Goal: Task Accomplishment & Management: Use online tool/utility

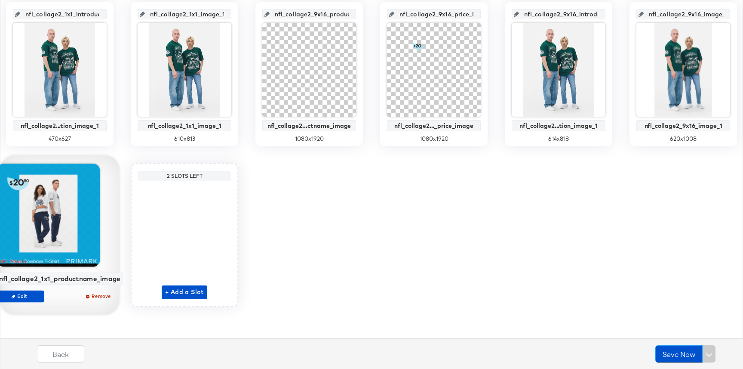
scroll to position [503, 0]
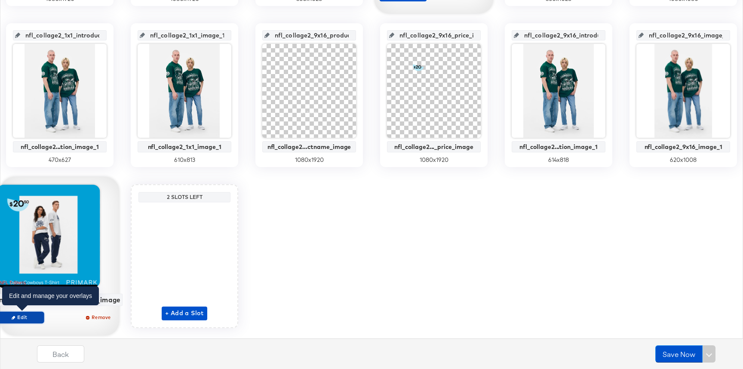
click at [39, 319] on span "Edit" at bounding box center [20, 317] width 40 height 6
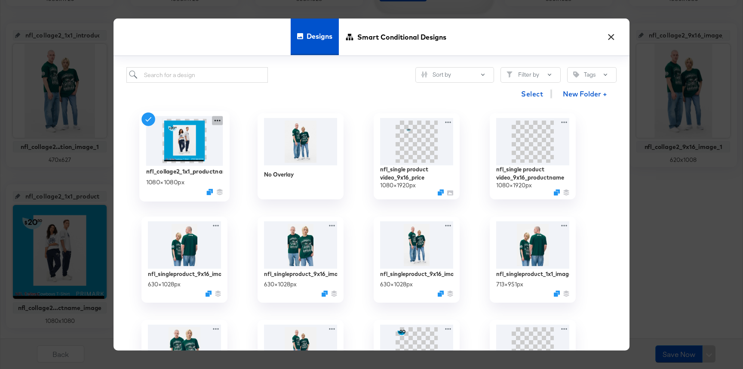
click at [213, 122] on icon at bounding box center [217, 120] width 11 height 9
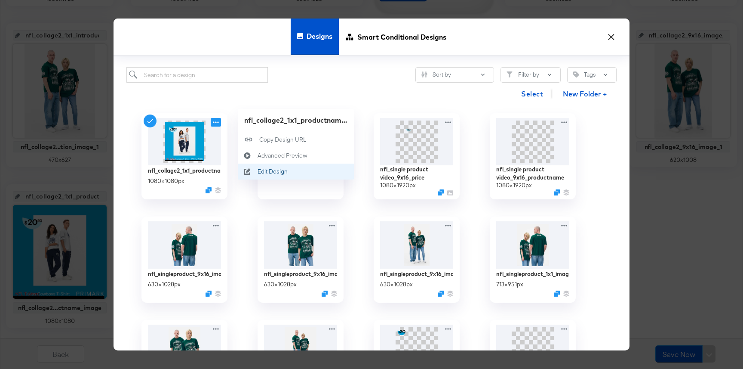
click at [258, 171] on div "Edit Design Edit Design" at bounding box center [258, 171] width 0 height 0
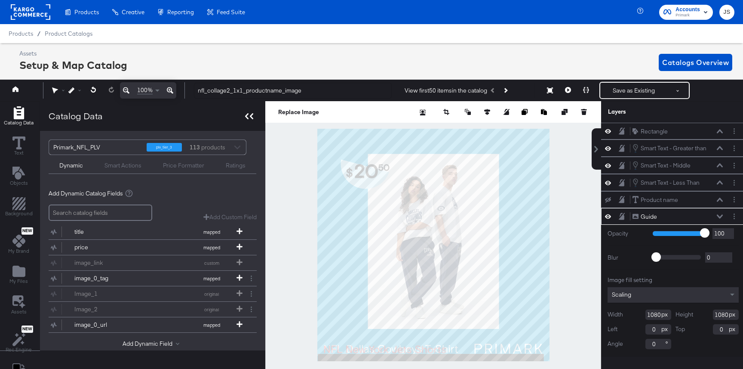
click at [247, 114] on icon at bounding box center [249, 116] width 8 height 6
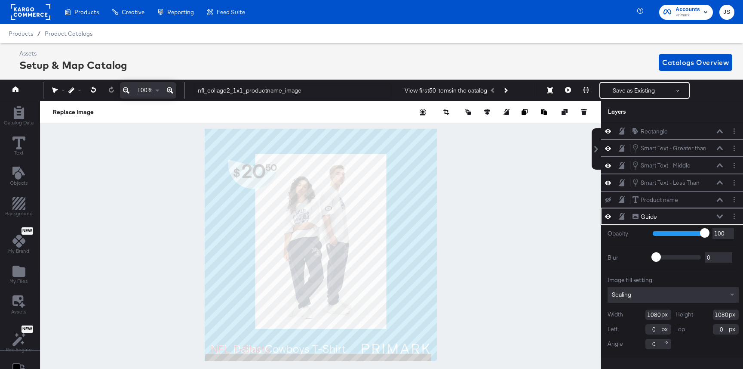
click at [719, 215] on icon at bounding box center [720, 216] width 6 height 4
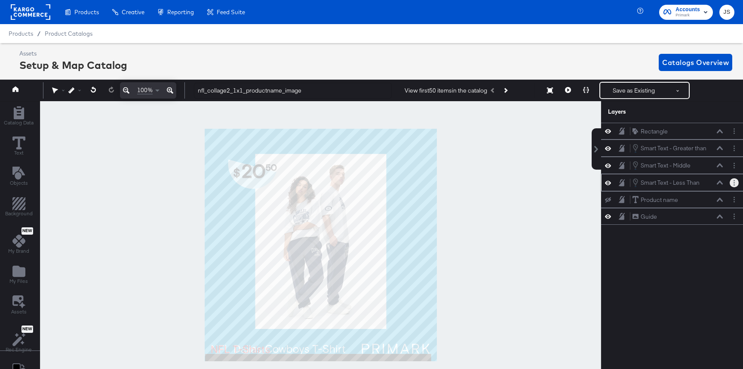
click at [736, 181] on button "Layer Options" at bounding box center [734, 182] width 9 height 9
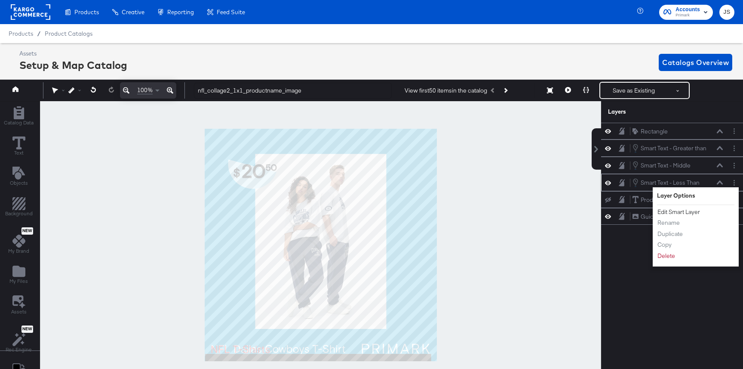
click at [683, 213] on button "Edit Smart Layer" at bounding box center [678, 211] width 43 height 9
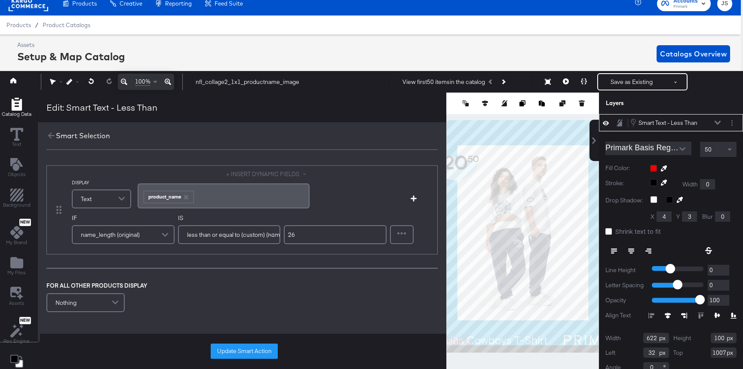
scroll to position [0, 2]
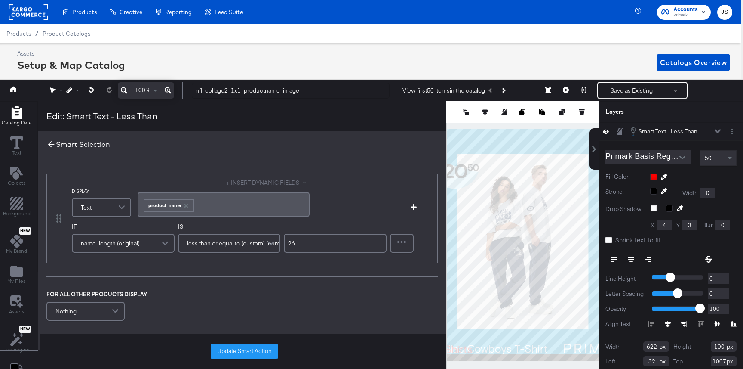
click at [52, 145] on icon at bounding box center [51, 144] width 6 height 6
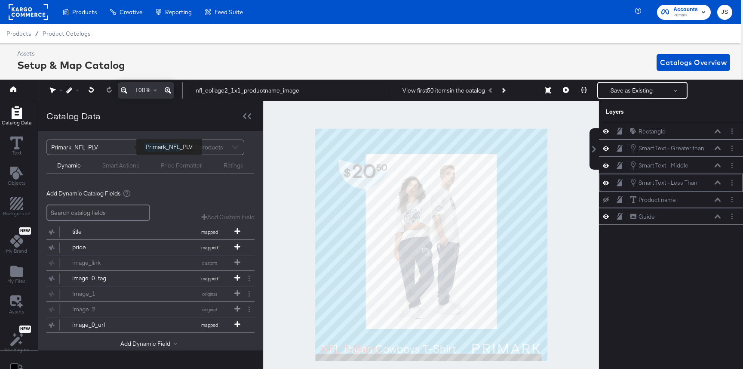
scroll to position [0, 0]
click at [733, 168] on button "Layer Options" at bounding box center [732, 165] width 9 height 9
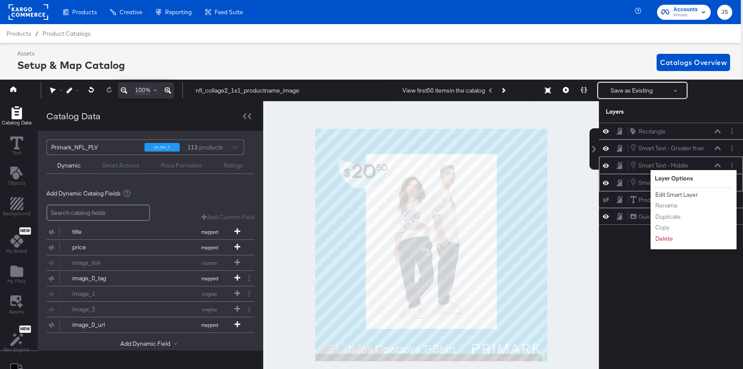
click at [683, 193] on button "Edit Smart Layer" at bounding box center [676, 194] width 43 height 9
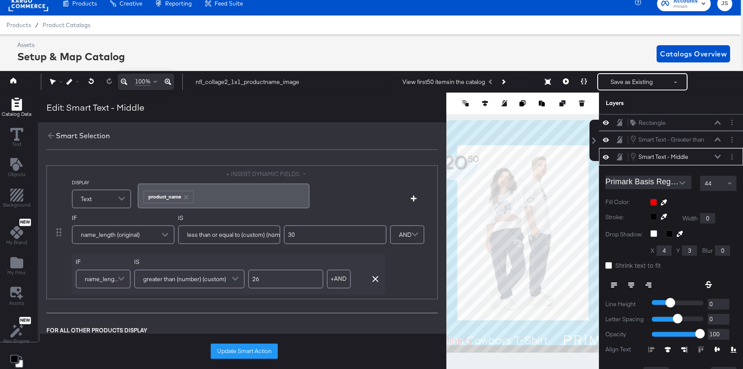
scroll to position [34, 0]
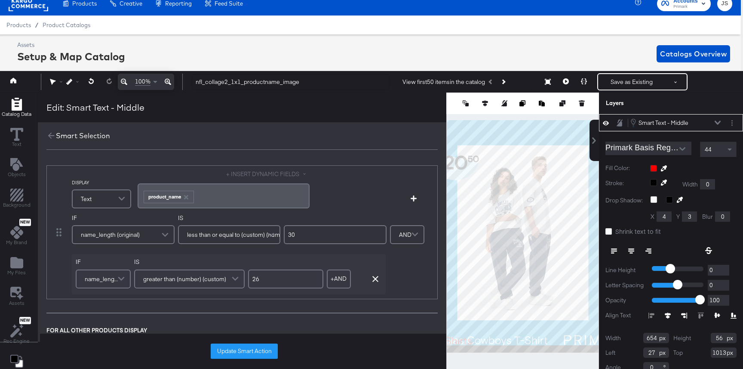
click at [59, 145] on div "Smart Selection" at bounding box center [242, 135] width 409 height 27
click at [54, 139] on icon at bounding box center [50, 135] width 9 height 9
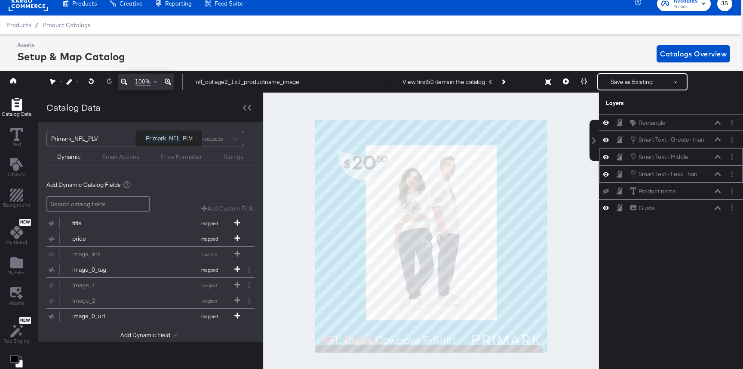
scroll to position [0, 0]
click at [736, 139] on button "Layer Options" at bounding box center [732, 139] width 9 height 9
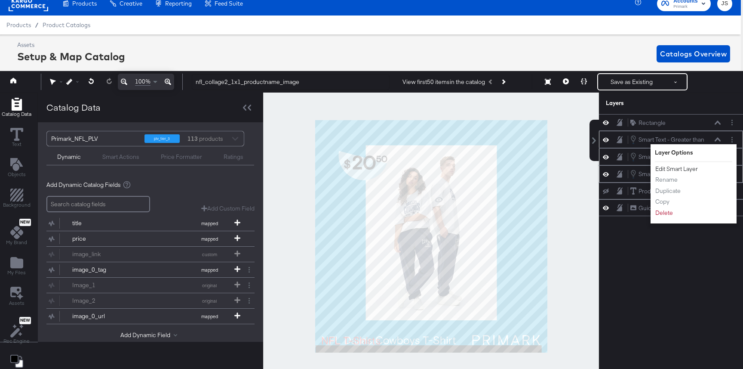
click at [690, 169] on button "Edit Smart Layer" at bounding box center [676, 168] width 43 height 9
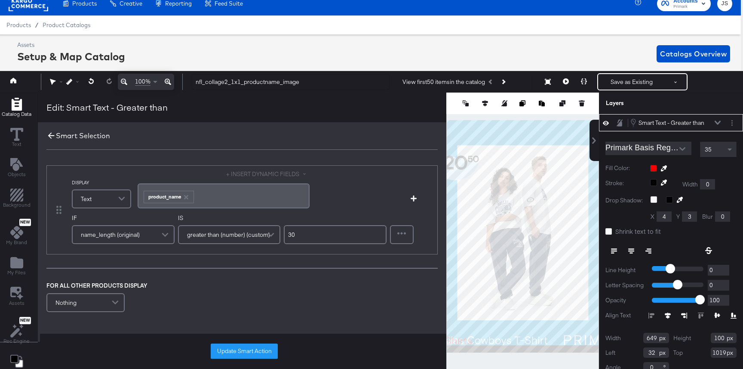
click at [52, 133] on icon at bounding box center [50, 135] width 9 height 9
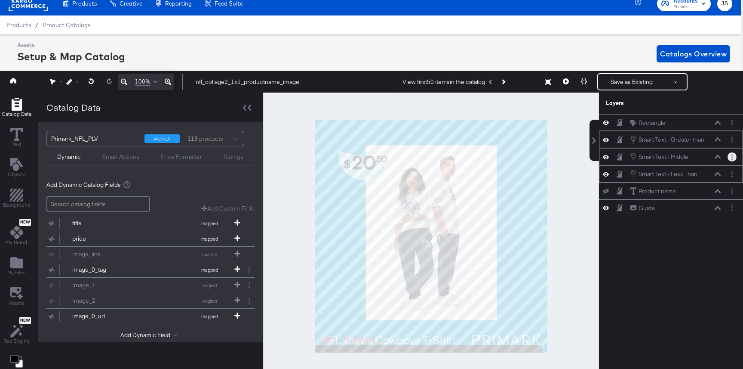
click at [733, 157] on button "Layer Options" at bounding box center [732, 156] width 9 height 9
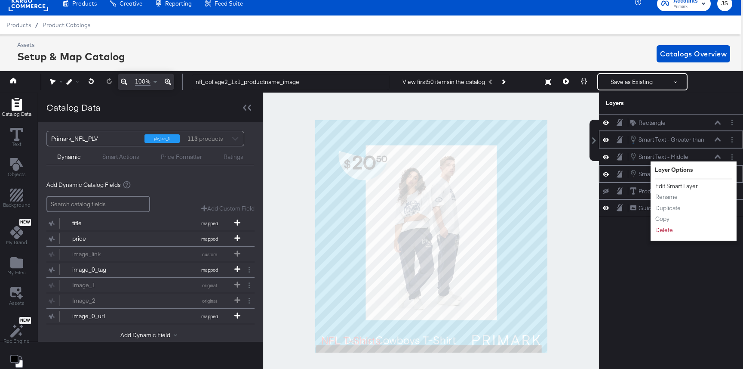
click at [685, 185] on button "Edit Smart Layer" at bounding box center [676, 186] width 43 height 9
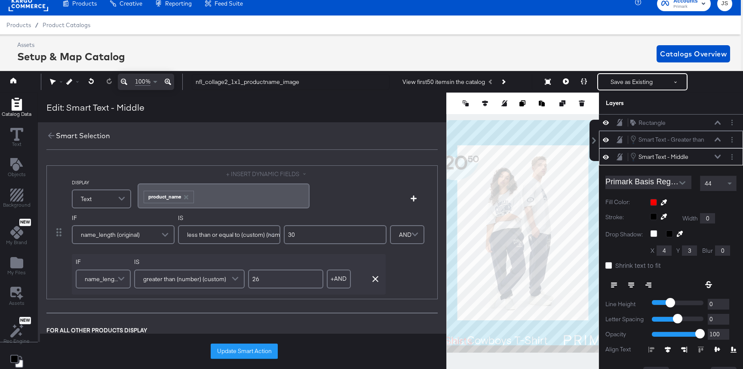
scroll to position [34, 0]
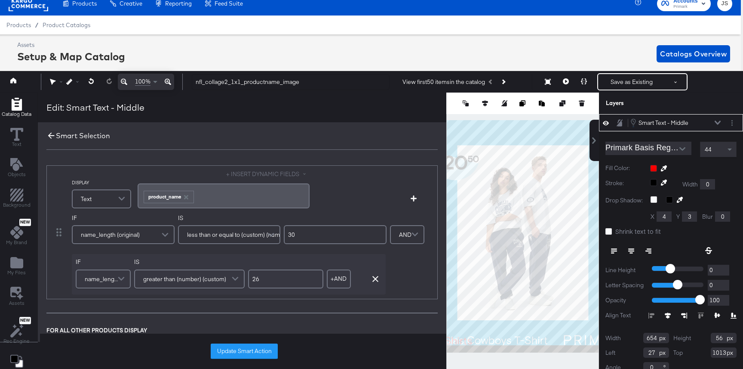
click at [53, 140] on icon at bounding box center [50, 135] width 9 height 9
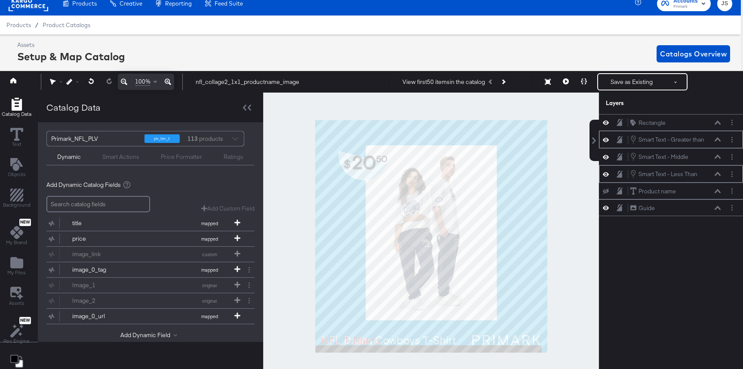
scroll to position [0, 2]
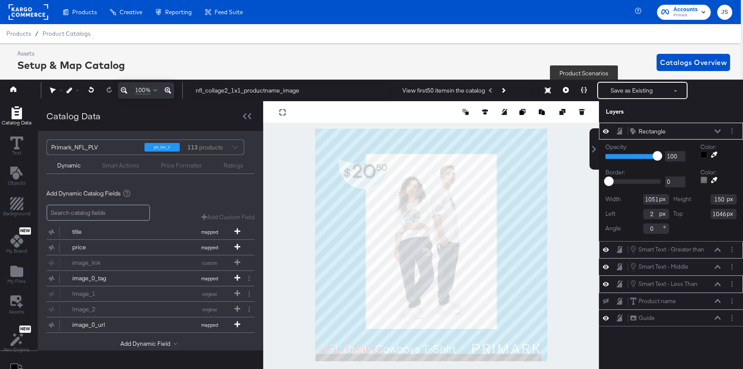
click at [585, 91] on icon at bounding box center [584, 90] width 6 height 6
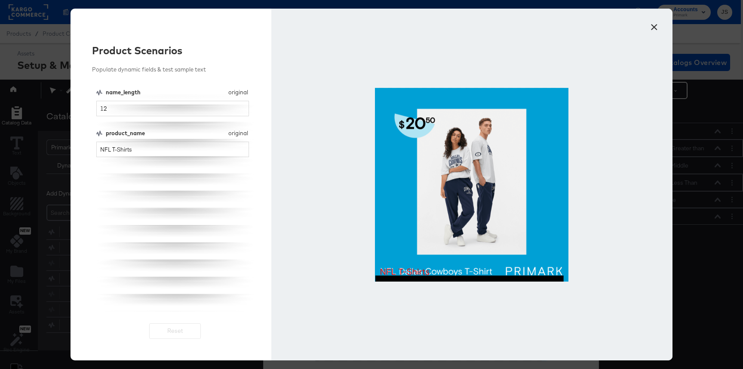
click at [658, 23] on button "×" at bounding box center [653, 24] width 15 height 15
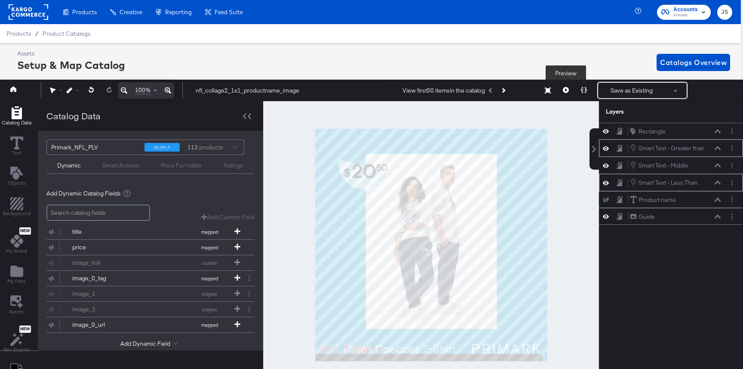
click at [562, 97] on button at bounding box center [566, 90] width 18 height 17
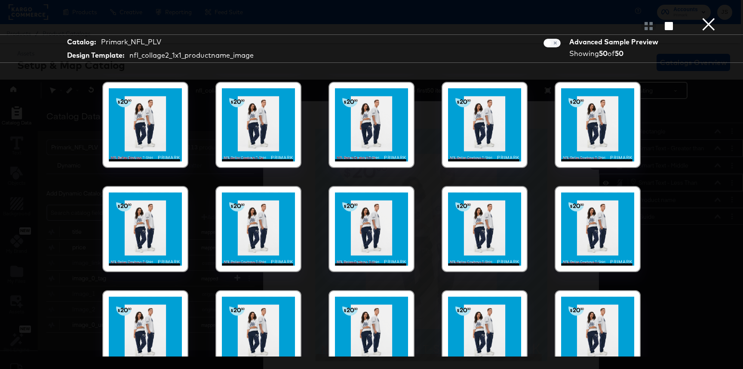
scroll to position [99, 0]
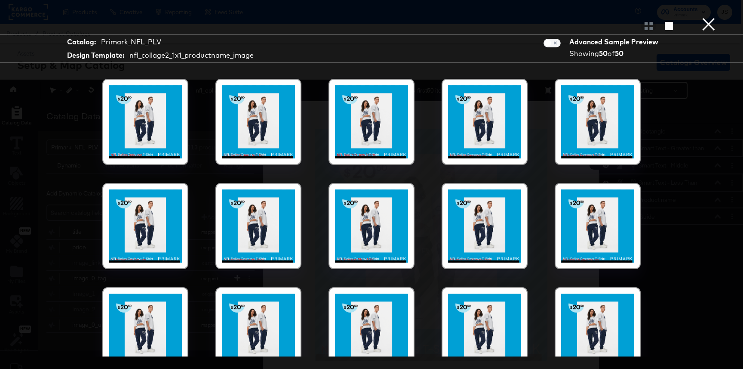
click at [667, 26] on icon "button" at bounding box center [669, 26] width 8 height 8
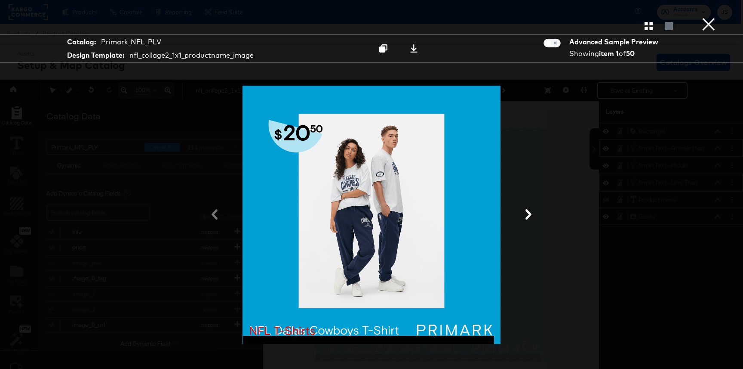
click at [528, 217] on icon at bounding box center [529, 214] width 6 height 10
click at [527, 216] on icon at bounding box center [528, 214] width 10 height 10
click at [209, 214] on button at bounding box center [214, 215] width 22 height 16
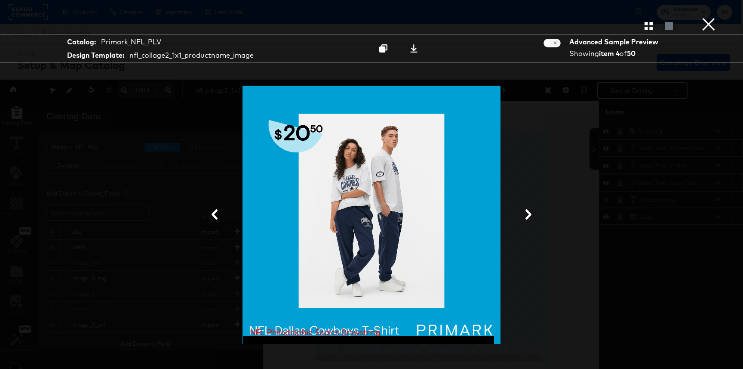
click at [530, 212] on icon at bounding box center [528, 214] width 10 height 10
click at [530, 209] on button at bounding box center [528, 215] width 22 height 16
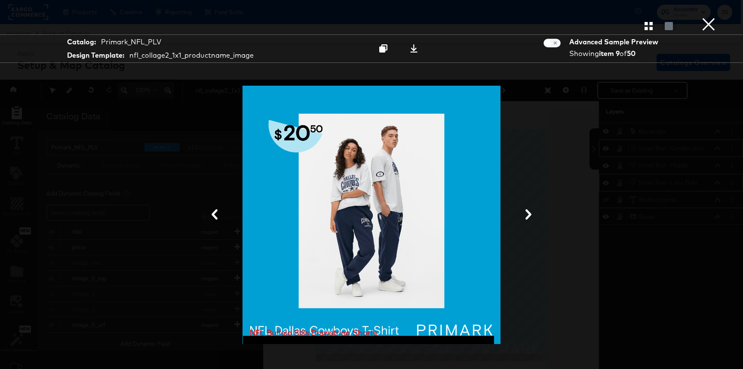
click at [708, 17] on button "×" at bounding box center [708, 8] width 17 height 17
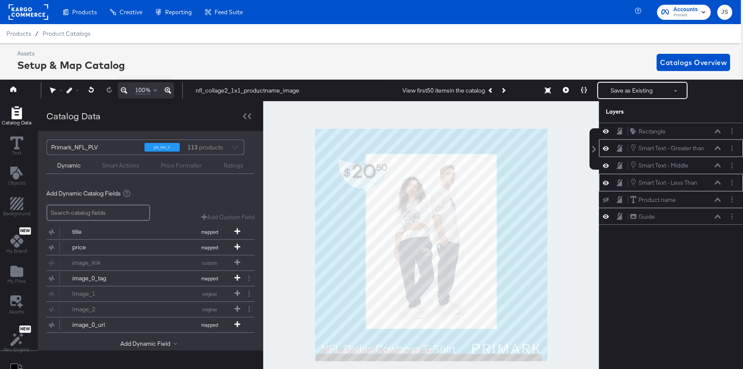
click at [608, 151] on icon at bounding box center [606, 148] width 6 height 7
click at [608, 151] on button at bounding box center [606, 148] width 7 height 7
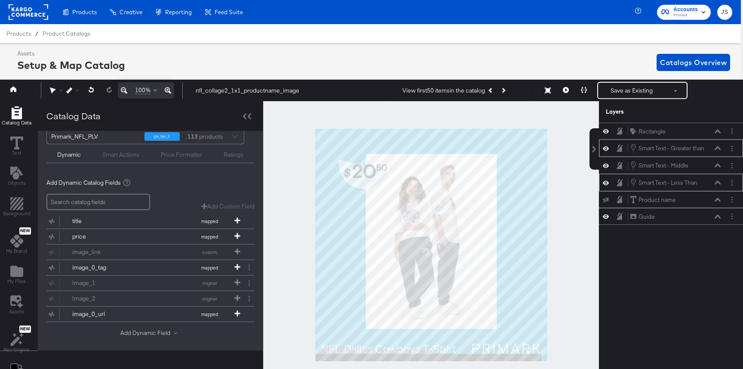
click at [148, 332] on button "Add Dynamic Field" at bounding box center [150, 333] width 60 height 8
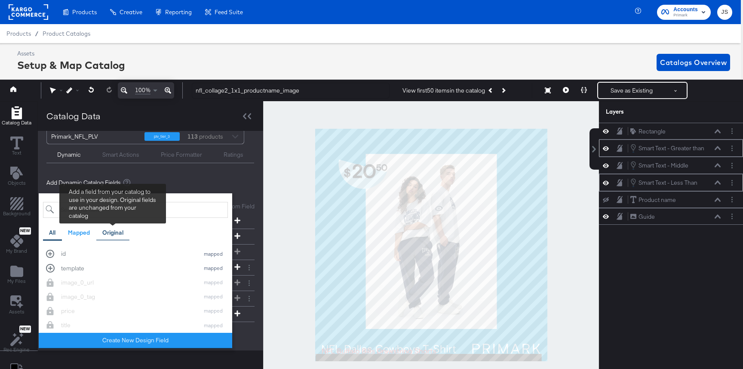
click at [119, 237] on div "Original" at bounding box center [113, 232] width 34 height 17
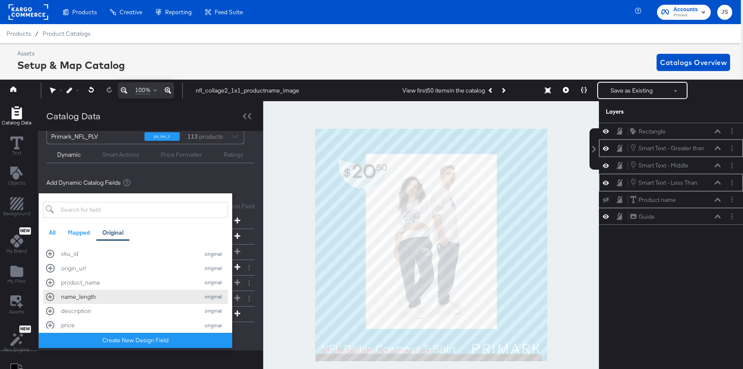
click at [49, 296] on div "name_length original" at bounding box center [135, 296] width 179 height 8
click at [177, 182] on div "Add Dynamic Catalog Fields" at bounding box center [150, 183] width 208 height 8
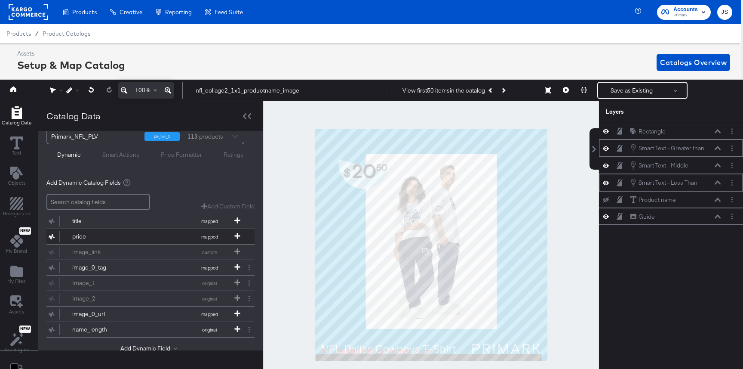
scroll to position [31, 0]
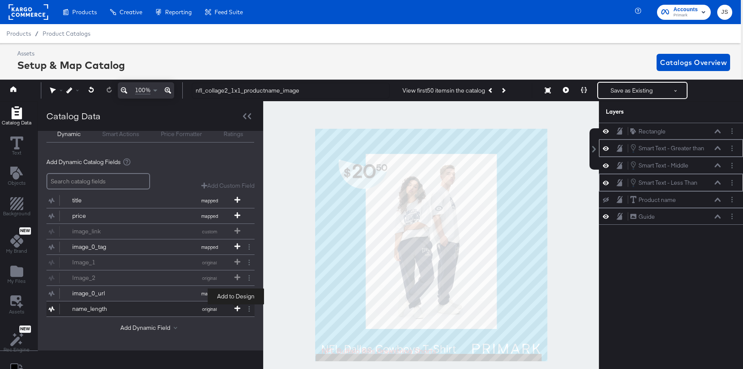
click at [237, 310] on icon at bounding box center [237, 308] width 6 height 6
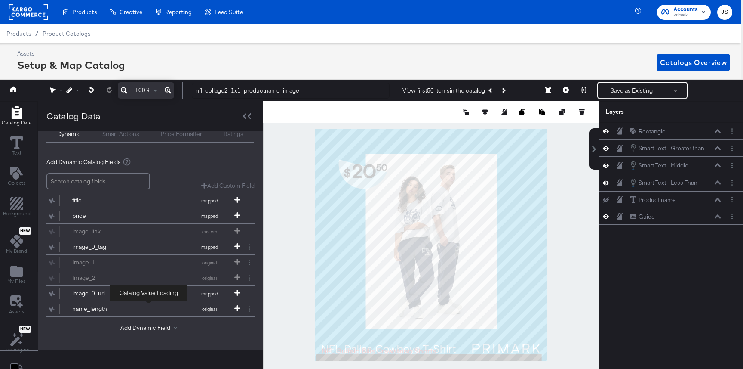
scroll to position [0, 0]
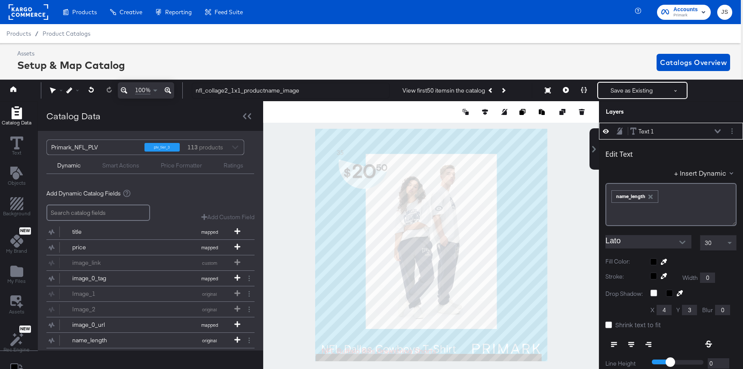
click at [656, 244] on input "Lato" at bounding box center [642, 241] width 73 height 13
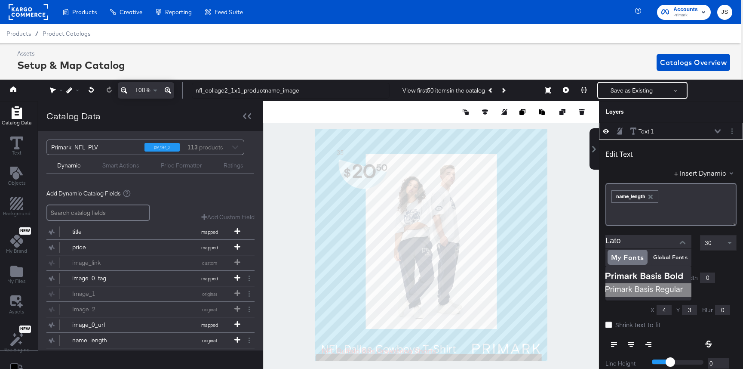
click at [634, 287] on img at bounding box center [649, 290] width 86 height 14
type input "Primark Basis Regular"
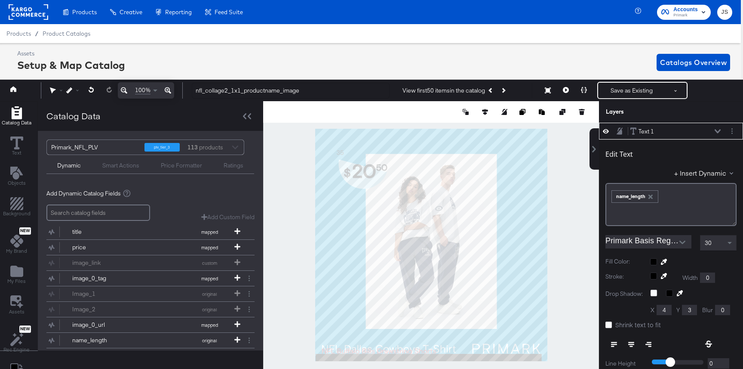
click at [288, 163] on div at bounding box center [431, 244] width 336 height 287
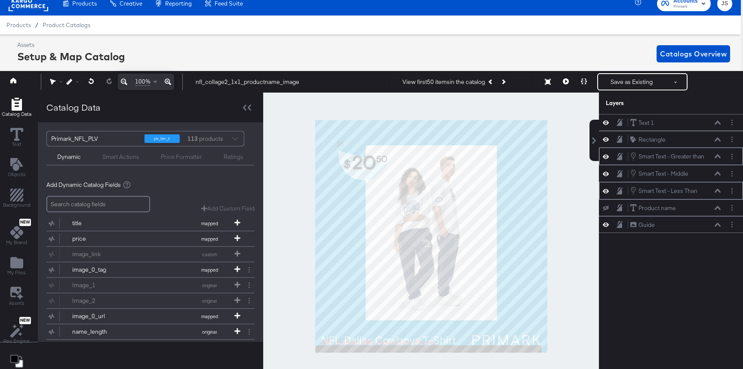
click at [299, 209] on div at bounding box center [431, 235] width 336 height 287
click at [299, 185] on div at bounding box center [431, 235] width 336 height 287
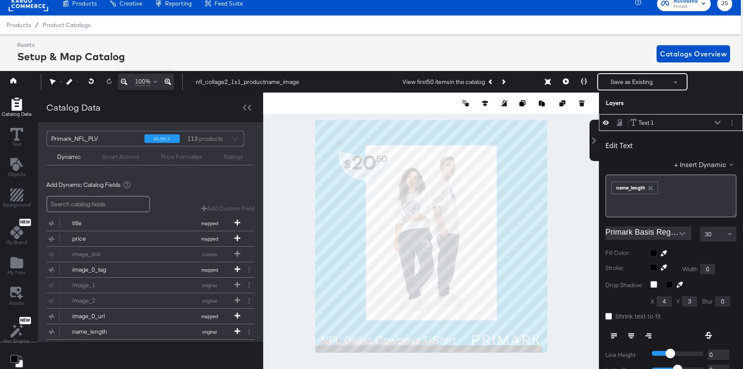
click at [607, 126] on icon at bounding box center [606, 122] width 6 height 7
click at [579, 166] on div at bounding box center [431, 235] width 336 height 287
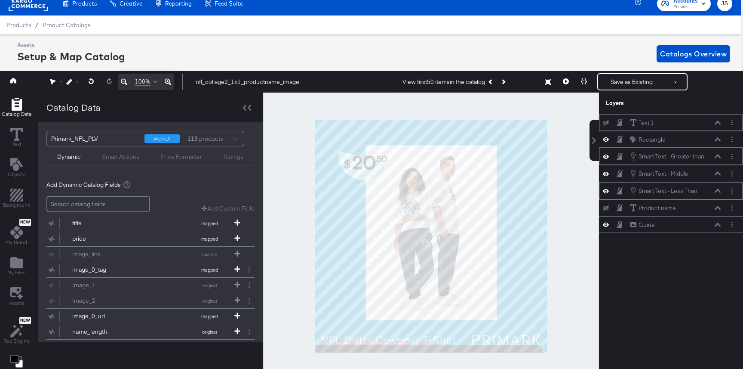
click at [608, 157] on icon at bounding box center [606, 156] width 6 height 4
click at [608, 157] on icon at bounding box center [606, 157] width 6 height 6
click at [608, 157] on icon at bounding box center [606, 156] width 6 height 4
click at [608, 157] on icon at bounding box center [606, 157] width 6 height 6
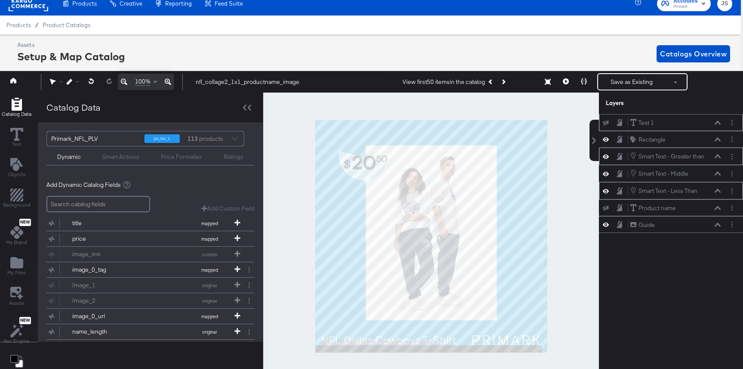
click at [720, 158] on icon at bounding box center [718, 156] width 6 height 4
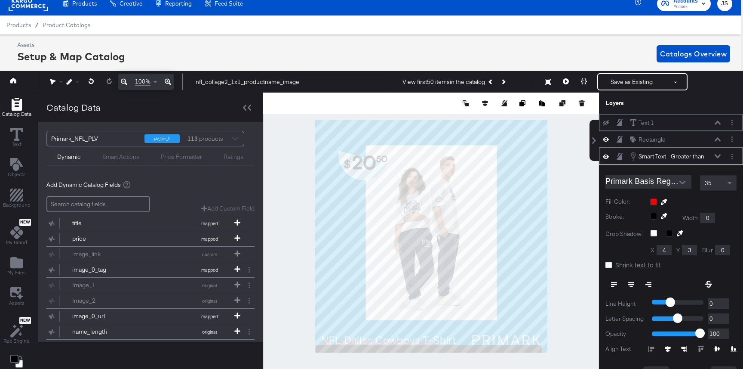
scroll to position [34, 0]
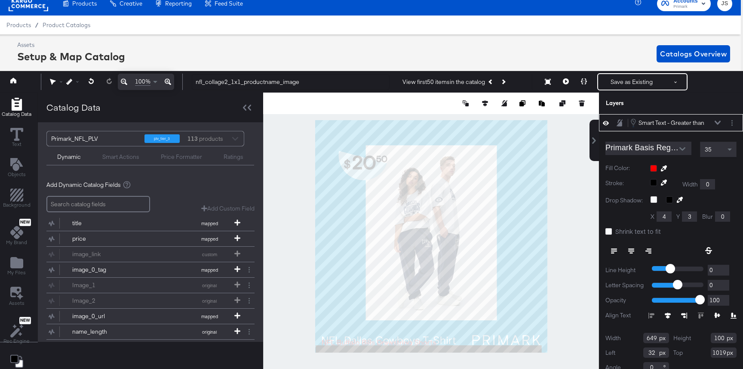
click at [720, 123] on icon at bounding box center [718, 122] width 6 height 4
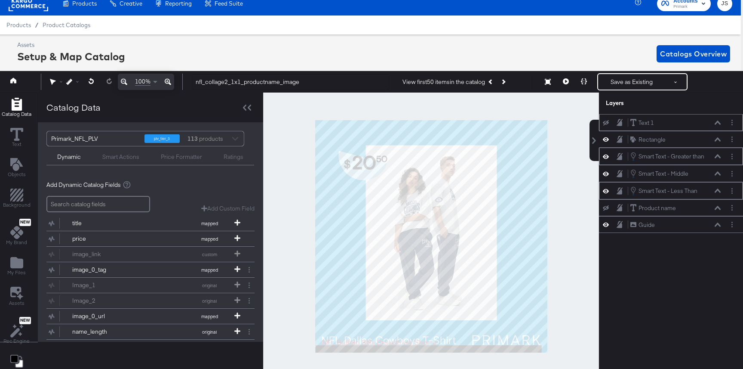
scroll to position [0, 0]
click at [732, 174] on icon "Layer Options" at bounding box center [732, 174] width 1 height 6
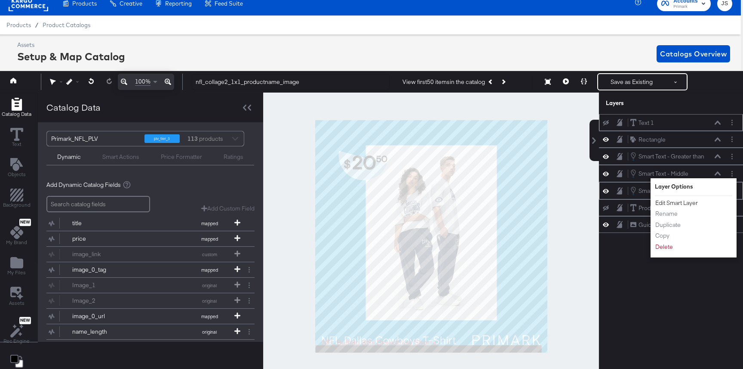
click at [693, 205] on button "Edit Smart Layer" at bounding box center [676, 202] width 43 height 9
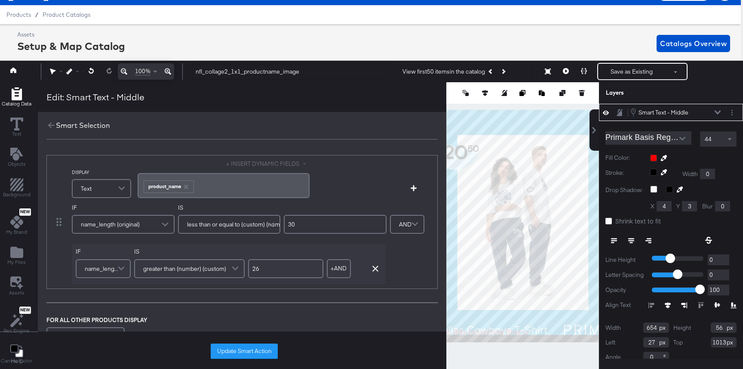
scroll to position [19, 2]
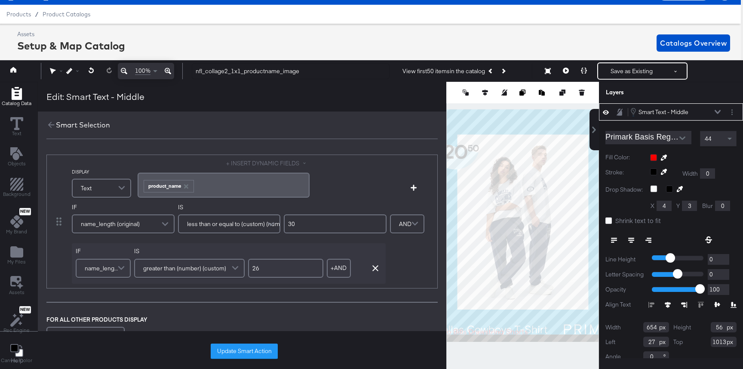
drag, startPoint x: 300, startPoint y: 229, endPoint x: 289, endPoint y: 226, distance: 11.6
click at [289, 226] on input "30" at bounding box center [335, 223] width 103 height 19
click at [301, 238] on div "IF name_length (original) IS less than or equal to (custom) (number) 30 IF name…" at bounding box center [229, 243] width 315 height 80
click at [297, 225] on input "30" at bounding box center [335, 223] width 103 height 19
type input "36"
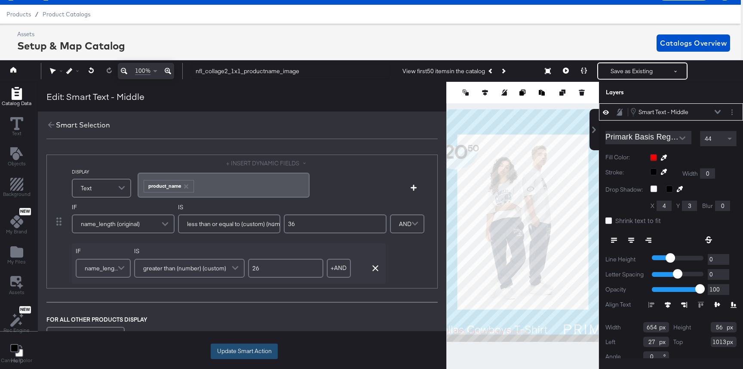
click at [252, 351] on button "Update Smart Action" at bounding box center [244, 350] width 67 height 15
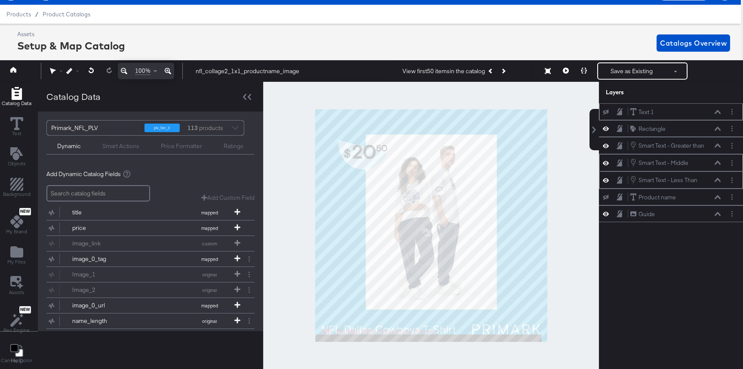
scroll to position [0, 0]
click at [718, 145] on icon at bounding box center [718, 145] width 6 height 4
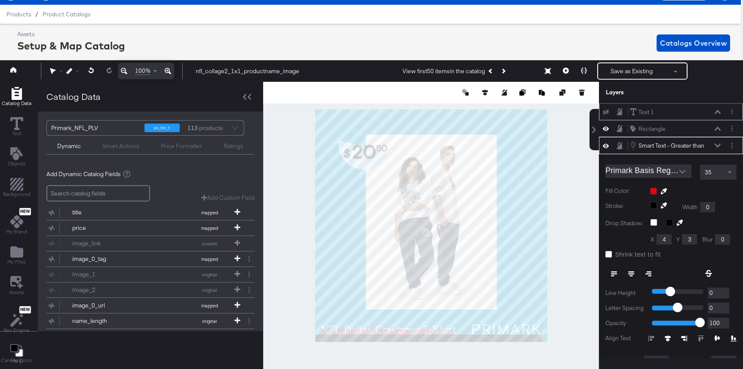
scroll to position [34, 0]
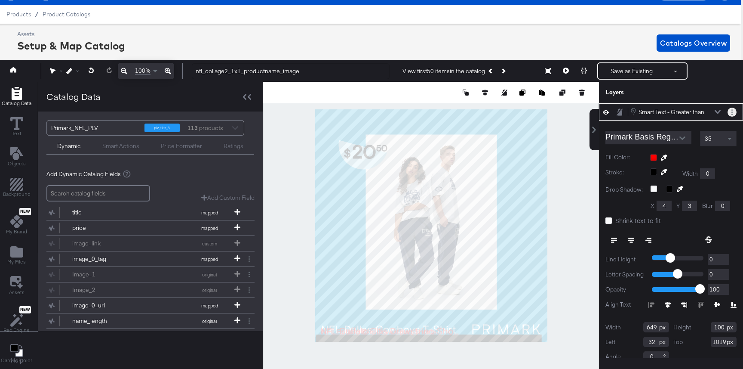
click at [733, 113] on button "Layer Options" at bounding box center [732, 112] width 9 height 9
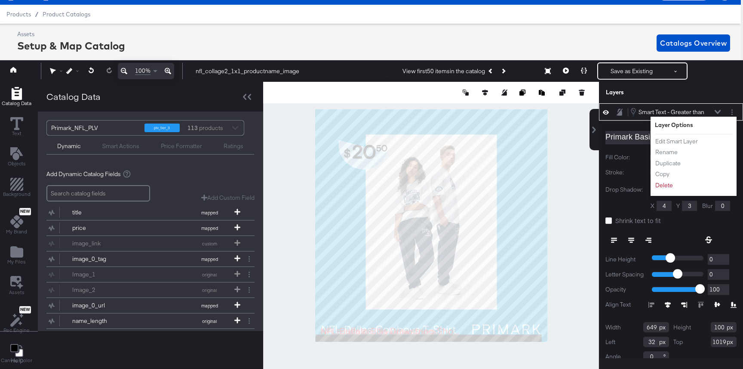
click at [719, 110] on button at bounding box center [717, 111] width 7 height 5
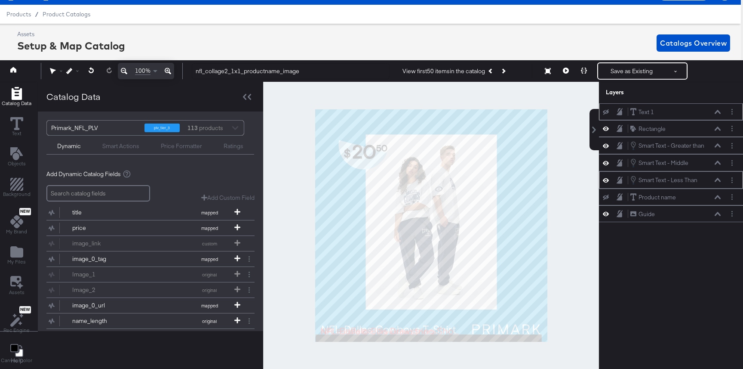
scroll to position [0, 0]
click at [718, 160] on button at bounding box center [717, 162] width 7 height 5
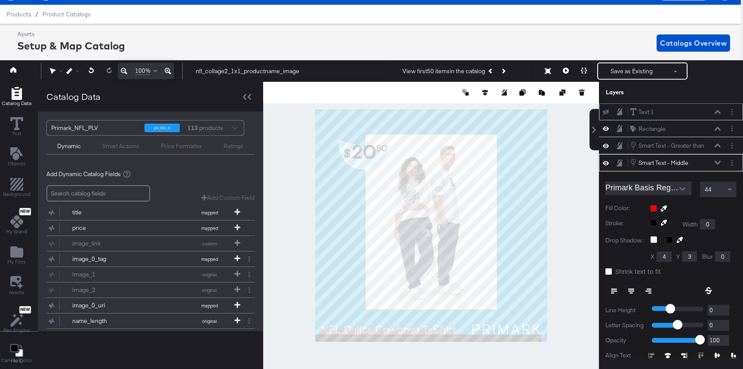
scroll to position [51, 0]
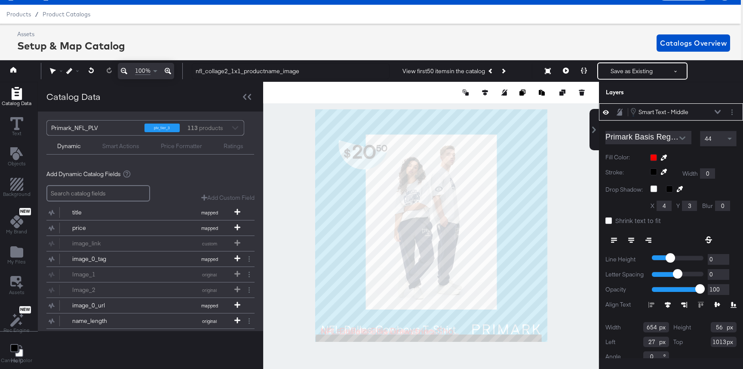
click at [715, 113] on icon at bounding box center [718, 112] width 6 height 4
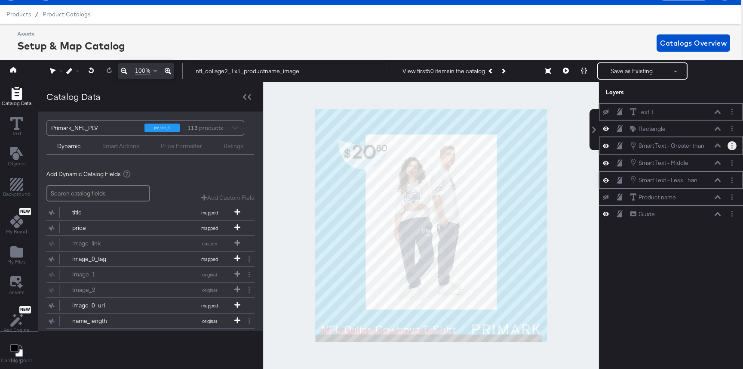
click at [732, 145] on icon "Layer Options" at bounding box center [732, 146] width 1 height 6
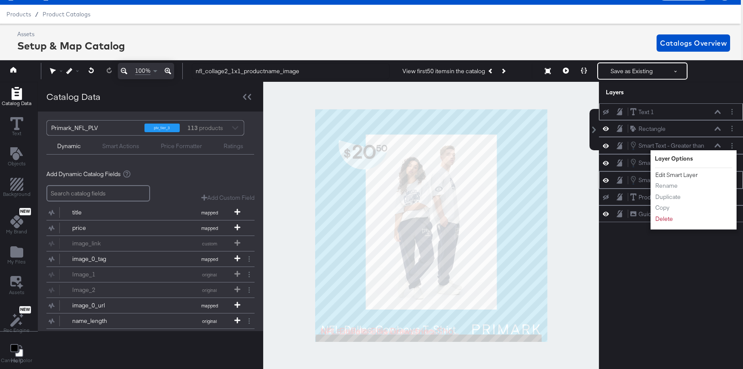
click at [694, 172] on button "Edit Smart Layer" at bounding box center [676, 174] width 43 height 9
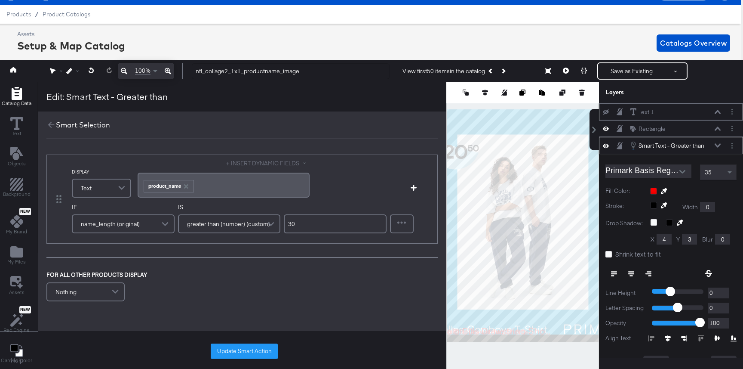
scroll to position [34, 0]
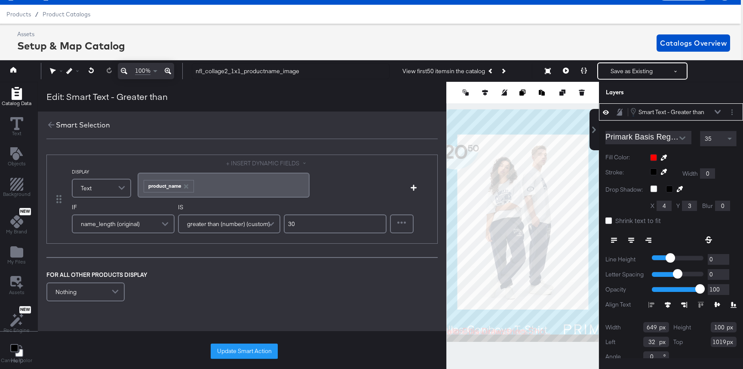
click at [314, 219] on input "30" at bounding box center [335, 223] width 103 height 19
type input "36"
click at [243, 351] on button "Update Smart Action" at bounding box center [244, 350] width 67 height 15
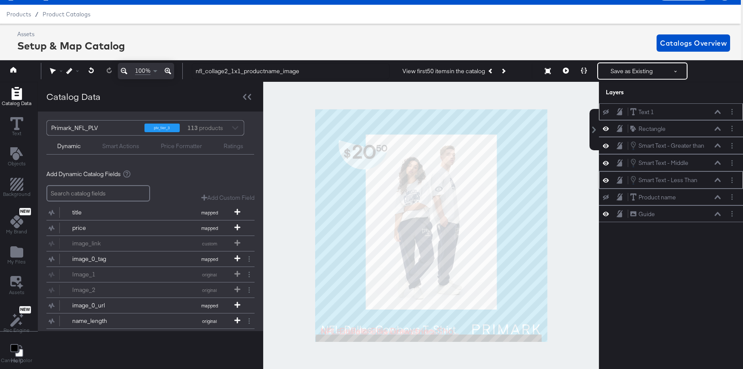
scroll to position [0, 0]
click at [606, 164] on icon at bounding box center [606, 162] width 6 height 7
click at [606, 164] on icon at bounding box center [606, 163] width 6 height 6
click at [718, 161] on icon at bounding box center [718, 162] width 6 height 4
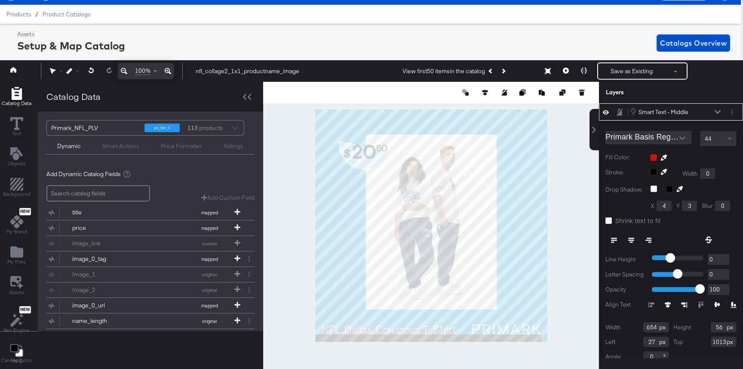
click at [726, 139] on span at bounding box center [731, 138] width 11 height 15
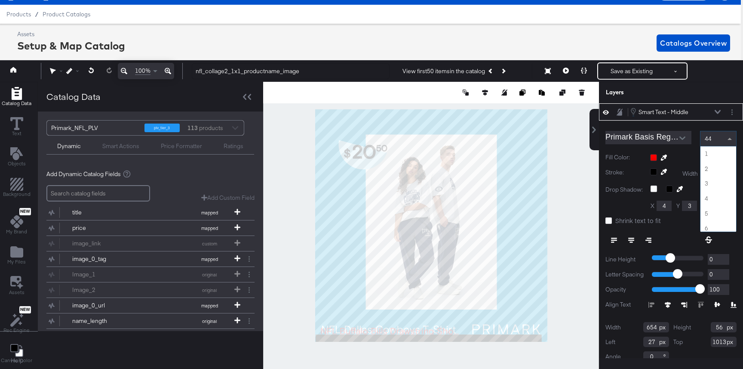
scroll to position [640, 0]
click at [726, 139] on span at bounding box center [731, 138] width 11 height 15
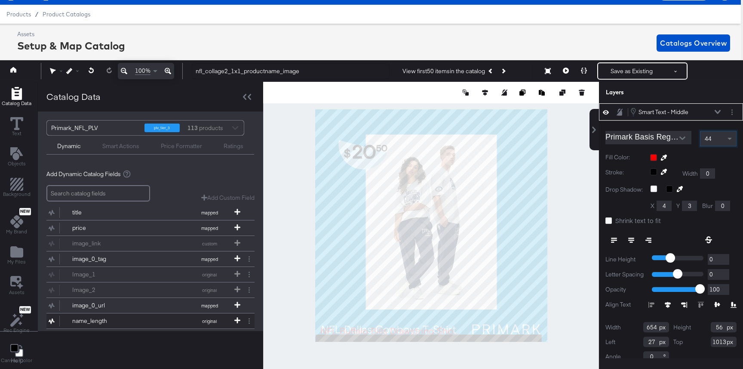
scroll to position [31, 0]
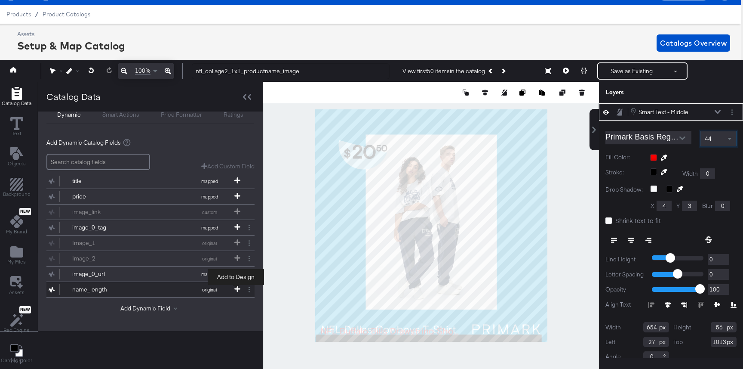
click at [235, 289] on icon at bounding box center [237, 289] width 6 height 6
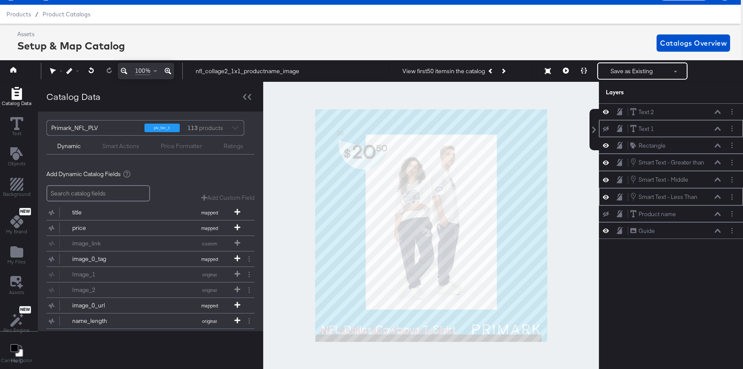
click at [277, 187] on div at bounding box center [431, 225] width 336 height 287
click at [606, 180] on icon at bounding box center [606, 179] width 6 height 7
click at [606, 180] on icon at bounding box center [606, 180] width 6 height 6
click at [606, 180] on icon at bounding box center [606, 179] width 6 height 7
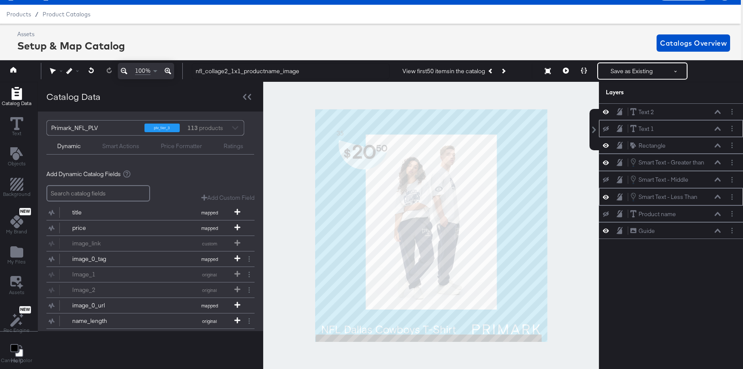
click at [606, 180] on icon at bounding box center [606, 180] width 6 height 6
click at [606, 180] on icon at bounding box center [606, 179] width 6 height 7
click at [606, 180] on icon at bounding box center [606, 180] width 6 height 6
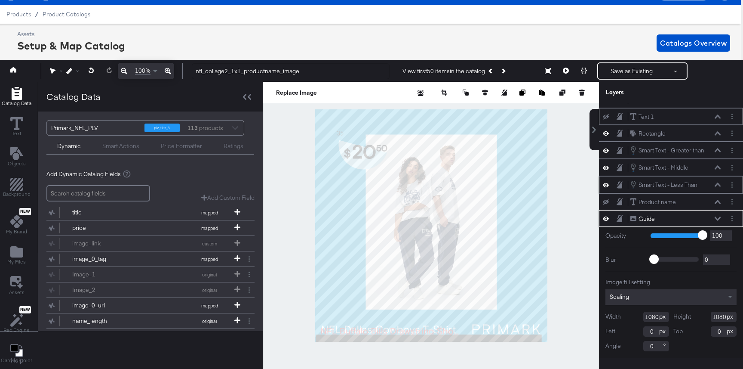
click at [606, 114] on button at bounding box center [606, 116] width 7 height 7
click at [606, 114] on icon at bounding box center [606, 116] width 6 height 7
click at [606, 114] on button at bounding box center [606, 116] width 7 height 7
click at [606, 114] on icon at bounding box center [606, 116] width 6 height 7
click at [734, 112] on button "Layer Options" at bounding box center [732, 116] width 9 height 9
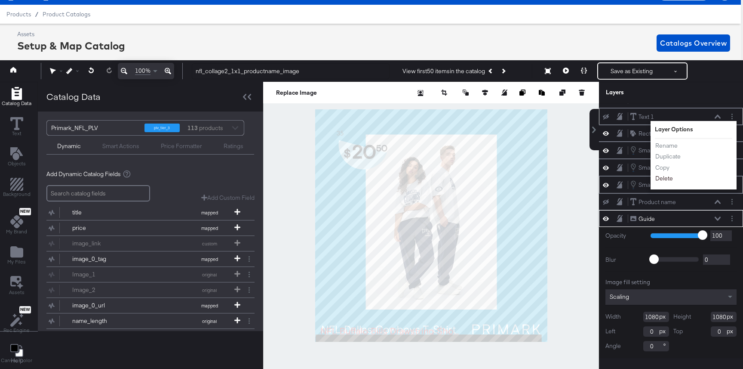
click at [665, 179] on button "Delete" at bounding box center [664, 178] width 18 height 9
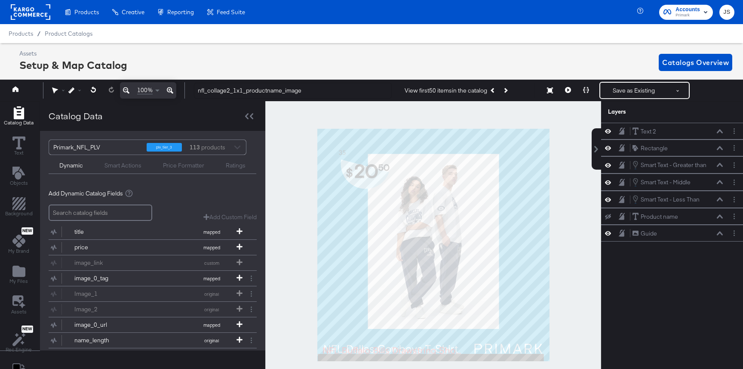
scroll to position [19, 2]
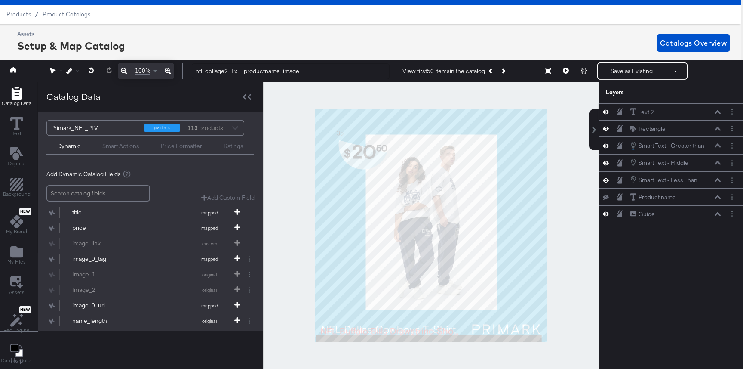
click at [605, 115] on button at bounding box center [606, 112] width 7 height 8
click at [720, 160] on button at bounding box center [717, 162] width 7 height 5
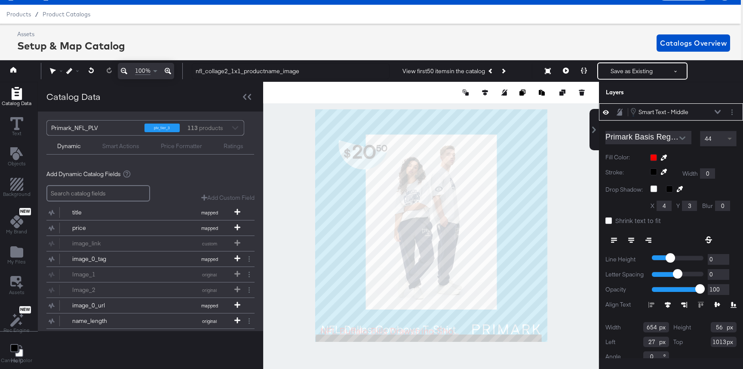
click at [727, 143] on span at bounding box center [731, 138] width 11 height 15
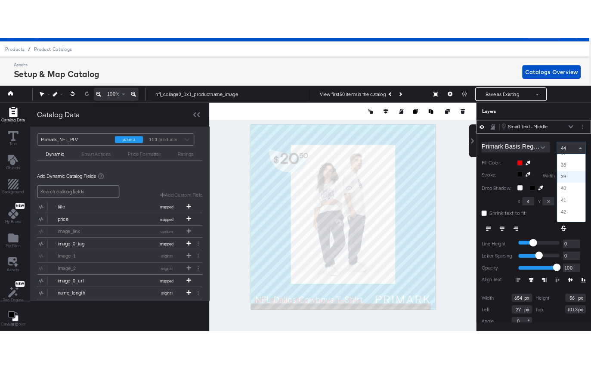
scroll to position [573, 0]
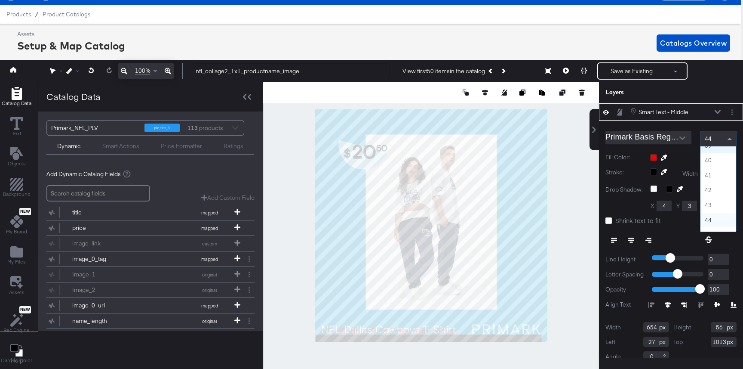
click at [694, 155] on div at bounding box center [693, 157] width 86 height 7
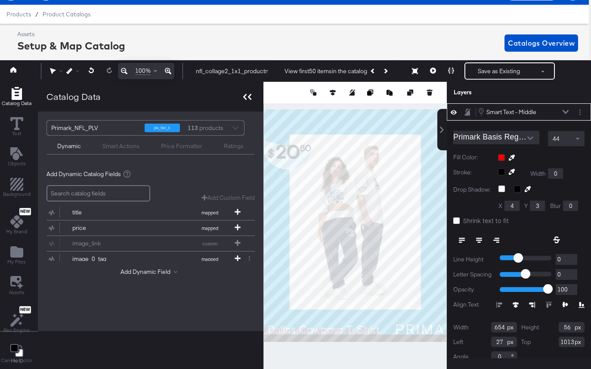
click at [252, 95] on div at bounding box center [247, 96] width 15 height 12
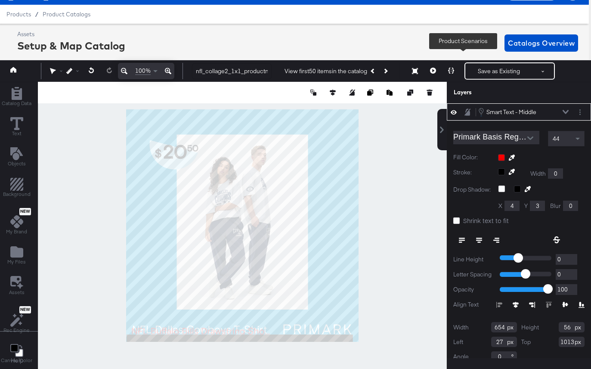
click at [448, 71] on button at bounding box center [451, 70] width 18 height 17
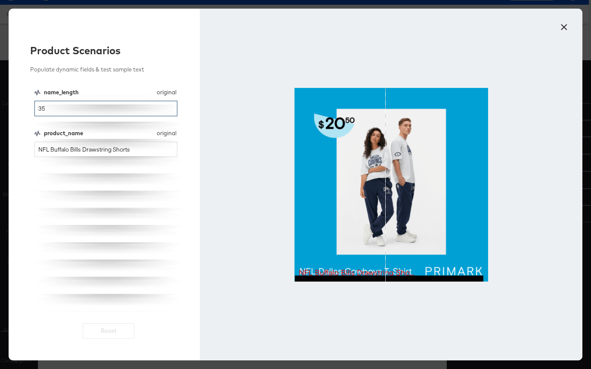
drag, startPoint x: 72, startPoint y: 111, endPoint x: 29, endPoint y: 111, distance: 43.0
click at [29, 111] on div "Product Scenarios Populate dynamic fields & test sample text name_length origin…" at bounding box center [104, 184] width 191 height 351
type input "41"
drag, startPoint x: 150, startPoint y: 143, endPoint x: 25, endPoint y: 143, distance: 124.3
click at [25, 143] on div "Product Scenarios Populate dynamic fields & test sample text name_length origin…" at bounding box center [104, 184] width 191 height 351
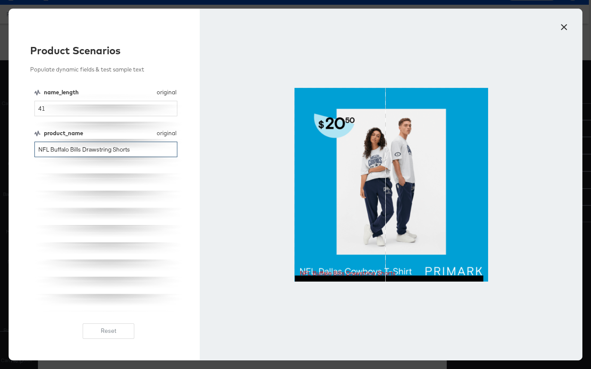
click at [62, 148] on input "NFL Buffalo Bills Drawstring Shorts" at bounding box center [105, 150] width 143 height 16
click at [49, 147] on input "NFL Buffalo Bills Drawstring Shorts" at bounding box center [105, 150] width 143 height 16
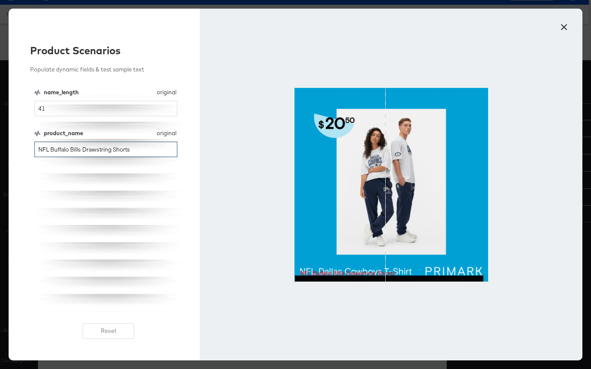
click at [60, 148] on input "NFL Buffalo Bills Drawstring Shorts" at bounding box center [105, 150] width 143 height 16
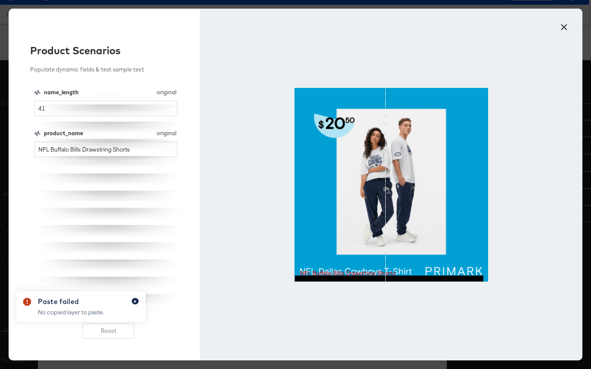
click at [135, 300] on icon "button" at bounding box center [134, 301] width 3 height 5
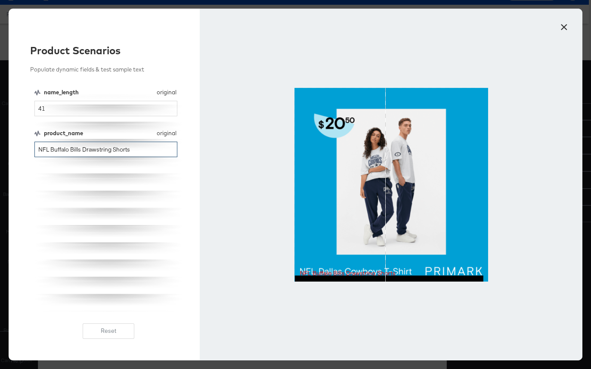
click at [103, 145] on input "NFL Buffalo Bills Drawstring Shorts" at bounding box center [105, 150] width 143 height 16
drag, startPoint x: 49, startPoint y: 151, endPoint x: 190, endPoint y: 151, distance: 141.1
click at [190, 151] on div "Product Scenarios Populate dynamic fields & test sample text name_length origin…" at bounding box center [104, 184] width 191 height 351
type input "NFL Philadelphia Eagles Drawstring Shorts"
click at [565, 26] on button "×" at bounding box center [563, 24] width 15 height 15
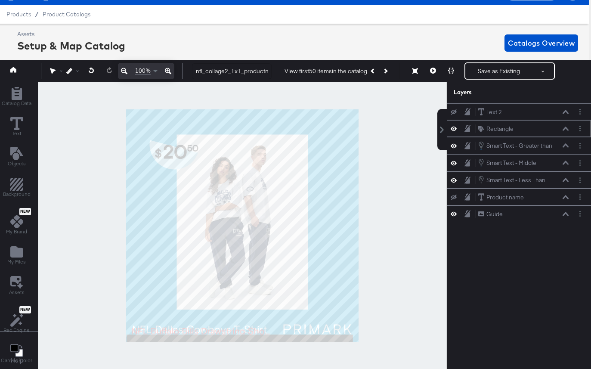
click at [456, 127] on icon at bounding box center [453, 128] width 6 height 7
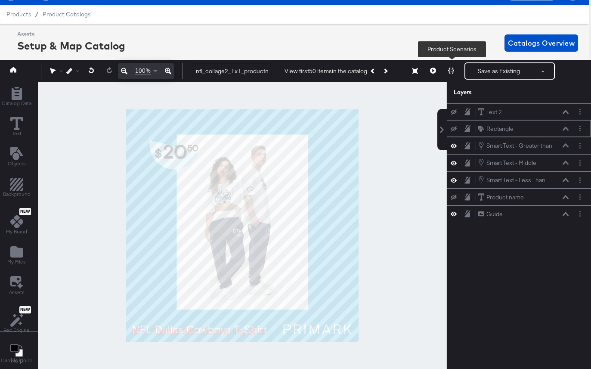
click at [450, 72] on icon at bounding box center [451, 71] width 6 height 6
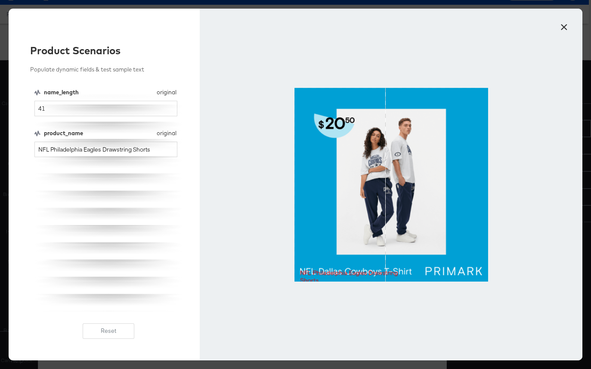
click at [563, 28] on button "×" at bounding box center [563, 24] width 15 height 15
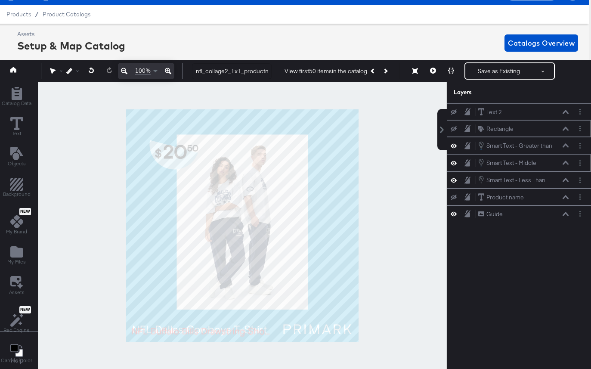
click at [453, 163] on icon at bounding box center [453, 162] width 6 height 7
click at [453, 163] on icon at bounding box center [453, 163] width 6 height 6
click at [563, 162] on icon at bounding box center [565, 162] width 6 height 4
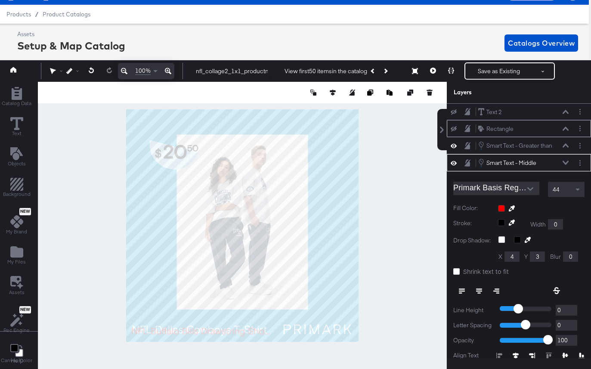
scroll to position [51, 0]
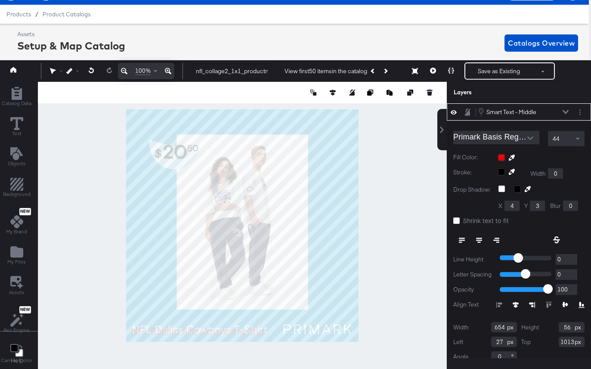
click at [564, 113] on icon at bounding box center [565, 112] width 6 height 4
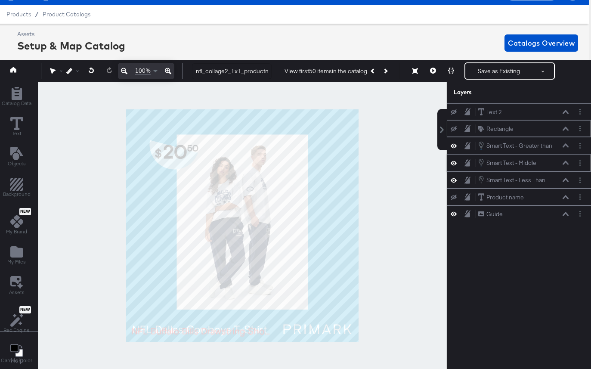
scroll to position [0, 0]
click at [455, 145] on icon at bounding box center [453, 146] width 6 height 4
click at [455, 145] on icon at bounding box center [453, 146] width 6 height 6
click at [565, 144] on icon at bounding box center [565, 145] width 6 height 4
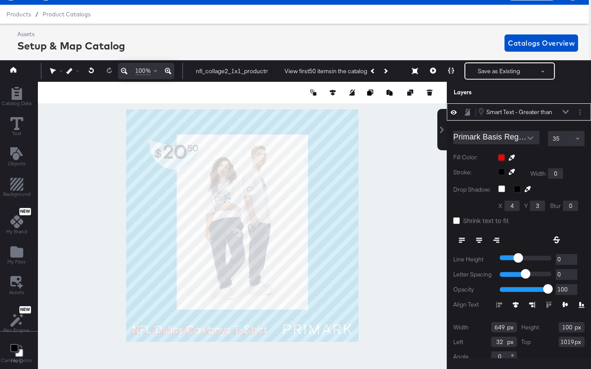
drag, startPoint x: 572, startPoint y: 325, endPoint x: 556, endPoint y: 325, distance: 15.5
click at [556, 325] on div "Height 100" at bounding box center [553, 327] width 64 height 10
type input "95"
click at [563, 109] on div "Smart Text - Greater than Smart Text - Greater than" at bounding box center [522, 111] width 91 height 9
click at [566, 114] on icon at bounding box center [565, 112] width 6 height 4
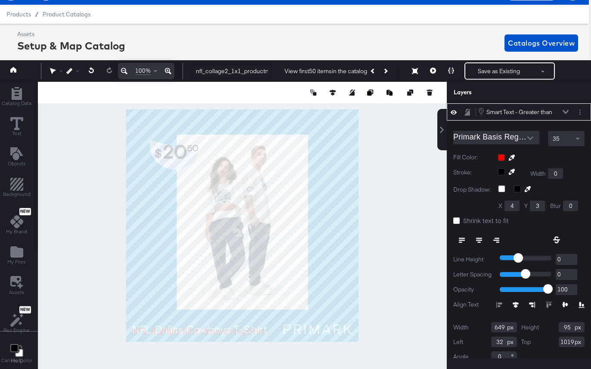
scroll to position [0, 0]
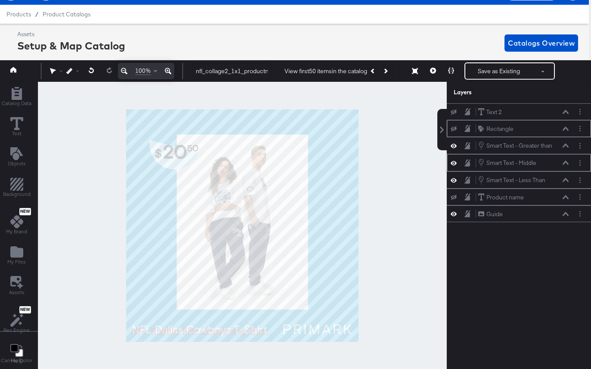
click at [565, 164] on icon at bounding box center [565, 162] width 6 height 4
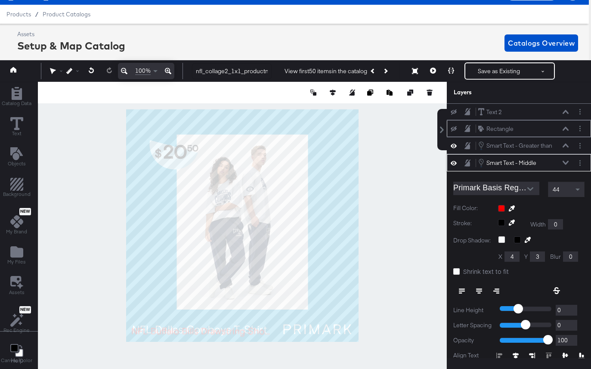
scroll to position [51, 0]
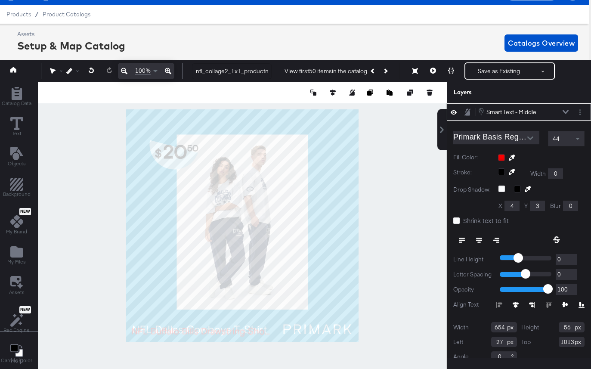
click at [567, 112] on icon at bounding box center [565, 112] width 6 height 4
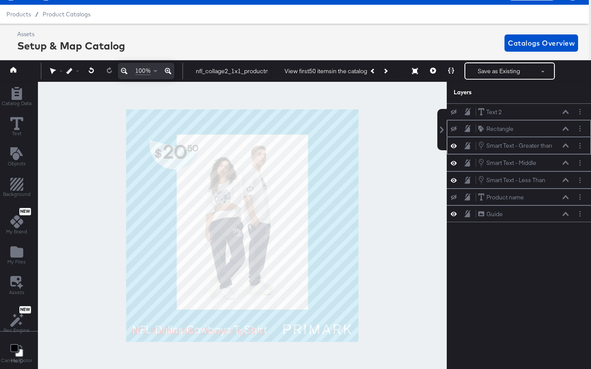
click at [565, 145] on icon at bounding box center [565, 146] width 6 height 4
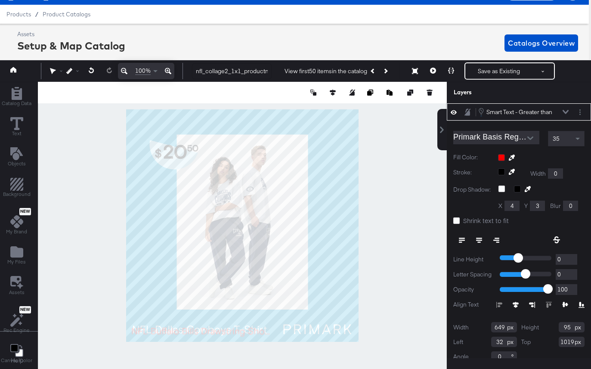
drag, startPoint x: 570, startPoint y: 329, endPoint x: 552, endPoint y: 329, distance: 18.1
click at [552, 329] on div "Height 95" at bounding box center [553, 327] width 64 height 10
type input "56"
click at [386, 323] on div at bounding box center [242, 225] width 409 height 287
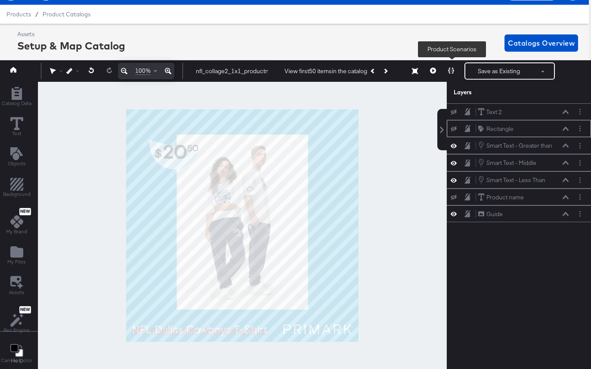
click at [455, 71] on button at bounding box center [451, 70] width 18 height 17
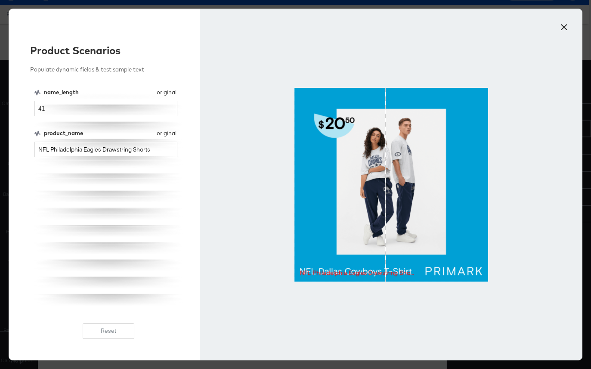
click at [560, 25] on button "×" at bounding box center [563, 24] width 15 height 15
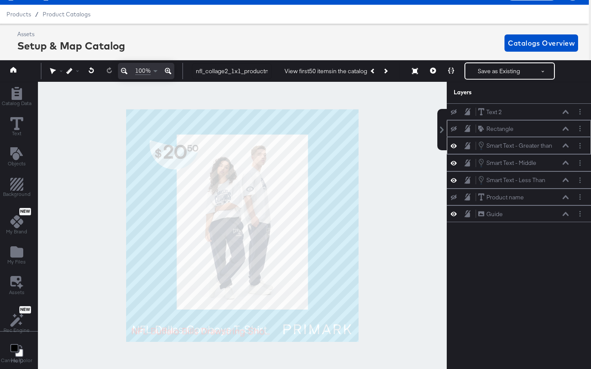
click at [566, 144] on icon at bounding box center [565, 145] width 6 height 4
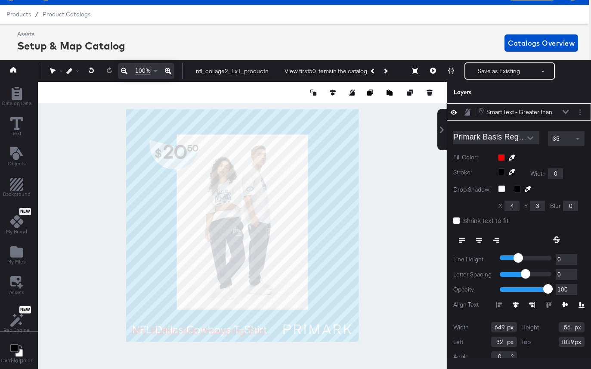
click at [454, 112] on icon at bounding box center [453, 111] width 6 height 7
click at [456, 112] on button at bounding box center [453, 111] width 7 height 7
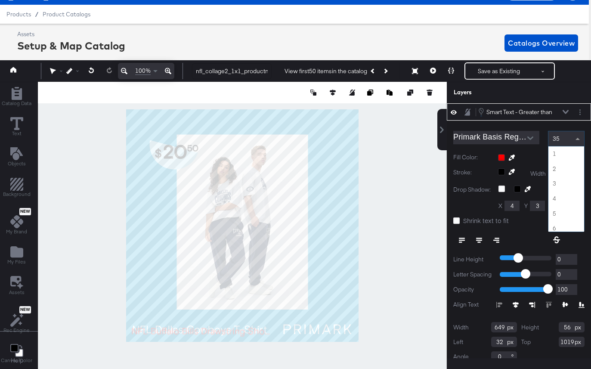
click at [567, 146] on div "35 1 2 3 4 5 6 7 8 9 10 11 12 13 14 15 16 17 18 19 20 21 22 23 24 25 26 27 28 2…" at bounding box center [566, 138] width 37 height 15
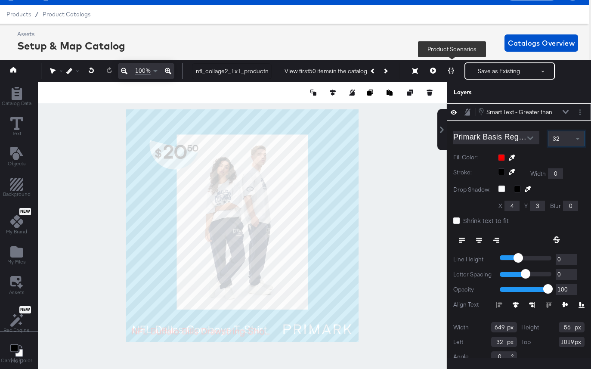
click at [449, 70] on icon at bounding box center [451, 71] width 6 height 6
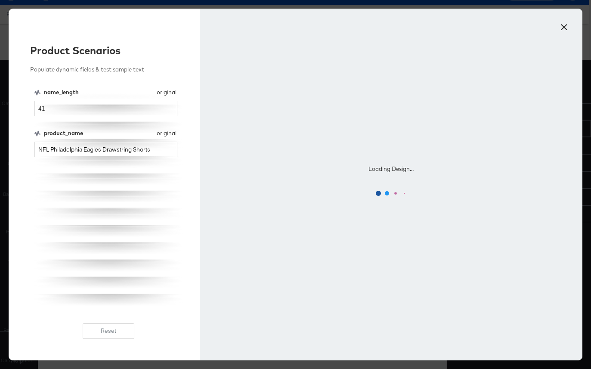
scroll to position [0, 0]
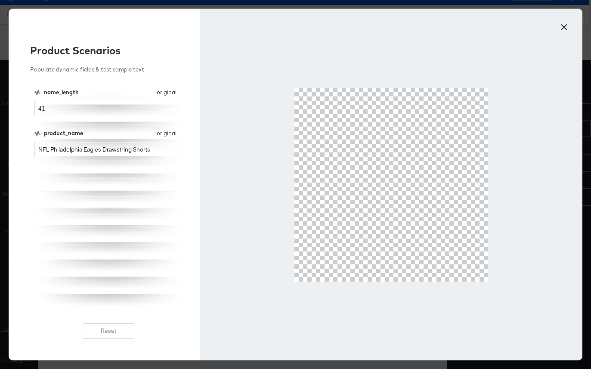
click at [563, 25] on button "×" at bounding box center [563, 24] width 15 height 15
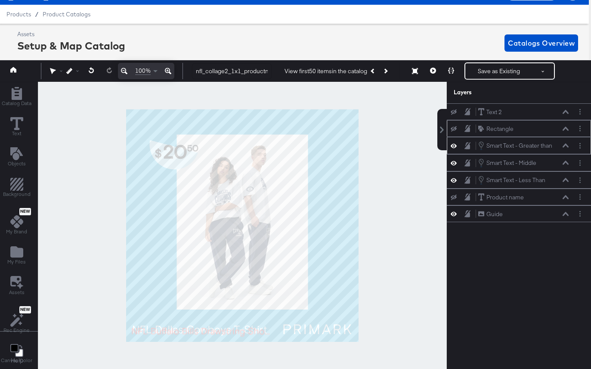
click at [564, 147] on icon at bounding box center [565, 145] width 6 height 4
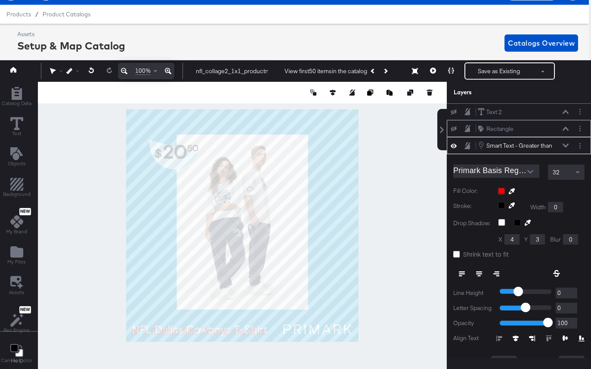
scroll to position [34, 0]
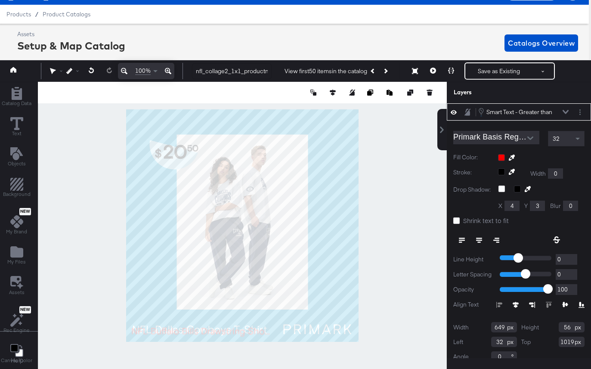
click at [571, 135] on div "32" at bounding box center [566, 138] width 36 height 15
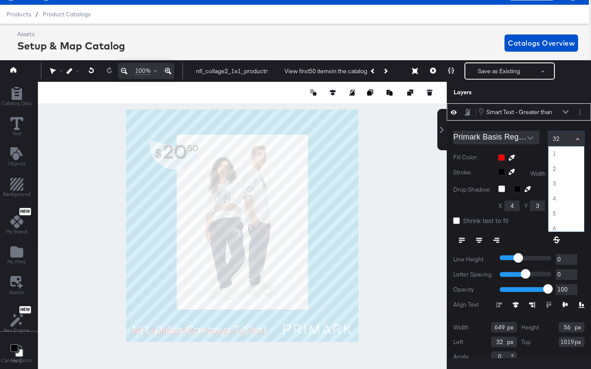
scroll to position [461, 0]
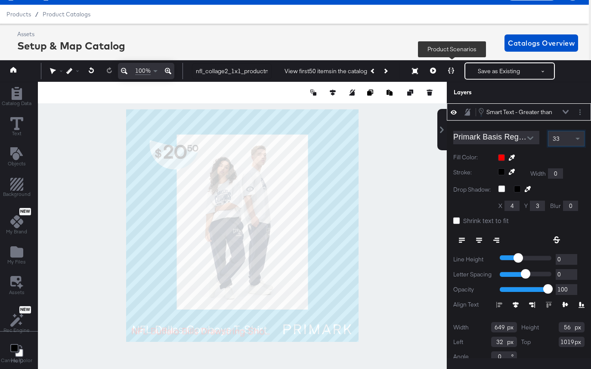
click at [447, 68] on button at bounding box center [451, 70] width 18 height 17
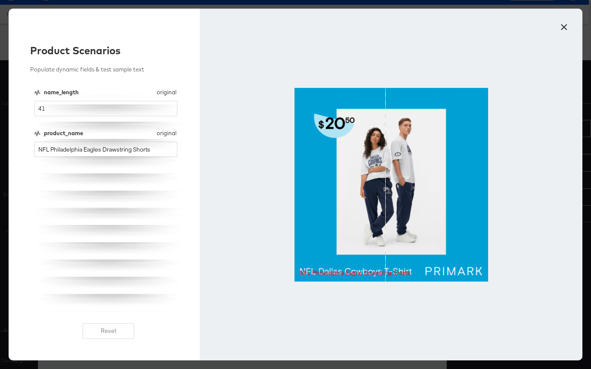
click at [562, 31] on button "×" at bounding box center [563, 24] width 15 height 15
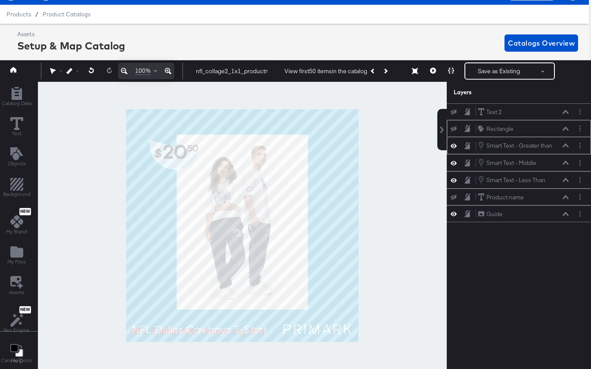
click at [565, 145] on icon at bounding box center [565, 146] width 6 height 4
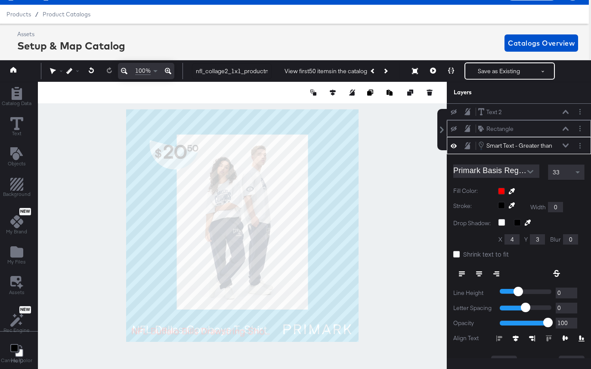
scroll to position [34, 0]
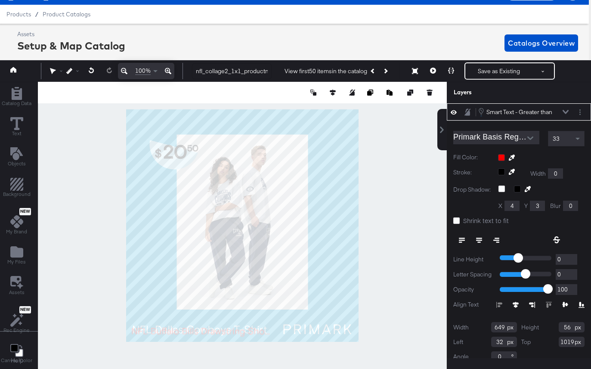
click at [567, 147] on div "Primark Basis Regular 33 Fill Color: Stroke: Width 0 Drop Shadow: X 4 Y 3 Blur …" at bounding box center [518, 244] width 144 height 248
click at [567, 144] on div "33" at bounding box center [566, 138] width 36 height 15
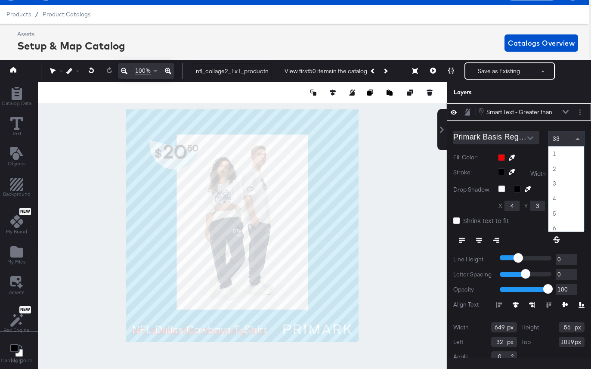
scroll to position [476, 0]
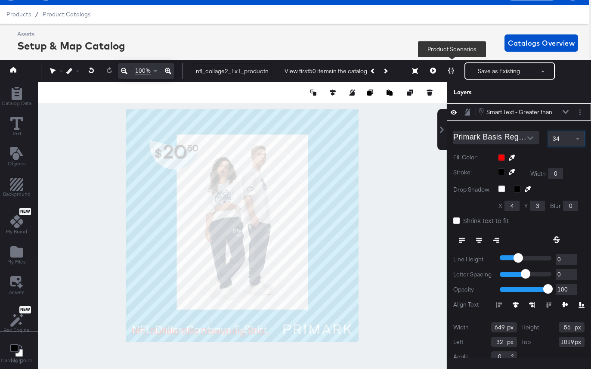
click at [451, 71] on icon at bounding box center [451, 71] width 6 height 6
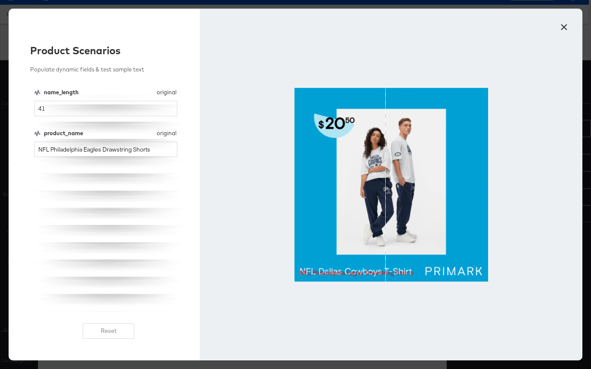
click at [555, 33] on div at bounding box center [391, 184] width 382 height 351
click at [558, 30] on button "×" at bounding box center [563, 24] width 15 height 15
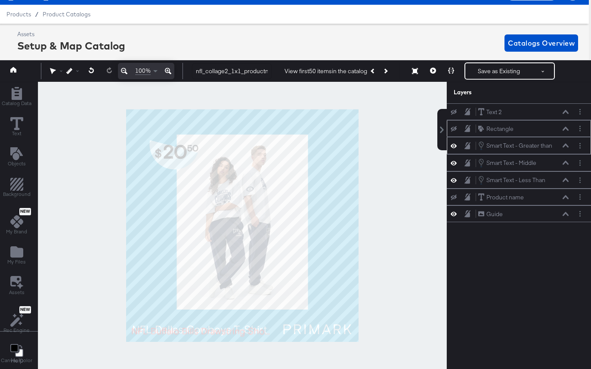
click at [566, 146] on icon at bounding box center [565, 146] width 6 height 4
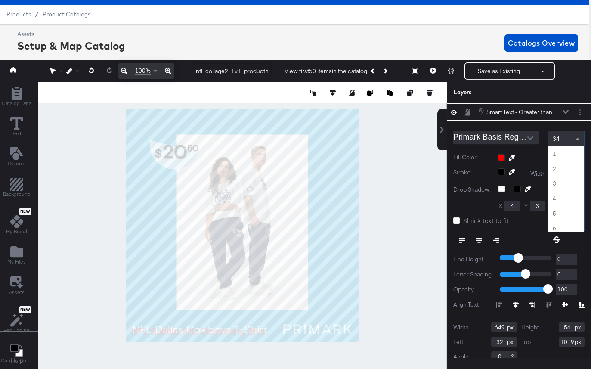
click at [574, 141] on span at bounding box center [578, 138] width 11 height 15
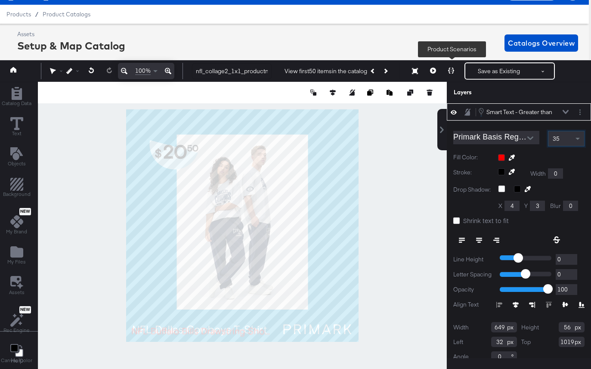
click at [454, 73] on button at bounding box center [451, 70] width 18 height 17
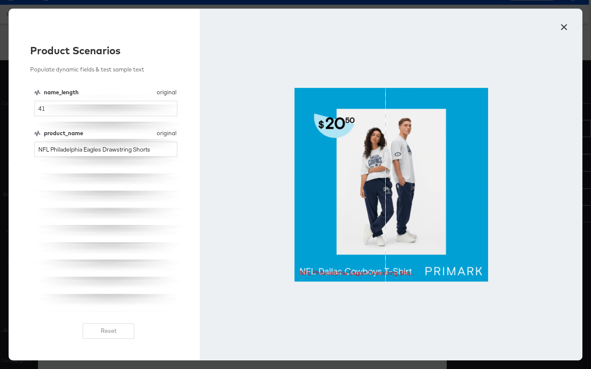
click at [563, 28] on button "×" at bounding box center [563, 24] width 15 height 15
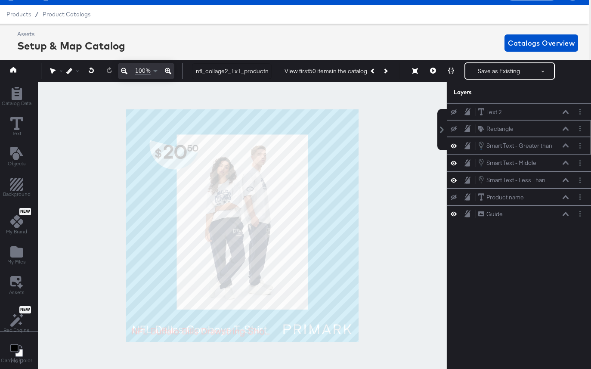
click at [563, 150] on div "Smart Text - Greater than Smart Text - Greater than" at bounding box center [522, 145] width 91 height 9
click at [564, 146] on icon at bounding box center [565, 145] width 6 height 4
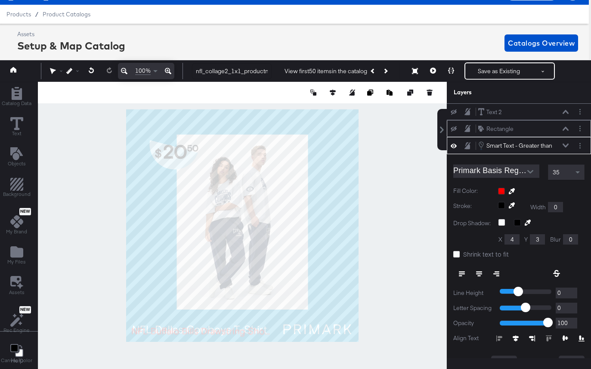
scroll to position [34, 0]
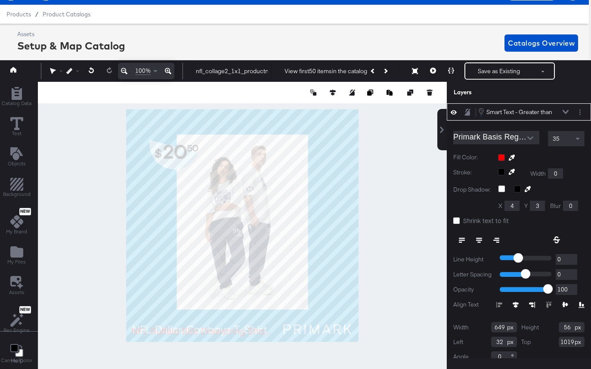
click at [566, 136] on div "35" at bounding box center [566, 138] width 36 height 15
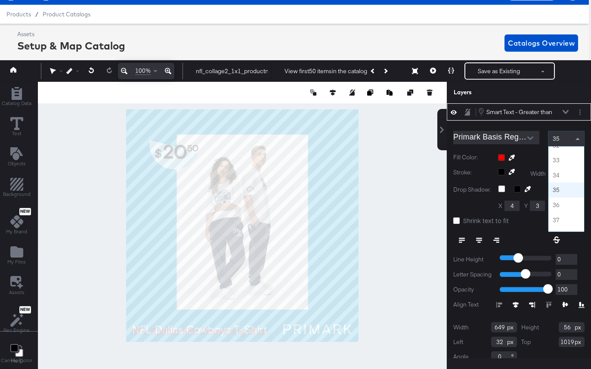
scroll to position [463, 0]
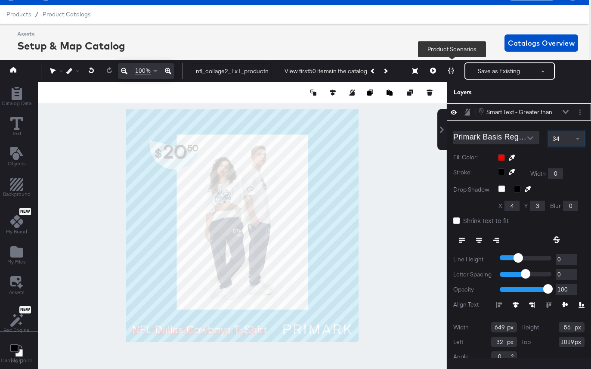
click at [446, 66] on button at bounding box center [451, 70] width 18 height 17
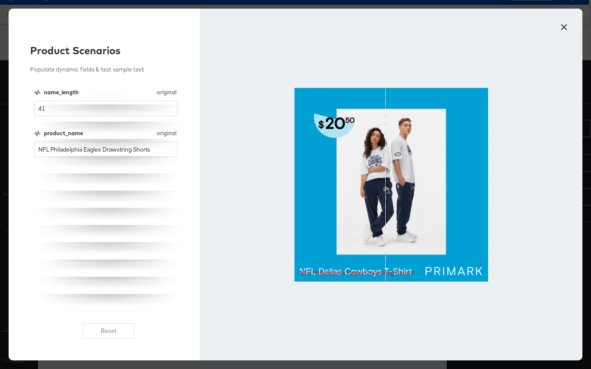
click at [567, 25] on button "×" at bounding box center [563, 24] width 15 height 15
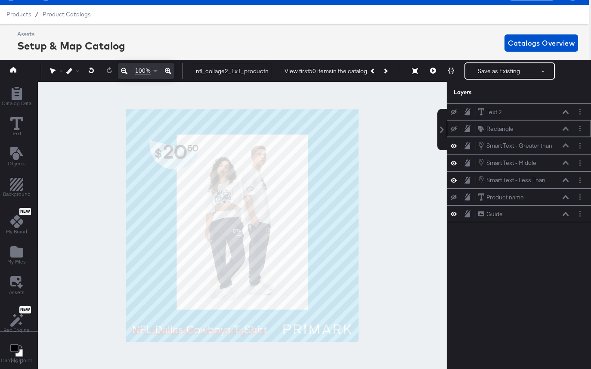
click at [452, 128] on icon at bounding box center [453, 129] width 6 height 6
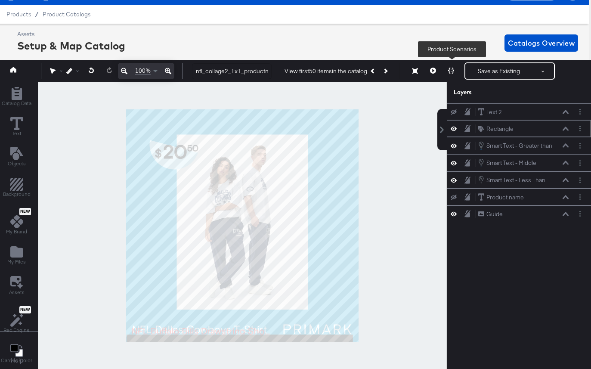
click at [449, 73] on button at bounding box center [451, 70] width 18 height 17
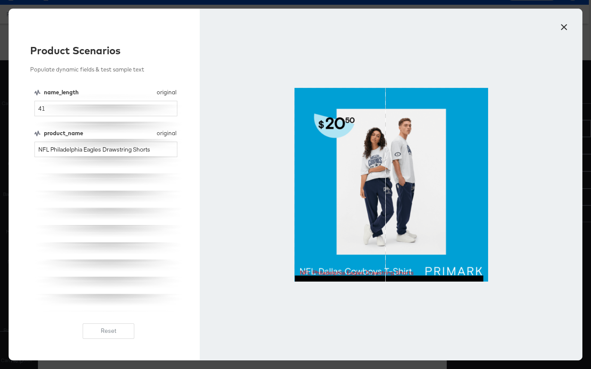
click at [564, 27] on button "×" at bounding box center [563, 24] width 15 height 15
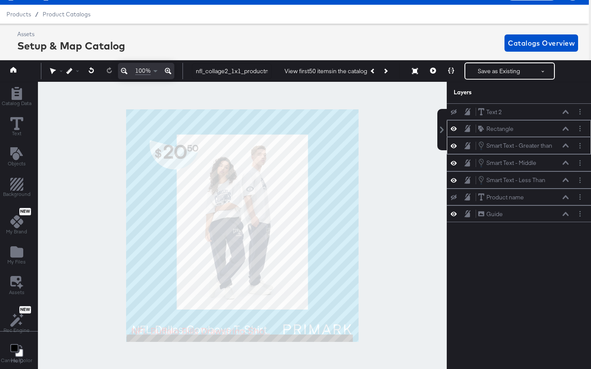
click at [453, 144] on icon at bounding box center [453, 146] width 6 height 4
click at [453, 144] on icon at bounding box center [453, 146] width 6 height 6
click at [564, 146] on icon at bounding box center [565, 145] width 6 height 4
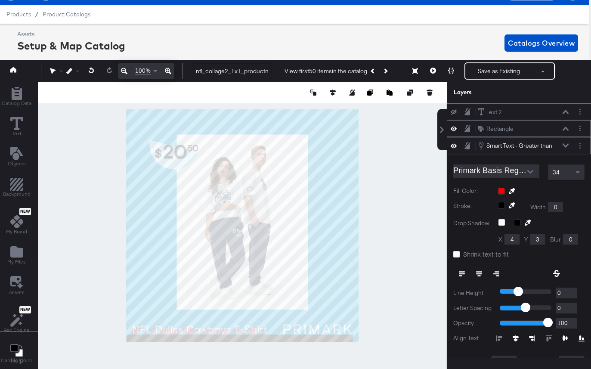
scroll to position [34, 0]
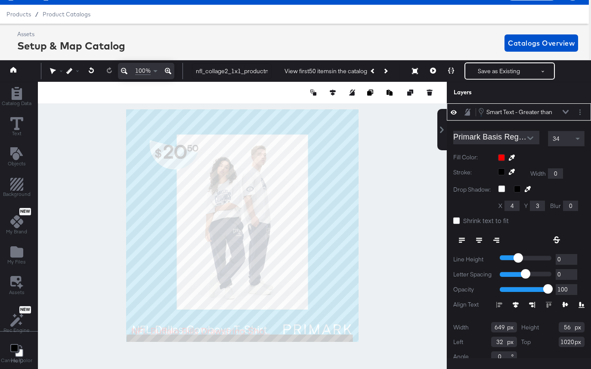
type input "1021"
click at [452, 64] on button at bounding box center [451, 70] width 18 height 17
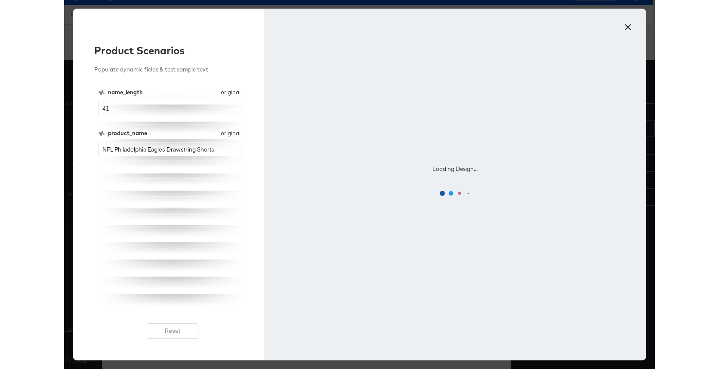
scroll to position [0, 0]
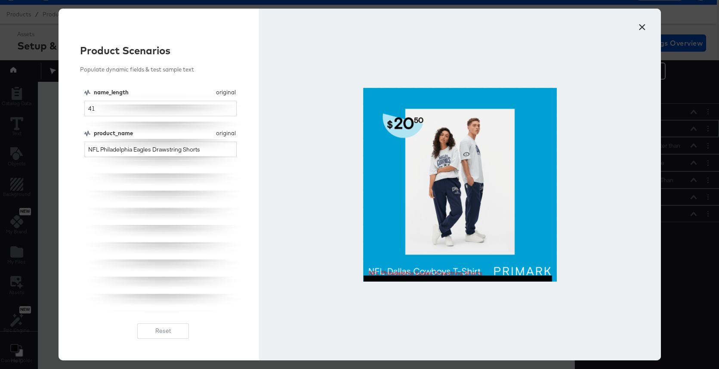
click at [640, 28] on button "×" at bounding box center [641, 24] width 15 height 15
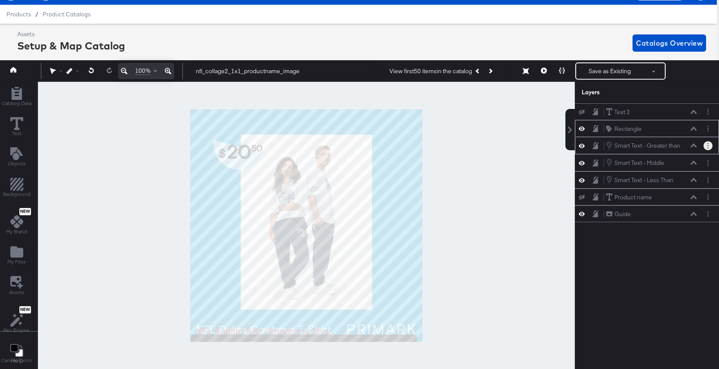
click at [708, 147] on circle "Layer Options" at bounding box center [707, 147] width 1 height 1
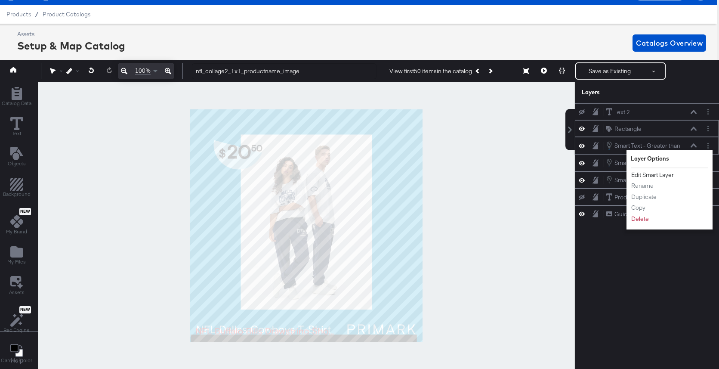
click at [667, 172] on button "Edit Smart Layer" at bounding box center [652, 174] width 43 height 9
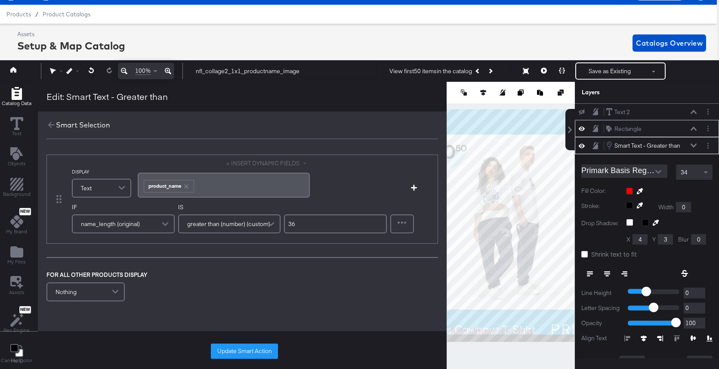
scroll to position [34, 0]
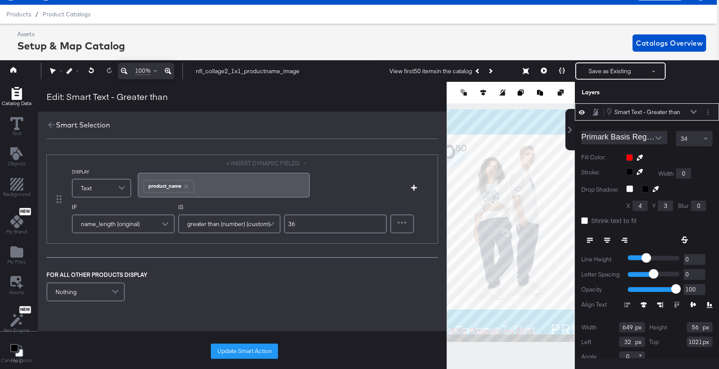
click at [335, 225] on input "36" at bounding box center [335, 223] width 103 height 19
type input "35"
click at [249, 352] on button "Update Smart Action" at bounding box center [244, 350] width 67 height 15
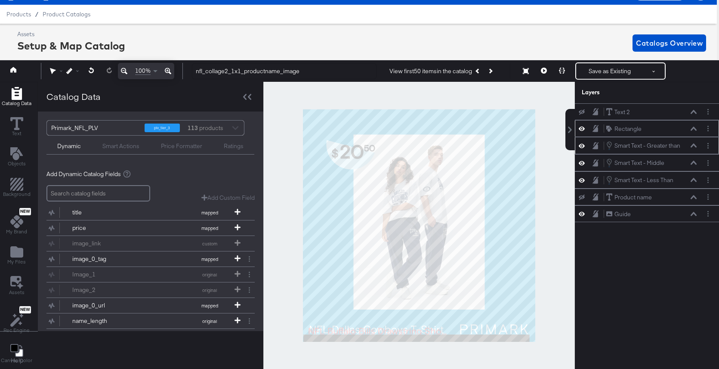
scroll to position [0, 0]
click at [709, 161] on button "Layer Options" at bounding box center [707, 162] width 9 height 9
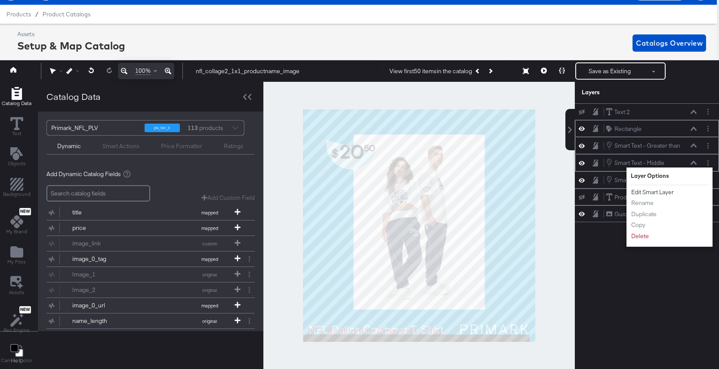
click at [669, 193] on button "Edit Smart Layer" at bounding box center [652, 192] width 43 height 9
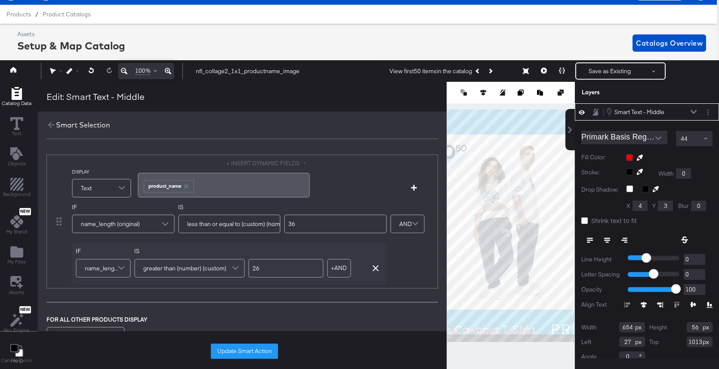
scroll to position [6, 0]
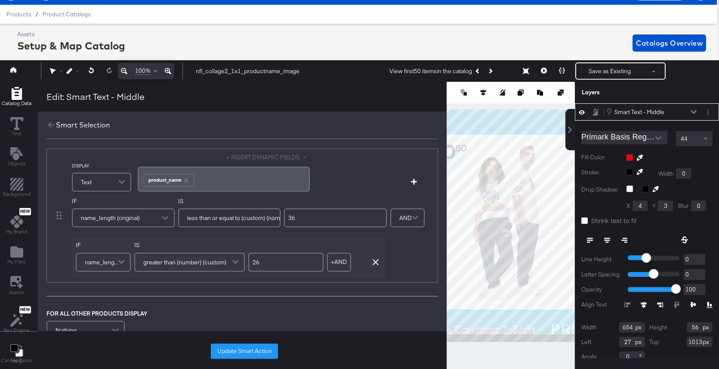
click at [320, 218] on input "36" at bounding box center [335, 217] width 103 height 19
type input "35"
click at [275, 355] on button "Update Smart Action" at bounding box center [244, 350] width 67 height 15
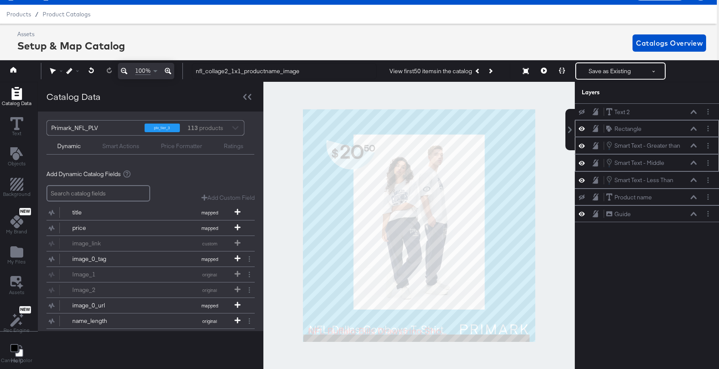
scroll to position [0, 0]
click at [710, 181] on button "Layer Options" at bounding box center [707, 179] width 9 height 9
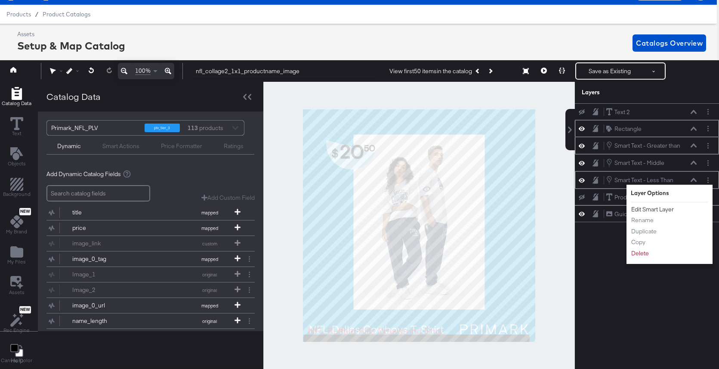
click at [665, 210] on button "Edit Smart Layer" at bounding box center [652, 209] width 43 height 9
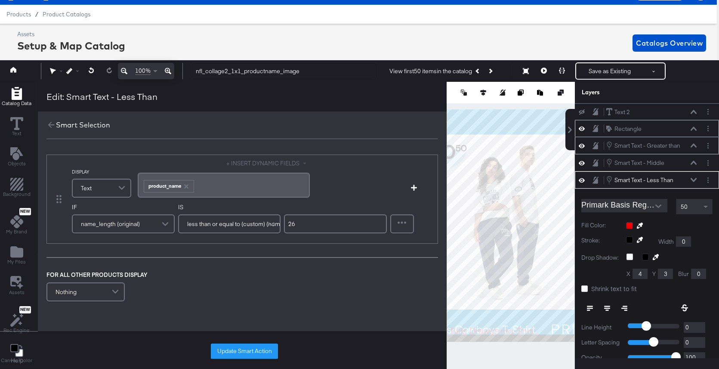
scroll to position [68, 0]
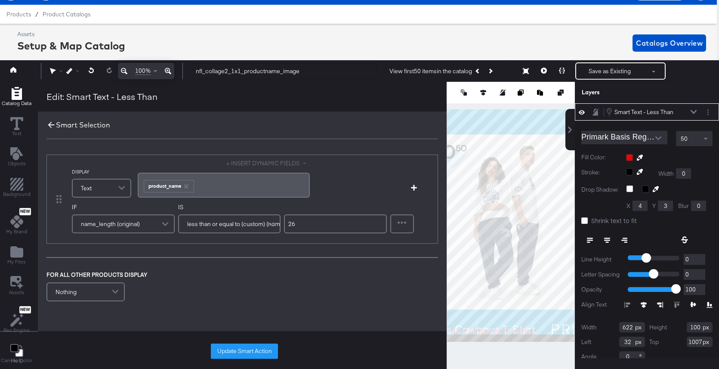
click at [48, 122] on icon at bounding box center [50, 124] width 9 height 9
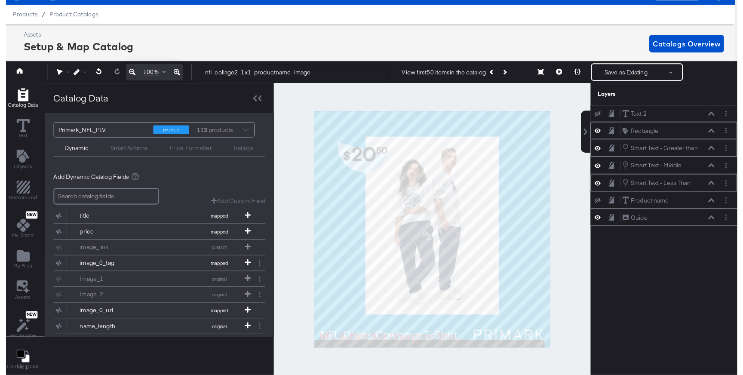
scroll to position [0, 0]
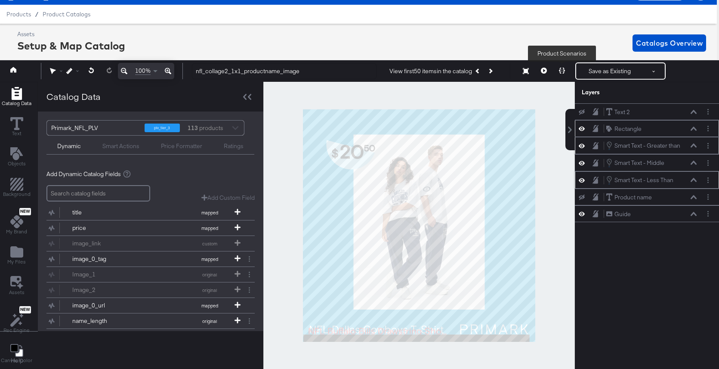
click at [564, 75] on button at bounding box center [562, 70] width 18 height 17
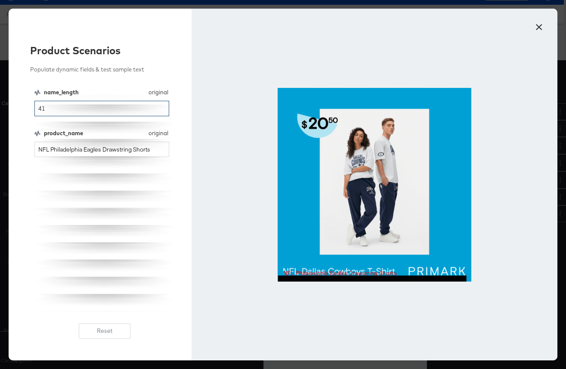
drag, startPoint x: 92, startPoint y: 111, endPoint x: 31, endPoint y: 106, distance: 60.8
click at [31, 106] on div "Product Scenarios Populate dynamic fields & test sample text name_length origin…" at bounding box center [100, 184] width 183 height 351
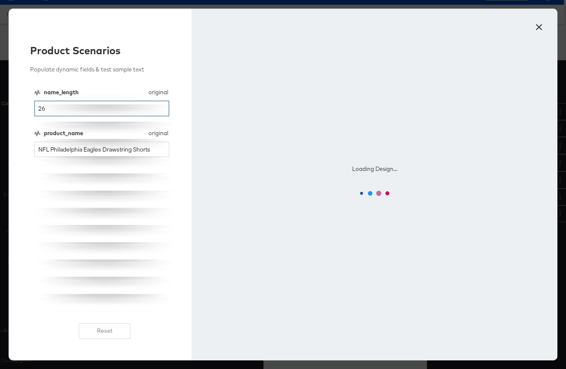
type input "26"
click at [92, 150] on input "NFL Philadelphia Eagles Drawstring Shorts" at bounding box center [101, 150] width 135 height 16
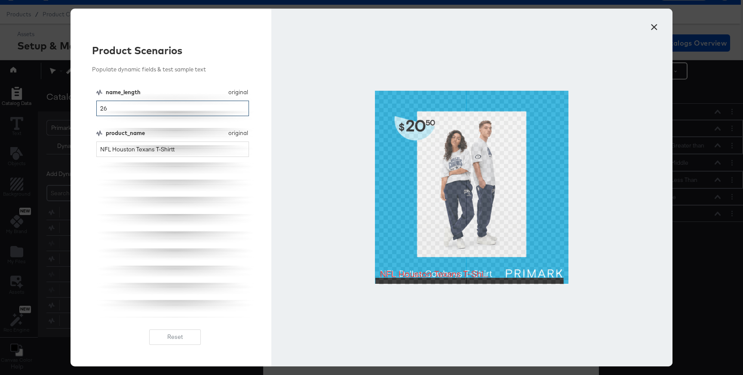
click at [110, 107] on input "26" at bounding box center [172, 109] width 153 height 16
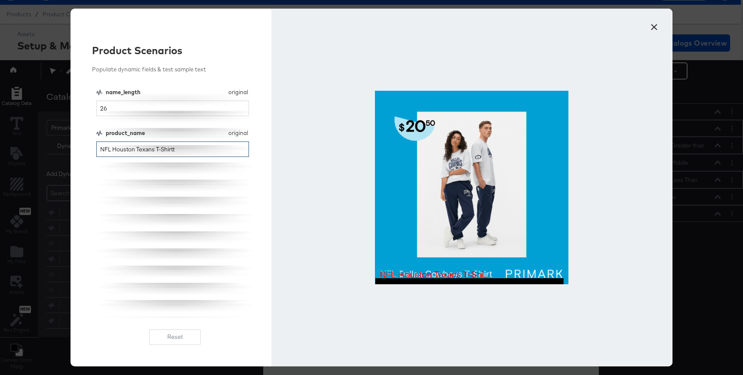
click at [195, 153] on input "NFL Houston Texans T-Shirtt" at bounding box center [172, 150] width 153 height 16
type input "NFL Houston Texans T-Shirt"
click at [658, 27] on button "×" at bounding box center [653, 24] width 15 height 15
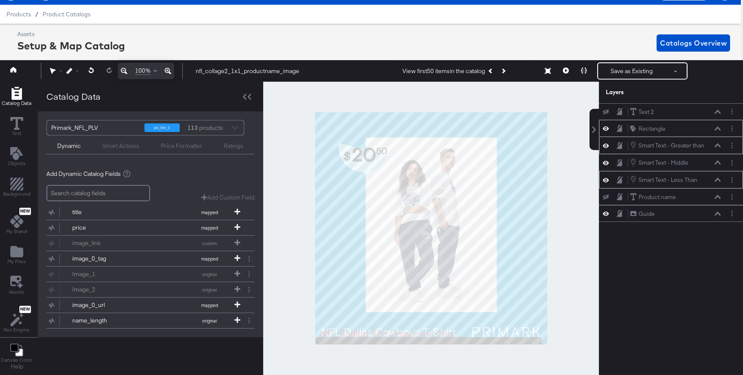
click at [718, 181] on icon at bounding box center [718, 180] width 6 height 4
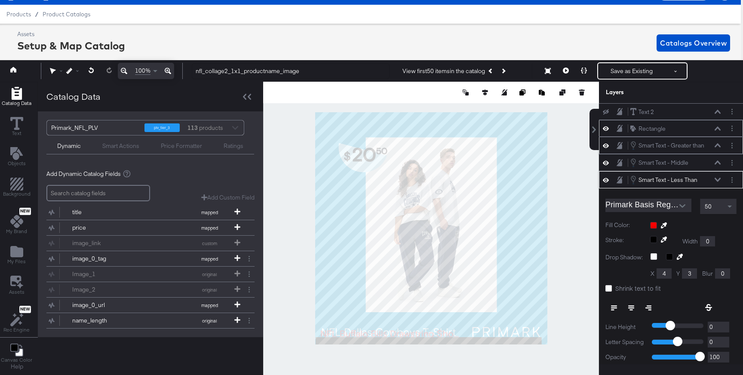
scroll to position [68, 0]
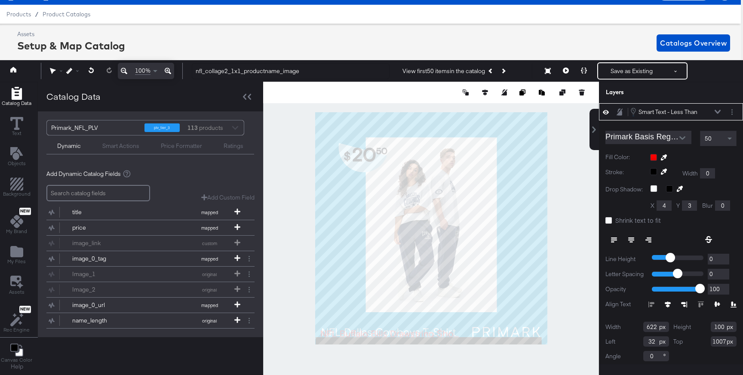
click at [718, 113] on icon at bounding box center [718, 112] width 6 height 4
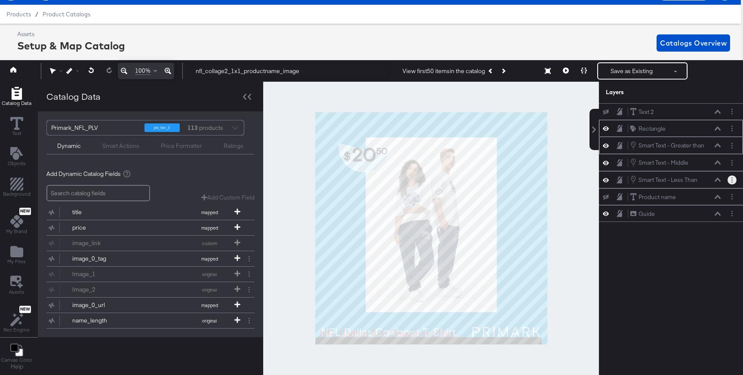
click at [733, 182] on circle "Layer Options" at bounding box center [732, 182] width 1 height 1
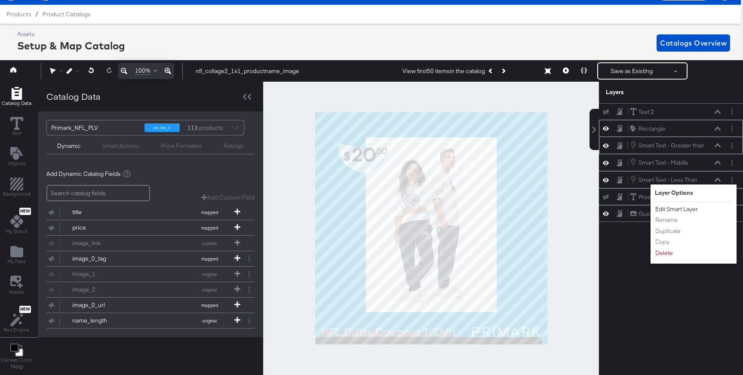
click at [690, 208] on button "Edit Smart Layer" at bounding box center [676, 209] width 43 height 9
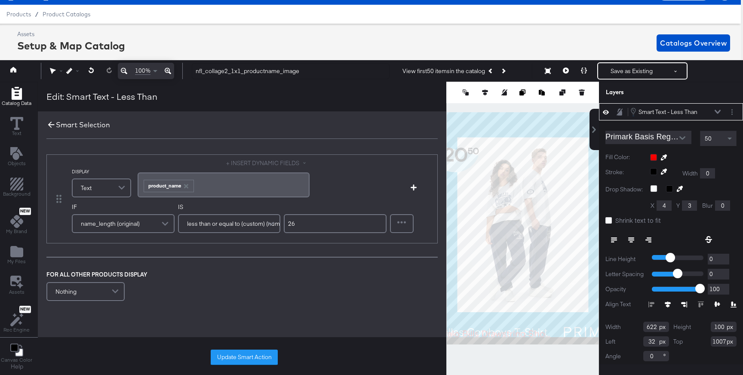
click at [54, 125] on icon at bounding box center [50, 124] width 9 height 9
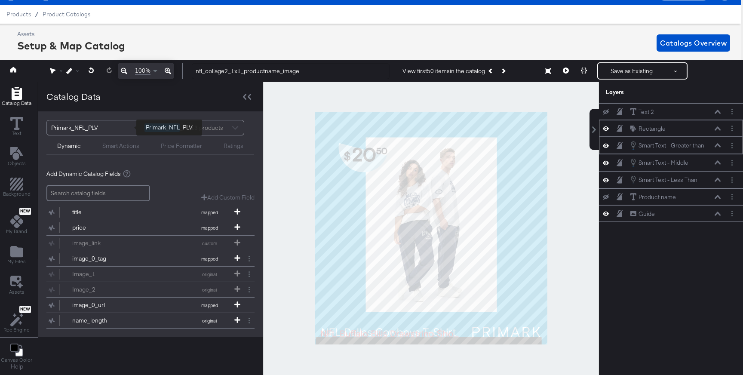
scroll to position [0, 0]
click at [732, 149] on button "Layer Options" at bounding box center [732, 145] width 9 height 9
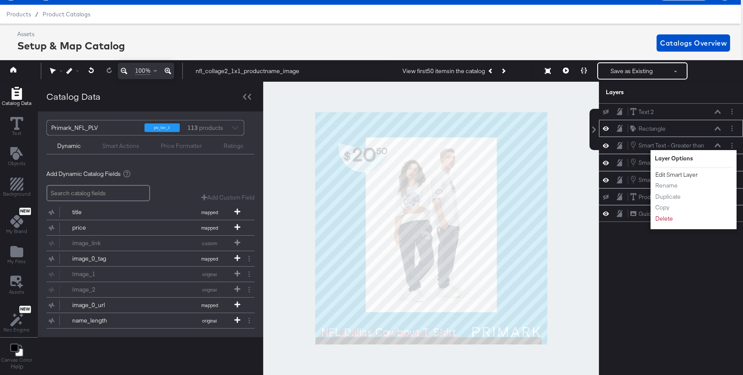
click at [694, 173] on button "Edit Smart Layer" at bounding box center [676, 174] width 43 height 9
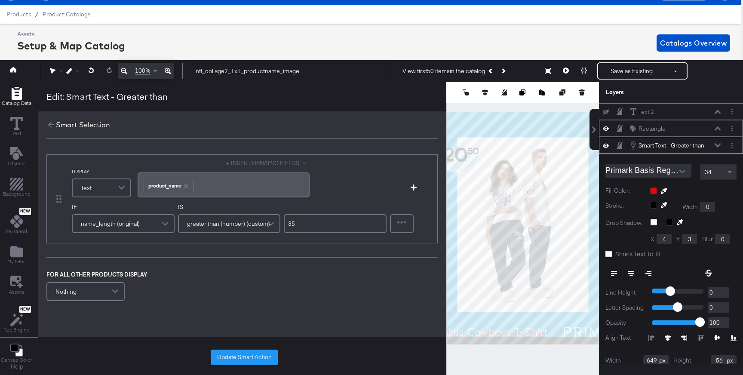
scroll to position [34, 0]
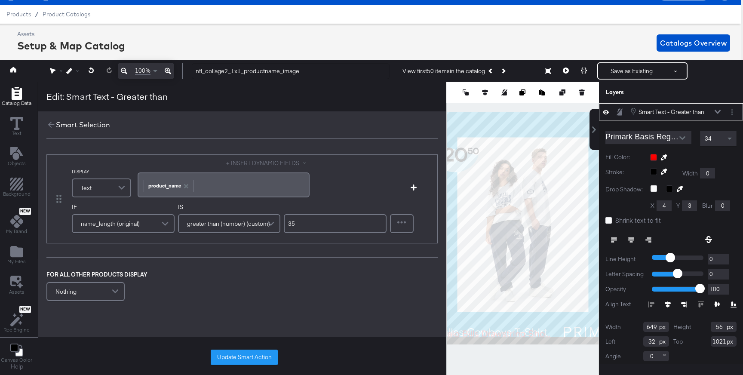
click at [44, 128] on div "Smart Selection" at bounding box center [242, 124] width 409 height 27
click at [45, 128] on div "Smart Selection" at bounding box center [242, 124] width 409 height 27
click at [48, 126] on icon at bounding box center [50, 124] width 9 height 9
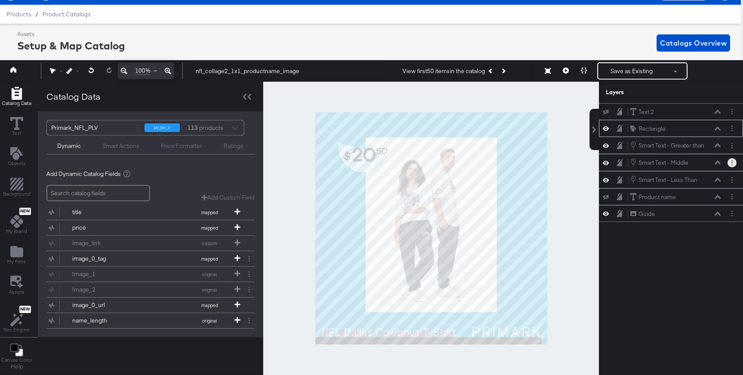
click at [732, 164] on icon "Layer Options" at bounding box center [732, 163] width 1 height 6
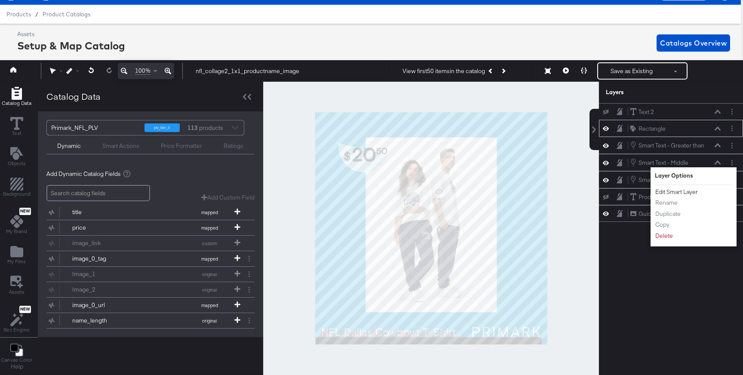
click at [686, 191] on button "Edit Smart Layer" at bounding box center [676, 192] width 43 height 9
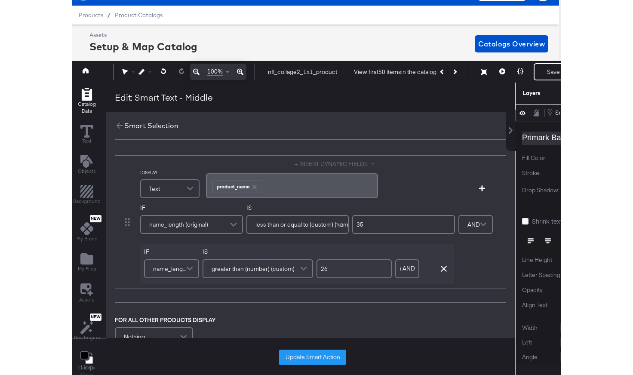
scroll to position [19, 2]
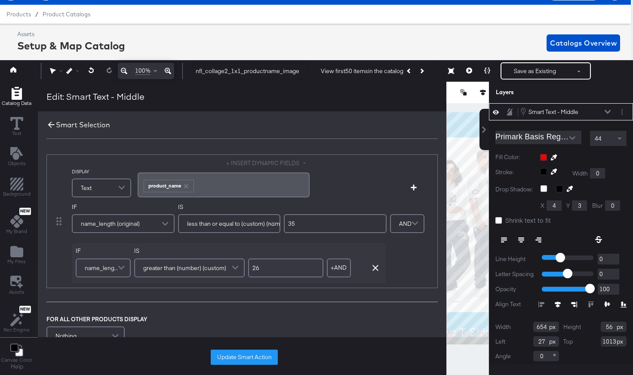
click at [50, 126] on icon at bounding box center [50, 124] width 9 height 9
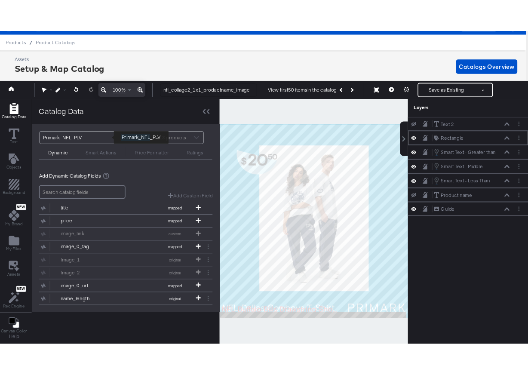
scroll to position [0, 0]
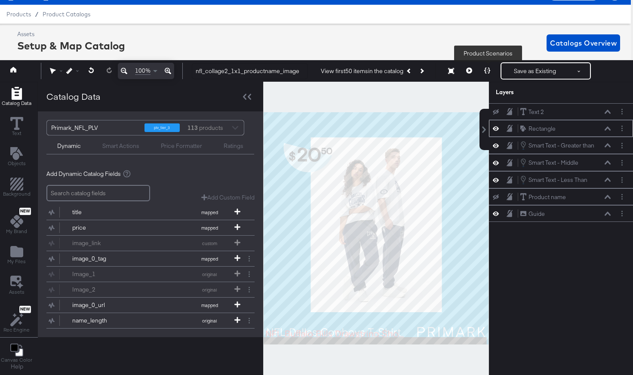
click at [492, 69] on button at bounding box center [487, 70] width 18 height 17
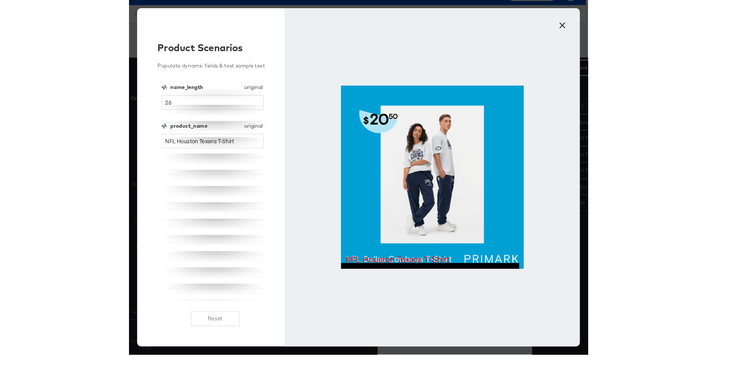
scroll to position [19, 2]
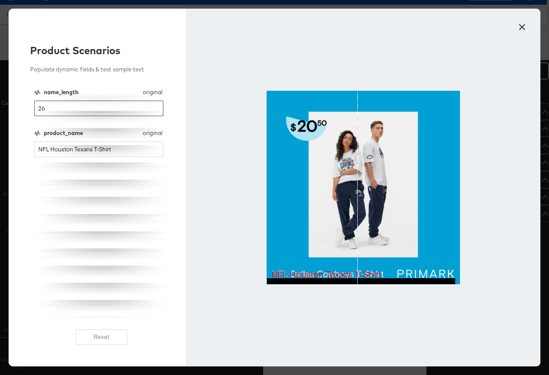
drag, startPoint x: 72, startPoint y: 108, endPoint x: 16, endPoint y: 107, distance: 56.4
click at [16, 107] on div "Product Scenarios Populate dynamic fields & test sample text name_length origin…" at bounding box center [97, 188] width 177 height 358
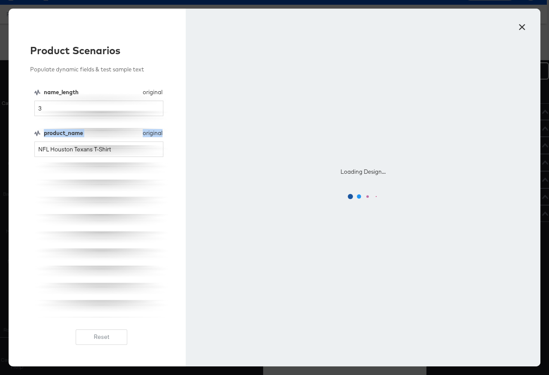
drag, startPoint x: 45, startPoint y: 136, endPoint x: 56, endPoint y: 142, distance: 12.5
click at [56, 142] on div "name_length original name_length 3 product_name original product_name NFL Houst…" at bounding box center [101, 202] width 134 height 229
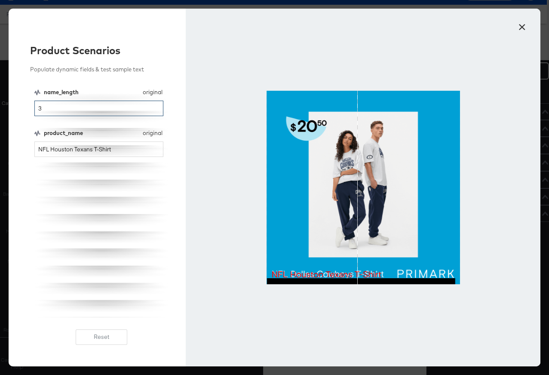
click at [66, 106] on input "3" at bounding box center [98, 109] width 129 height 16
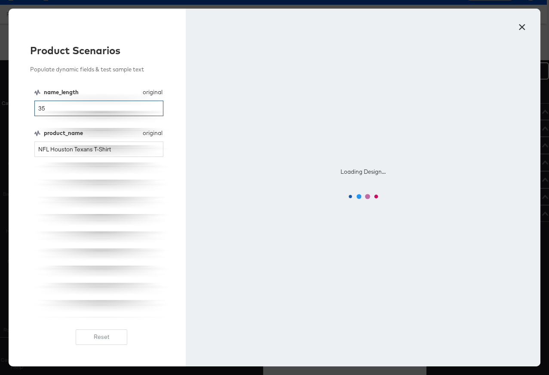
type input "35"
drag, startPoint x: 125, startPoint y: 154, endPoint x: 23, endPoint y: 151, distance: 101.6
click at [23, 151] on div "Product Scenarios Populate dynamic fields & test sample text name_length origin…" at bounding box center [97, 188] width 177 height 358
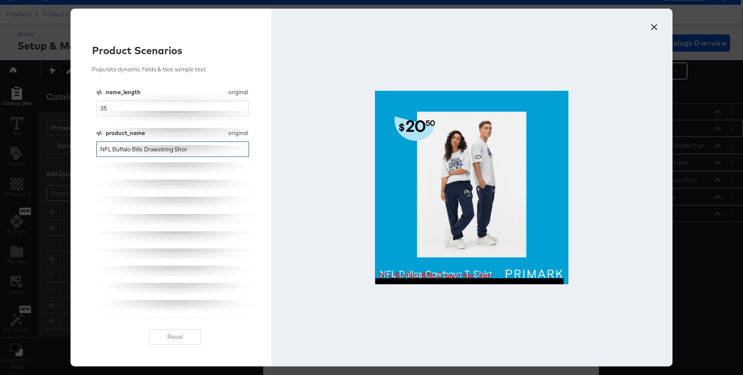
type input "NFL Buffalo Bills Drawstring Shor"
click at [654, 28] on button "×" at bounding box center [653, 24] width 15 height 15
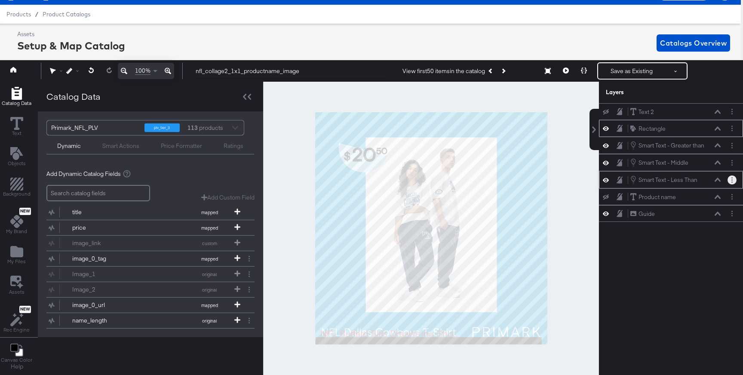
click at [732, 180] on icon "Layer Options" at bounding box center [732, 180] width 1 height 6
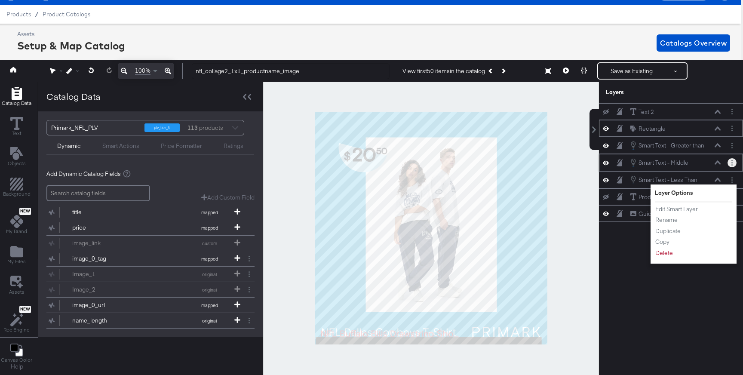
click at [734, 165] on button "Layer Options" at bounding box center [732, 162] width 9 height 9
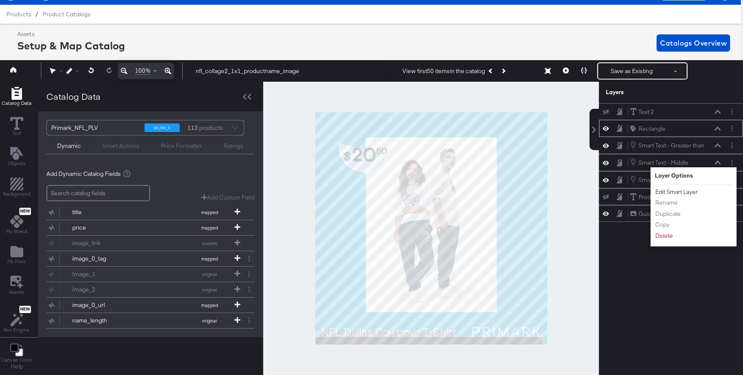
click at [694, 193] on button "Edit Smart Layer" at bounding box center [676, 192] width 43 height 9
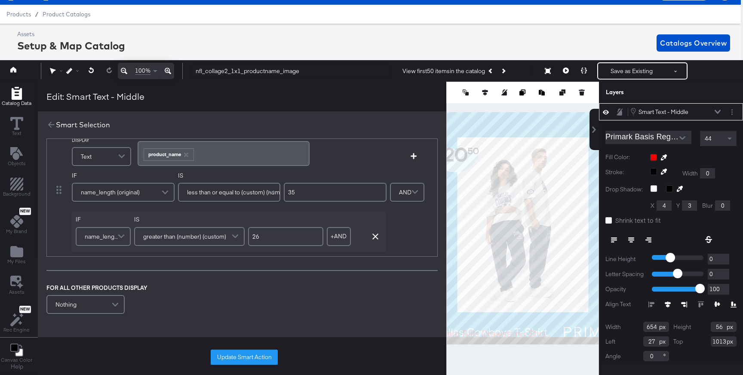
scroll to position [0, 0]
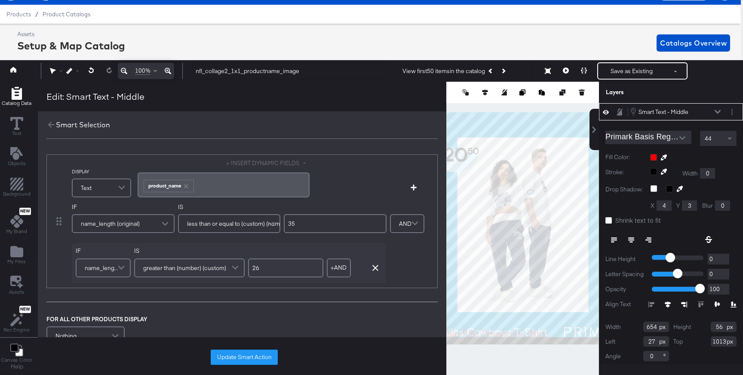
click at [302, 222] on input "35" at bounding box center [335, 223] width 103 height 19
type input "33"
click at [260, 355] on button "Update Smart Action" at bounding box center [244, 357] width 67 height 15
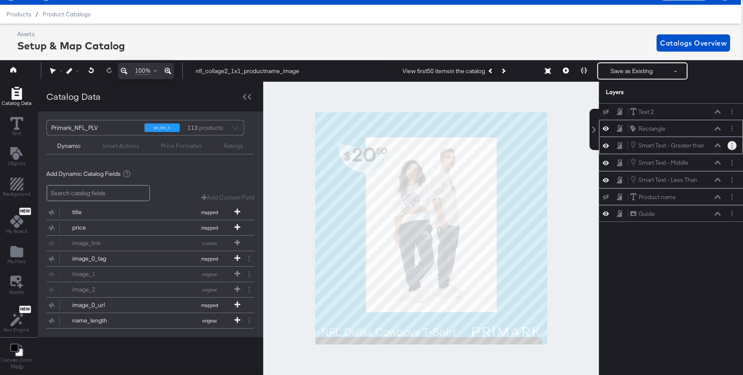
click at [733, 142] on button "Layer Options" at bounding box center [732, 145] width 9 height 9
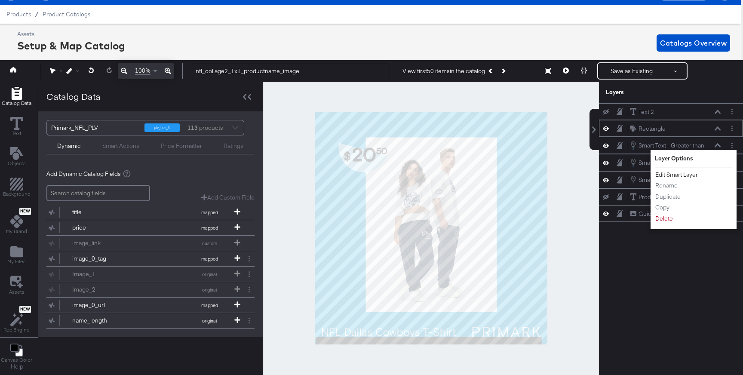
click at [677, 175] on button "Edit Smart Layer" at bounding box center [676, 174] width 43 height 9
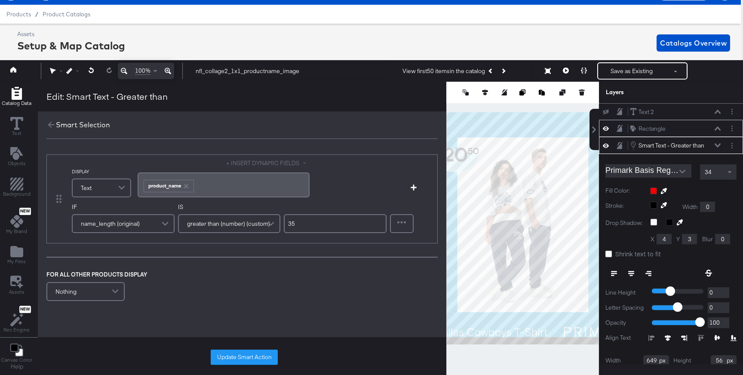
scroll to position [34, 0]
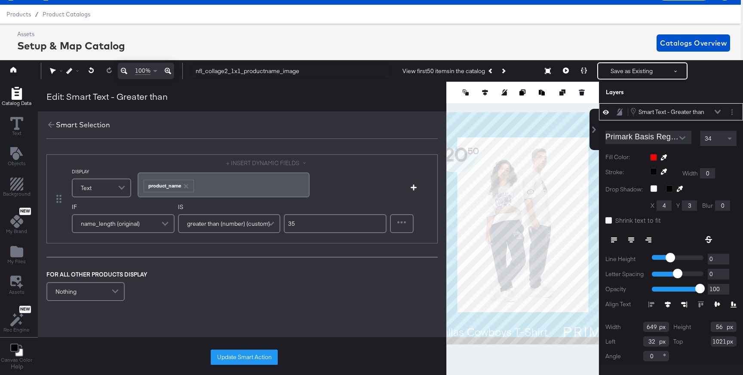
click at [331, 221] on input "35" at bounding box center [335, 223] width 103 height 19
type input "33"
click at [223, 360] on button "Update Smart Action" at bounding box center [244, 357] width 67 height 15
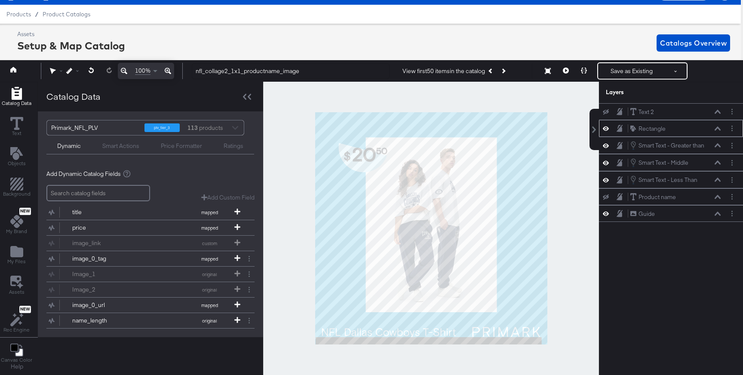
scroll to position [0, 0]
click at [587, 67] on button at bounding box center [584, 70] width 18 height 17
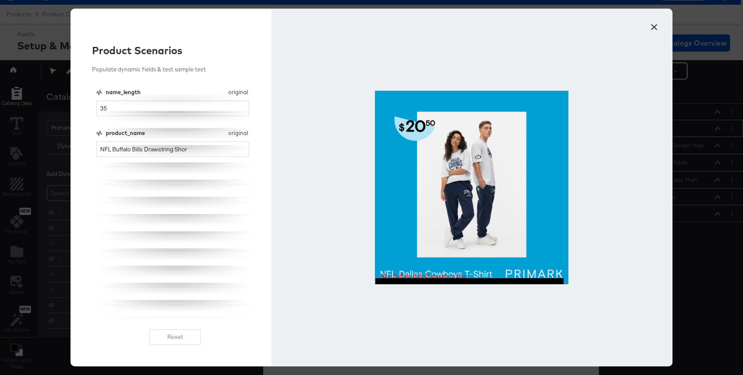
click at [658, 30] on button "×" at bounding box center [653, 24] width 15 height 15
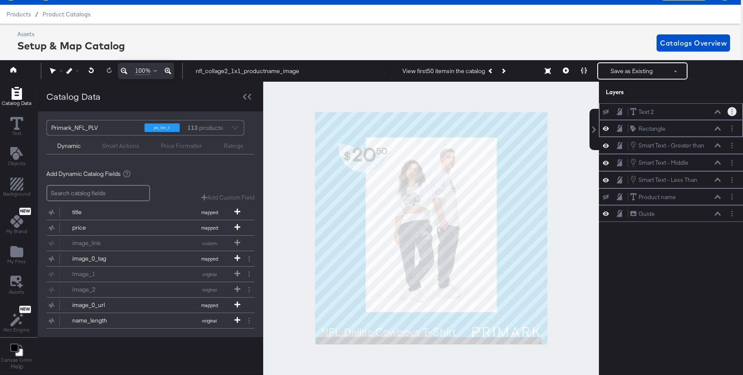
click at [730, 114] on button "Layer Options" at bounding box center [732, 111] width 9 height 9
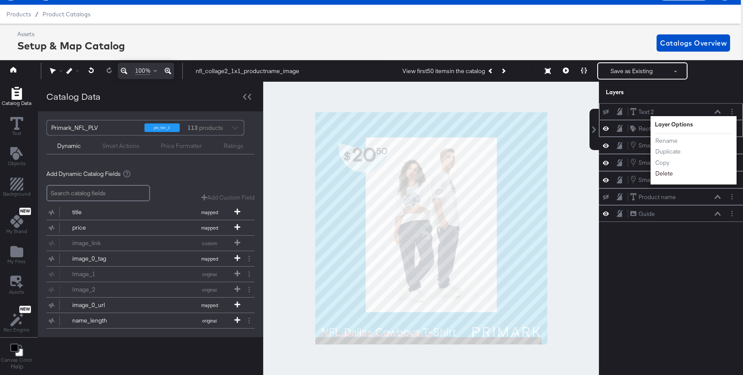
click at [667, 173] on button "Delete" at bounding box center [664, 173] width 18 height 9
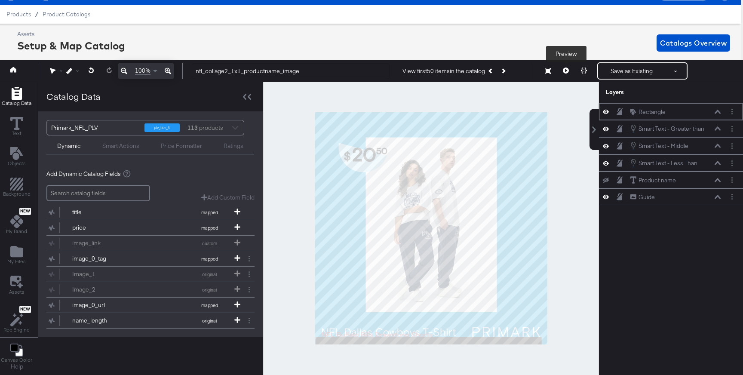
click at [572, 73] on button at bounding box center [566, 70] width 18 height 17
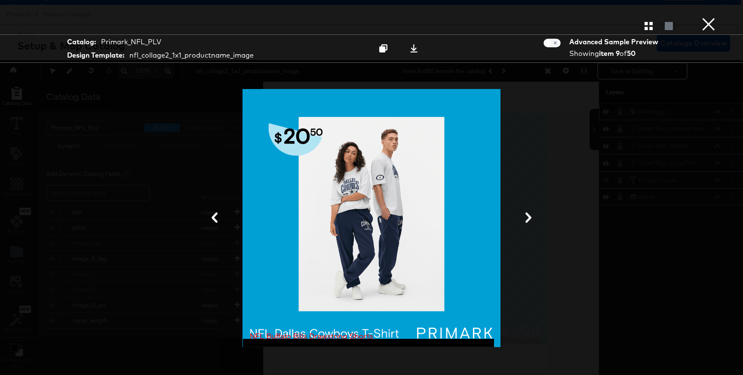
click at [531, 218] on icon at bounding box center [529, 217] width 6 height 10
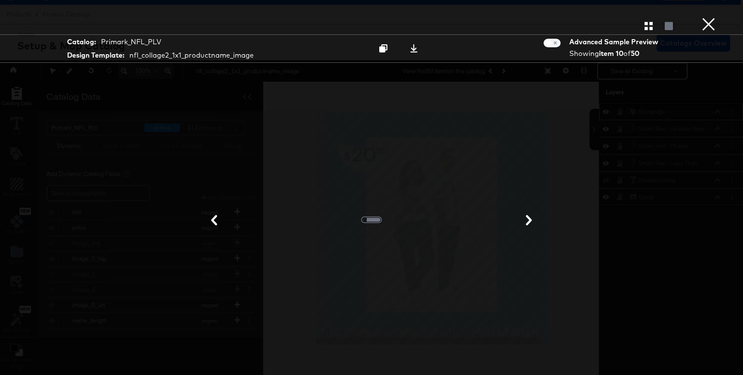
click at [210, 221] on icon at bounding box center [214, 220] width 10 height 10
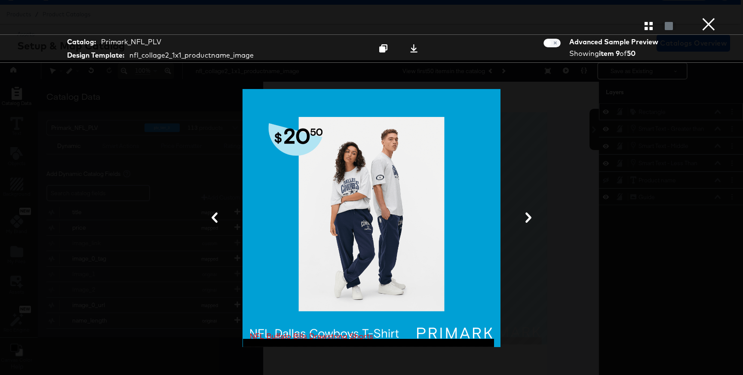
click at [527, 215] on icon at bounding box center [529, 217] width 6 height 10
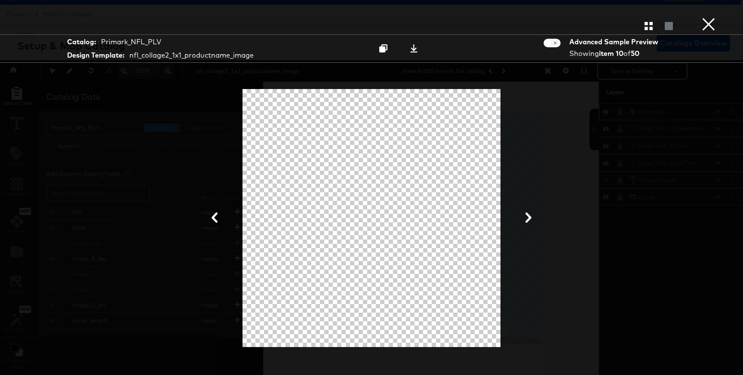
click at [712, 17] on button "×" at bounding box center [708, 8] width 17 height 17
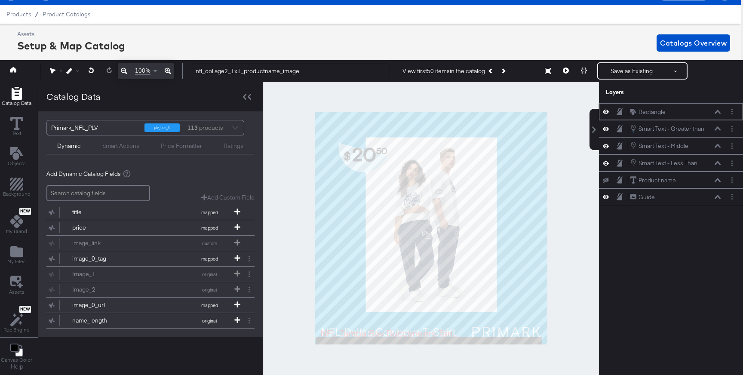
click at [606, 129] on icon at bounding box center [606, 129] width 6 height 4
click at [605, 129] on icon at bounding box center [606, 129] width 6 height 6
click at [606, 144] on icon at bounding box center [606, 146] width 6 height 4
click at [606, 144] on icon at bounding box center [606, 146] width 6 height 6
click at [717, 146] on icon at bounding box center [718, 146] width 6 height 4
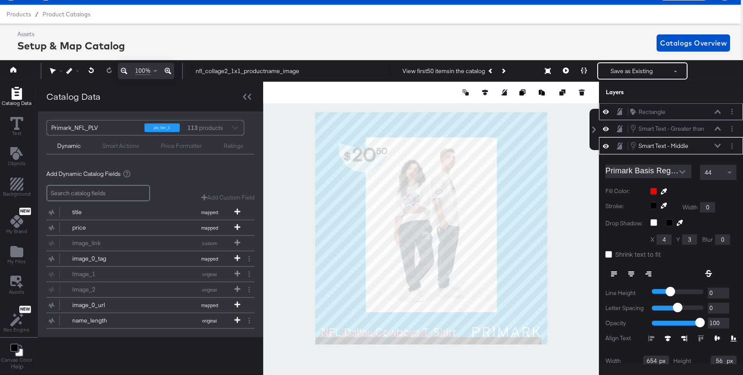
scroll to position [34, 0]
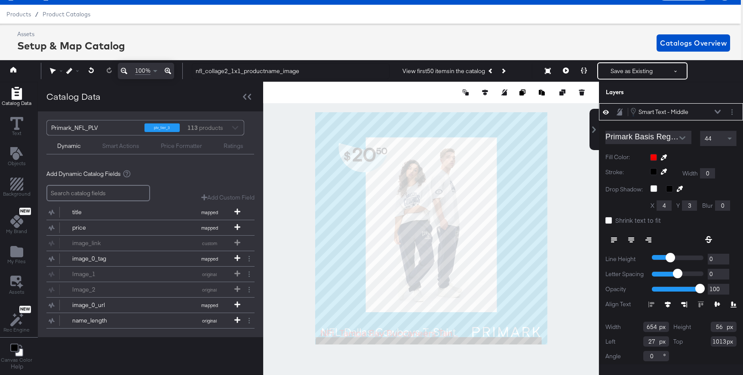
click at [716, 111] on icon at bounding box center [718, 112] width 6 height 4
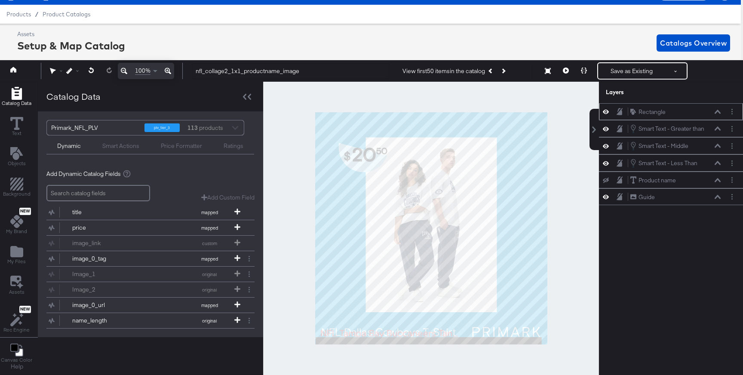
click at [606, 113] on icon at bounding box center [606, 111] width 6 height 7
click at [606, 113] on icon at bounding box center [606, 112] width 6 height 6
click at [716, 146] on icon at bounding box center [718, 146] width 6 height 4
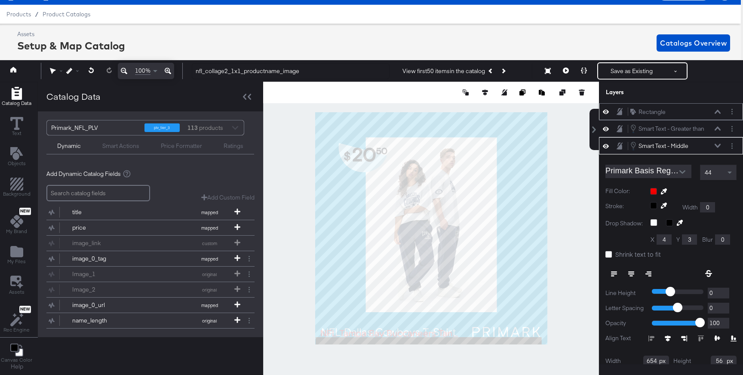
scroll to position [34, 0]
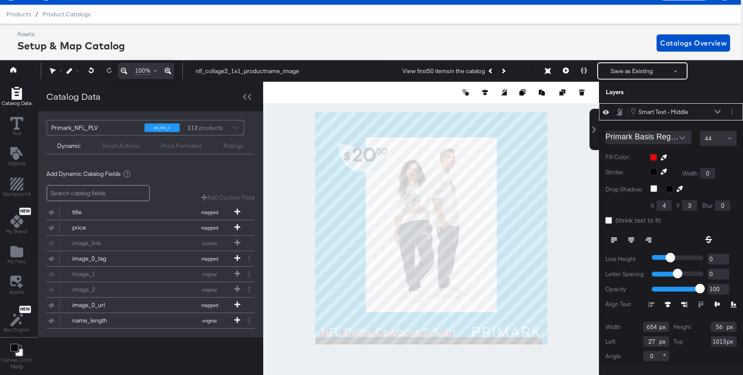
click at [716, 108] on div "Smart Text - Middle Smart Text - Middle" at bounding box center [675, 111] width 91 height 9
click at [715, 113] on button at bounding box center [717, 111] width 7 height 5
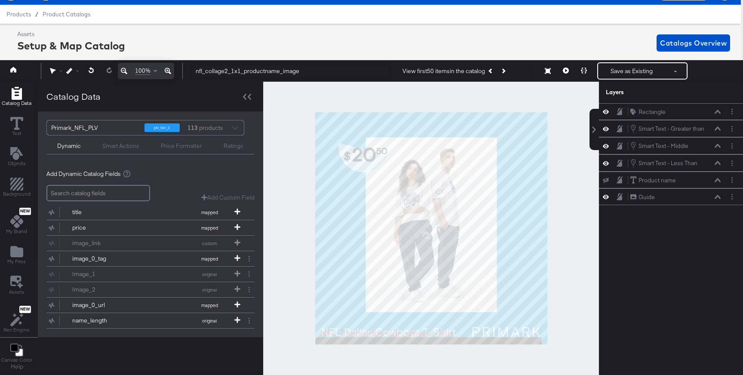
click at [606, 144] on icon at bounding box center [606, 146] width 6 height 4
click at [606, 144] on icon at bounding box center [606, 146] width 6 height 6
click at [733, 148] on circle "Layer Options" at bounding box center [732, 148] width 1 height 1
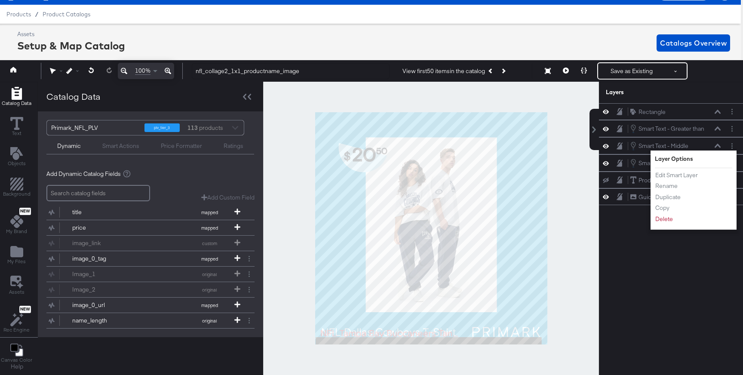
click at [608, 143] on icon at bounding box center [606, 145] width 6 height 7
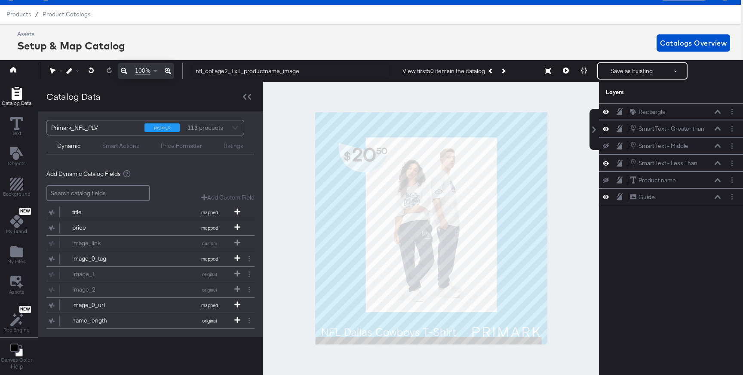
click at [608, 143] on button at bounding box center [606, 145] width 7 height 7
click at [732, 148] on circle "Layer Options" at bounding box center [732, 148] width 1 height 1
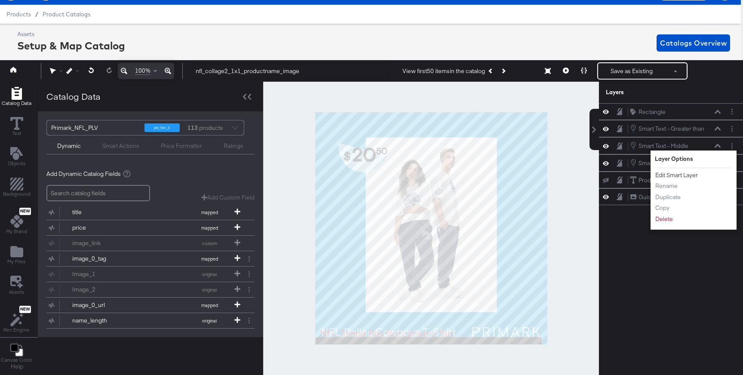
click at [688, 176] on button "Edit Smart Layer" at bounding box center [676, 175] width 43 height 9
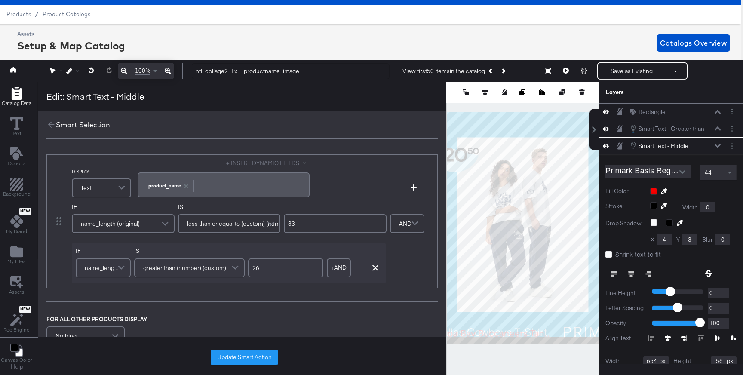
scroll to position [34, 0]
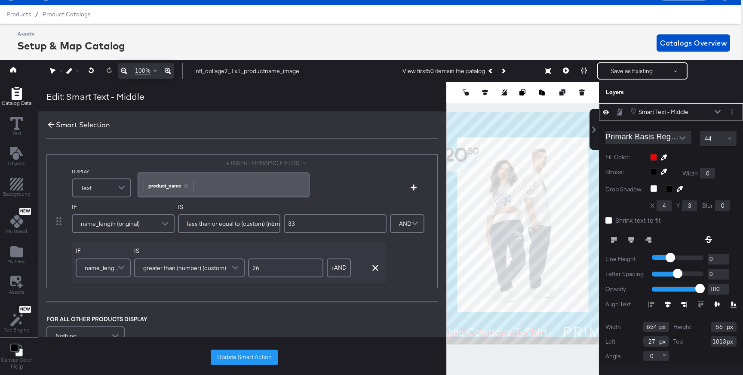
click at [53, 129] on icon at bounding box center [50, 124] width 9 height 9
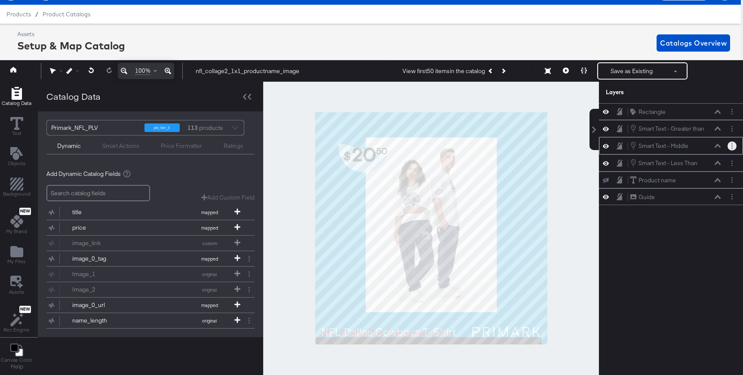
click at [734, 143] on button "Layer Options" at bounding box center [732, 146] width 9 height 9
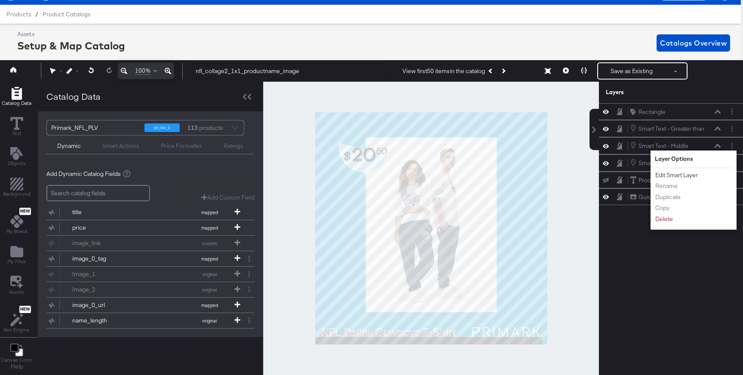
click at [681, 175] on button "Edit Smart Layer" at bounding box center [676, 175] width 43 height 9
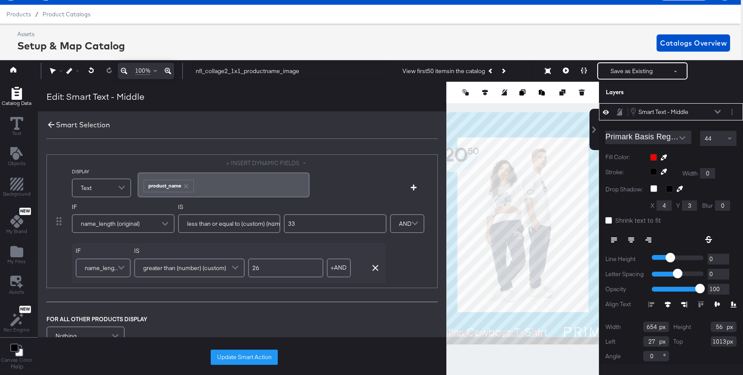
click at [53, 124] on icon at bounding box center [50, 124] width 9 height 9
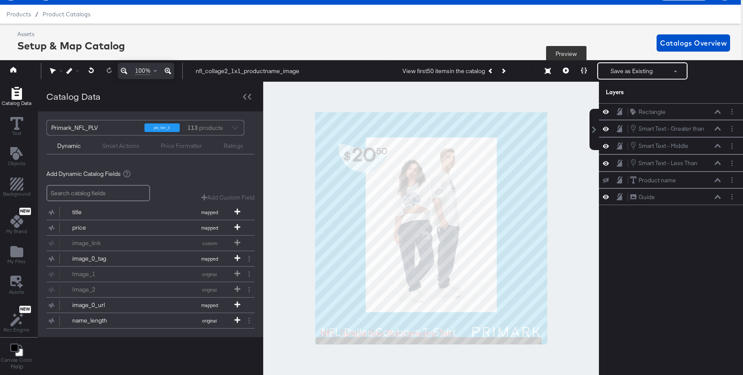
click at [565, 70] on icon at bounding box center [566, 71] width 6 height 6
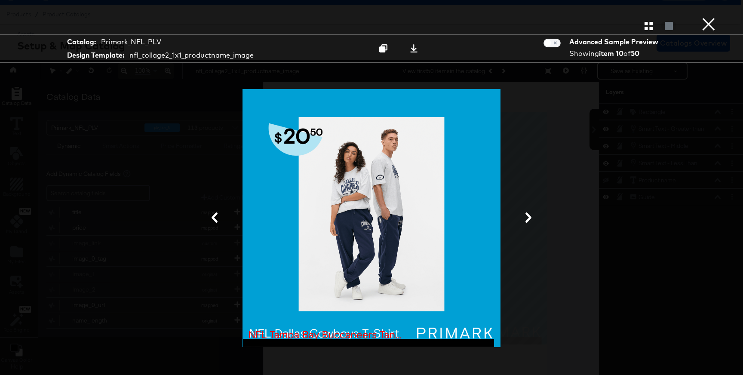
click at [530, 220] on icon at bounding box center [528, 217] width 10 height 10
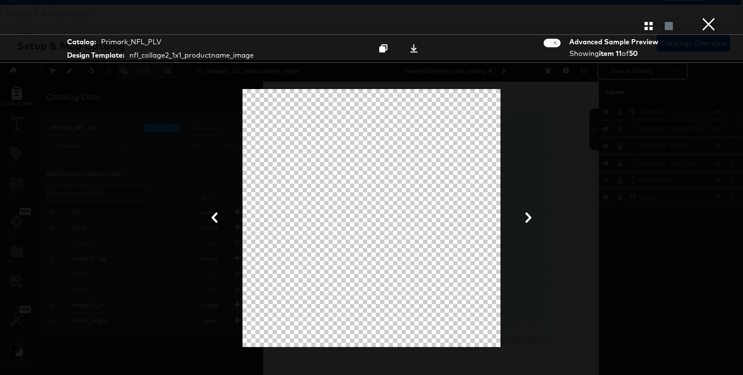
click at [708, 17] on button "×" at bounding box center [708, 8] width 17 height 17
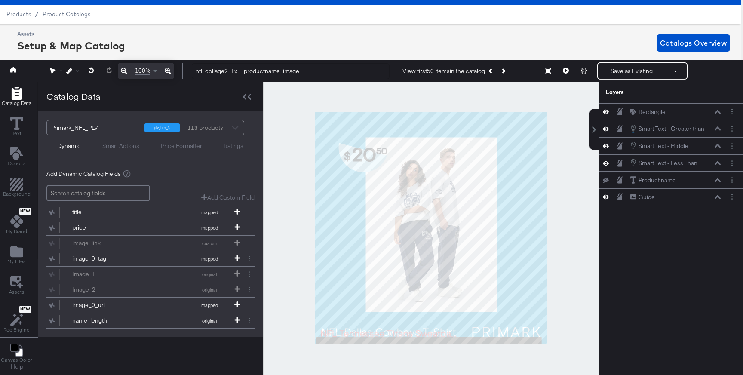
click at [607, 146] on icon at bounding box center [606, 145] width 6 height 7
click at [607, 146] on icon at bounding box center [606, 146] width 6 height 6
click at [566, 71] on icon at bounding box center [566, 71] width 6 height 6
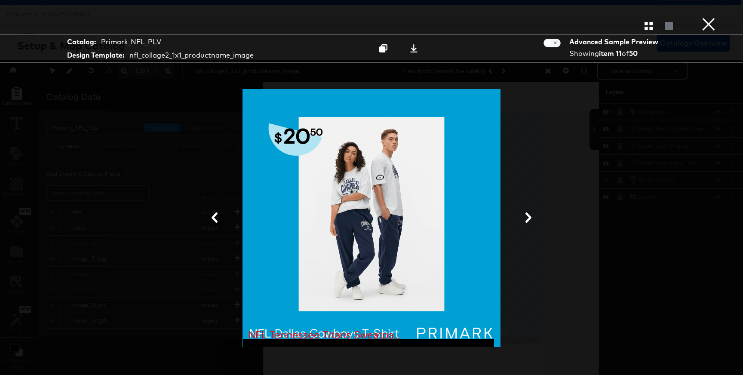
click at [526, 214] on icon at bounding box center [528, 217] width 10 height 10
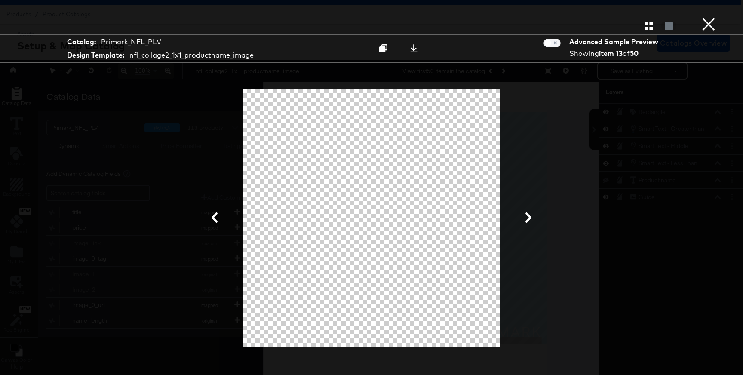
click at [530, 219] on icon at bounding box center [529, 217] width 6 height 10
click at [643, 31] on div "Gallery View" at bounding box center [371, 25] width 743 height 17
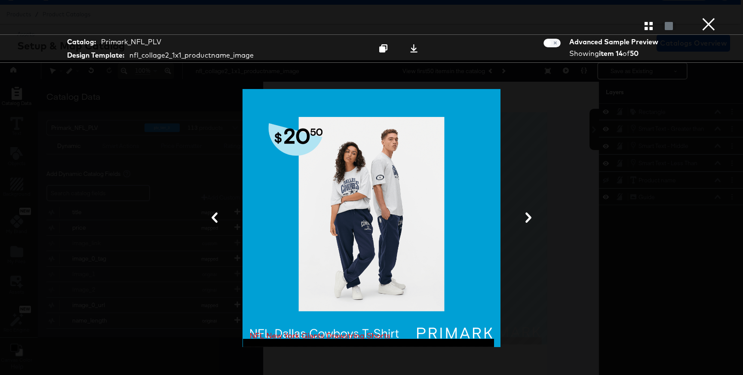
click at [524, 219] on icon at bounding box center [528, 217] width 10 height 10
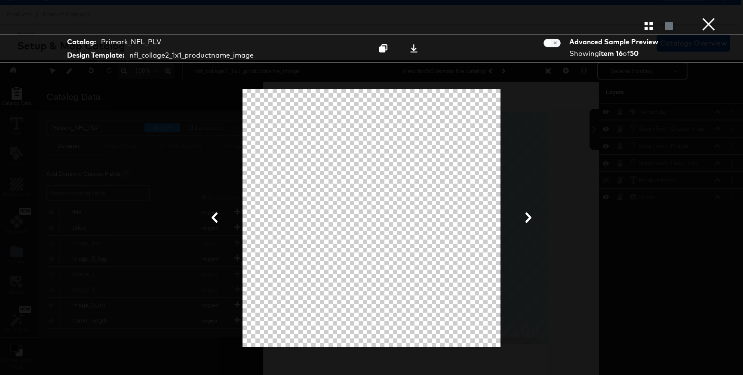
click at [528, 219] on icon at bounding box center [528, 217] width 10 height 10
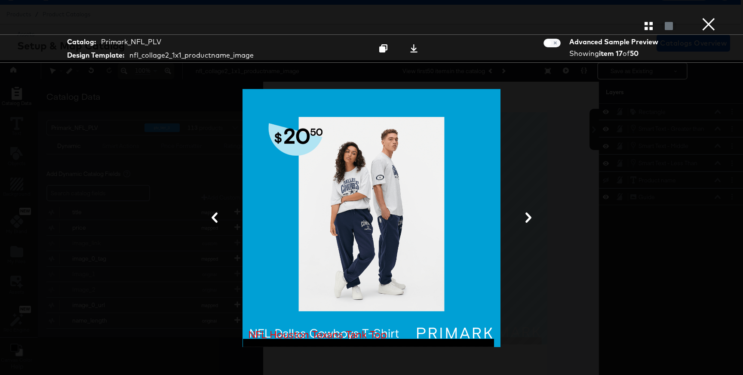
click at [530, 219] on icon at bounding box center [529, 217] width 6 height 10
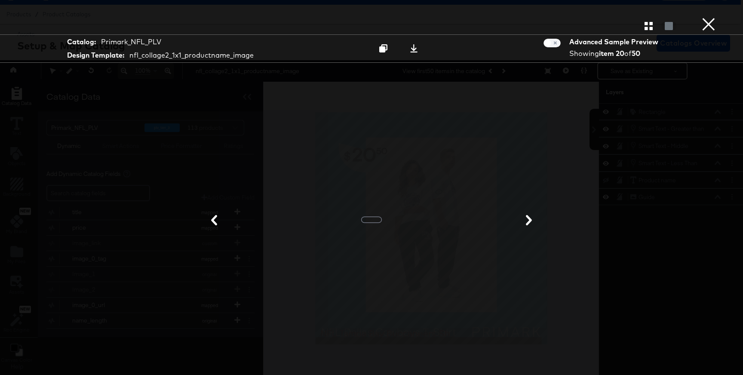
click at [215, 213] on div at bounding box center [371, 218] width 645 height 289
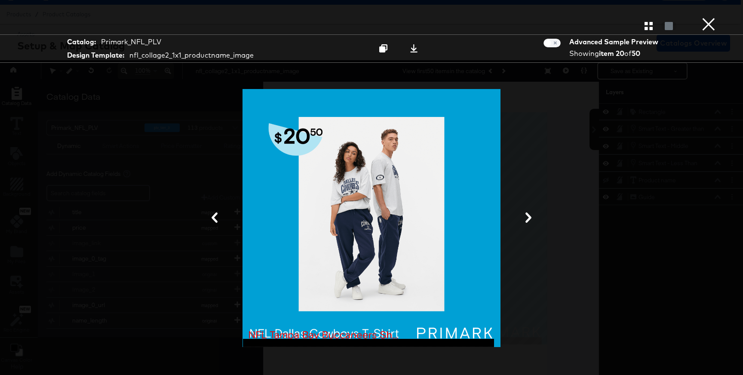
click at [218, 213] on icon at bounding box center [214, 217] width 10 height 10
click at [531, 214] on icon at bounding box center [528, 217] width 10 height 10
click at [216, 221] on icon at bounding box center [215, 217] width 6 height 10
click at [524, 216] on icon at bounding box center [528, 217] width 10 height 10
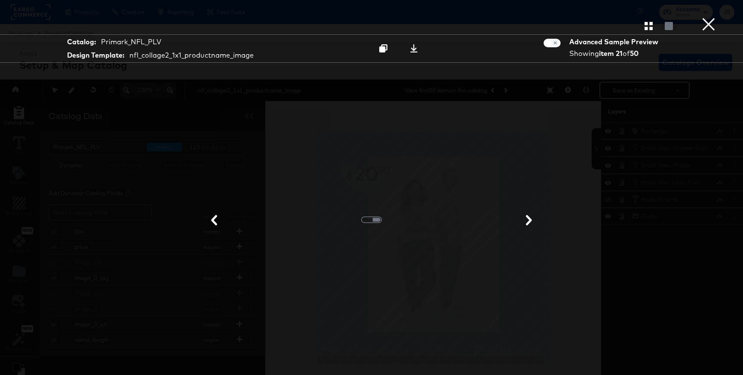
scroll to position [19, 2]
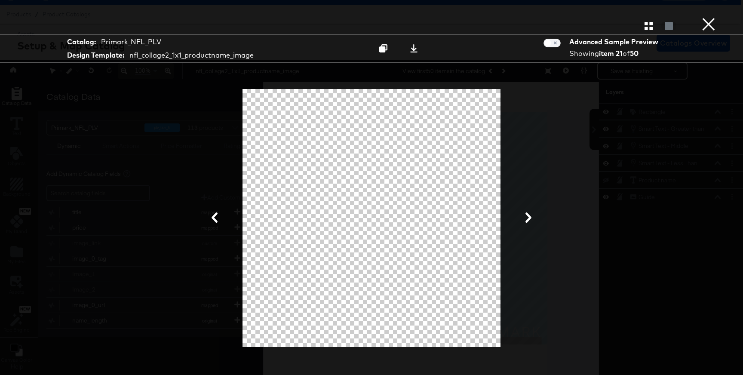
click at [710, 17] on button "×" at bounding box center [708, 8] width 17 height 17
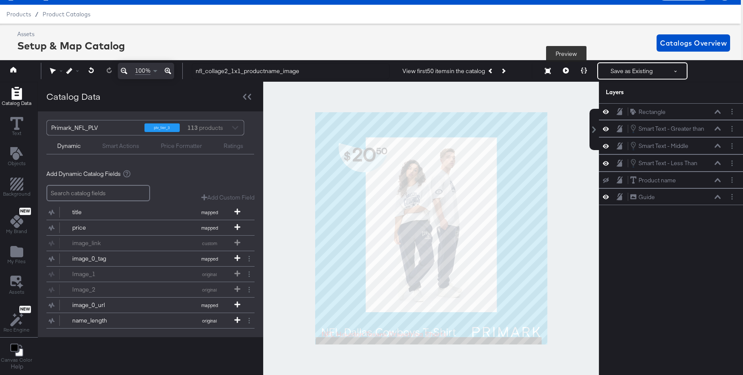
click at [569, 74] on button at bounding box center [566, 70] width 18 height 17
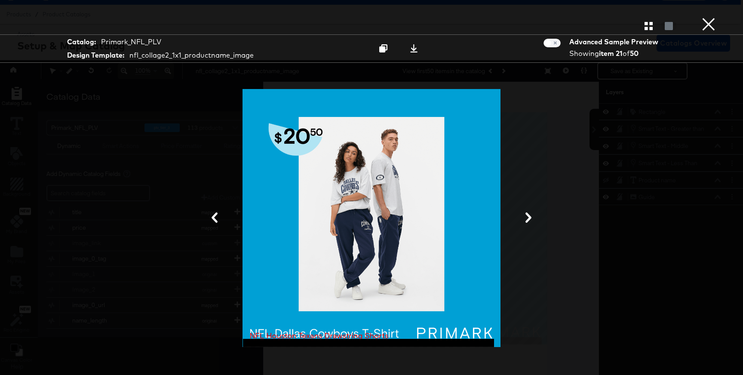
click at [529, 224] on button at bounding box center [528, 218] width 22 height 16
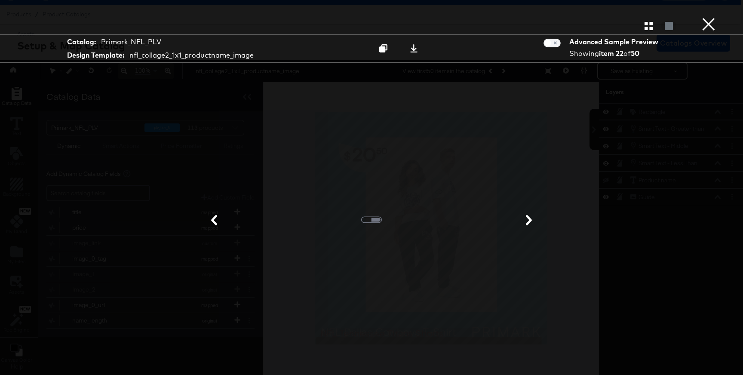
click at [714, 17] on button "×" at bounding box center [708, 8] width 17 height 17
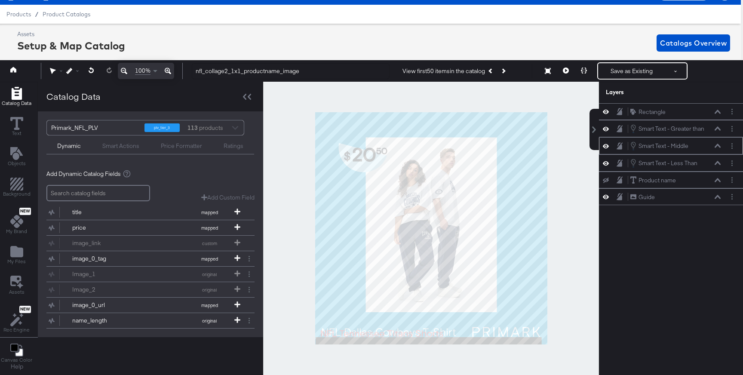
click at [736, 143] on div at bounding box center [732, 146] width 9 height 9
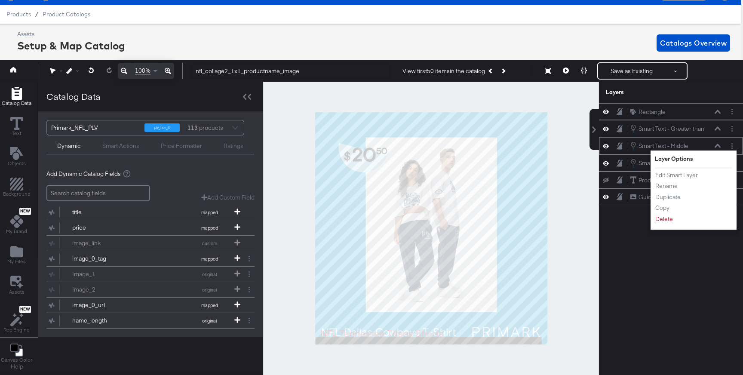
click at [690, 179] on ul "Edit Smart Layer Rename Duplicate Copy Delete" at bounding box center [678, 197] width 47 height 53
click at [687, 175] on button "Edit Smart Layer" at bounding box center [676, 175] width 43 height 9
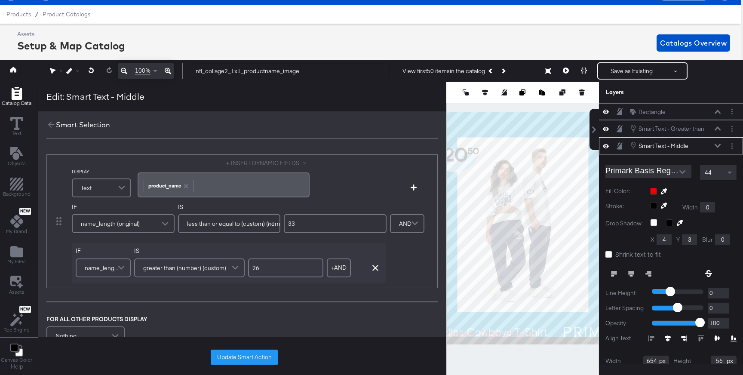
scroll to position [34, 0]
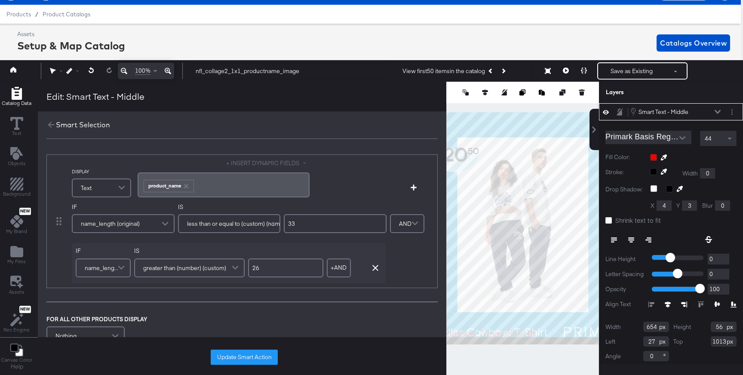
click at [312, 223] on input "33" at bounding box center [335, 223] width 103 height 19
click at [269, 263] on input "26" at bounding box center [285, 268] width 75 height 19
click at [270, 268] on input "26" at bounding box center [285, 268] width 75 height 19
click at [310, 223] on input "33" at bounding box center [335, 223] width 103 height 19
type input "3"
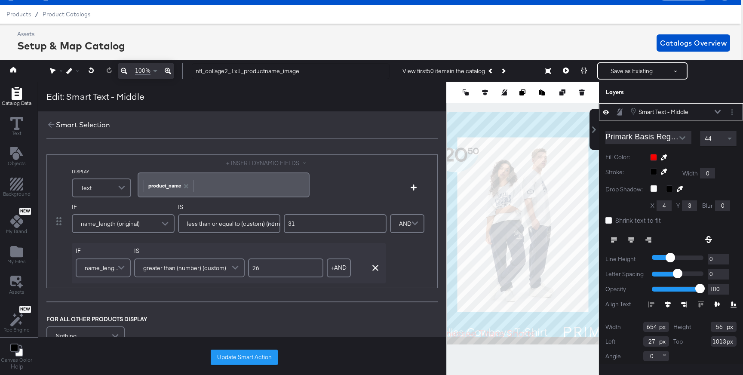
type input "3"
type input "29"
click at [264, 272] on input "26" at bounding box center [285, 268] width 75 height 19
click at [251, 360] on button "Update Smart Action" at bounding box center [244, 357] width 67 height 15
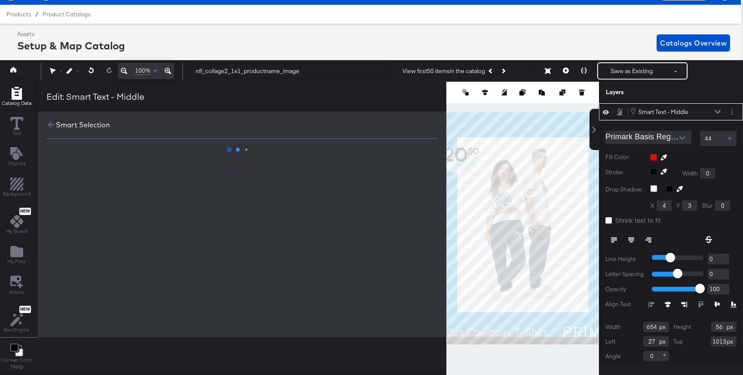
scroll to position [0, 0]
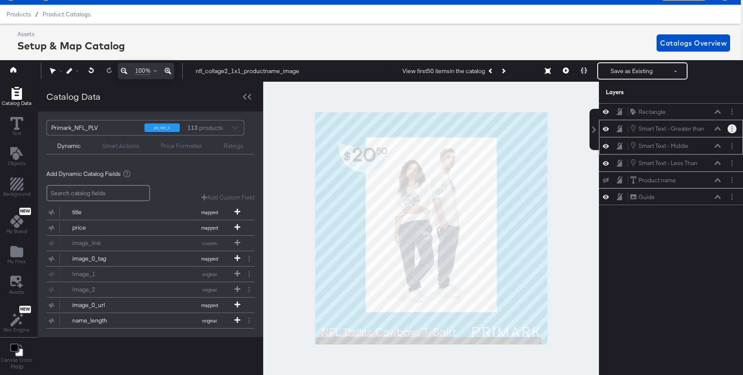
click at [732, 132] on button "Layer Options" at bounding box center [732, 128] width 9 height 9
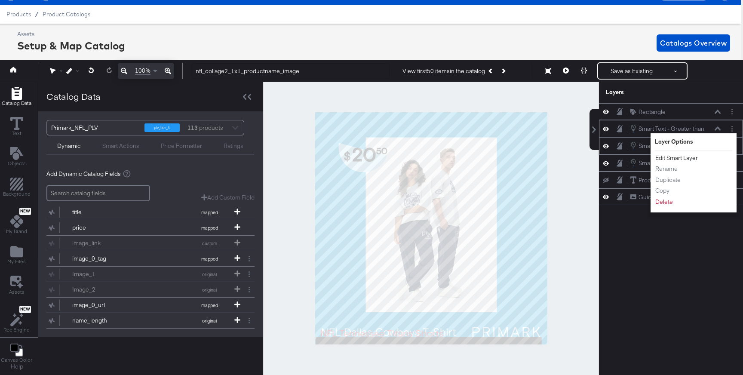
click at [689, 160] on button "Edit Smart Layer" at bounding box center [676, 158] width 43 height 9
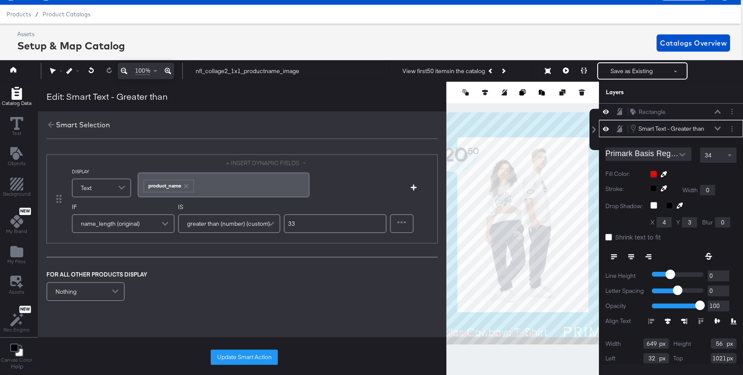
scroll to position [17, 0]
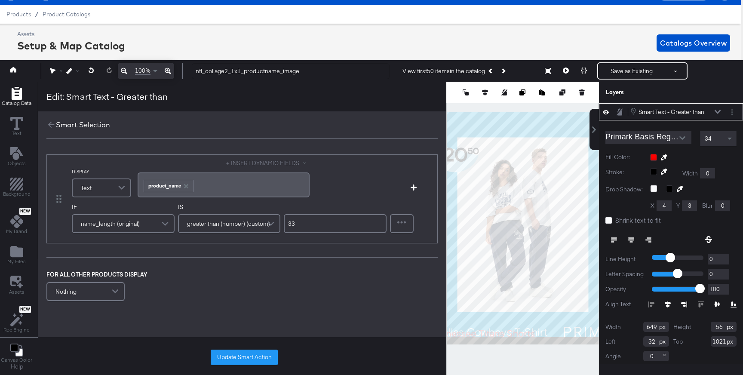
drag, startPoint x: 299, startPoint y: 224, endPoint x: 265, endPoint y: 224, distance: 34.0
click at [265, 224] on div "IF name_length (original) IS greater than (number) (custom) 33" at bounding box center [229, 221] width 315 height 36
type input "29"
click at [251, 360] on button "Update Smart Action" at bounding box center [244, 357] width 67 height 15
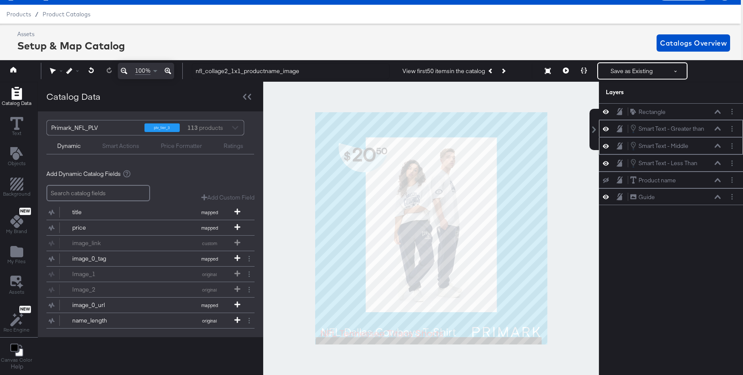
scroll to position [0, 0]
click at [565, 73] on icon at bounding box center [566, 71] width 6 height 6
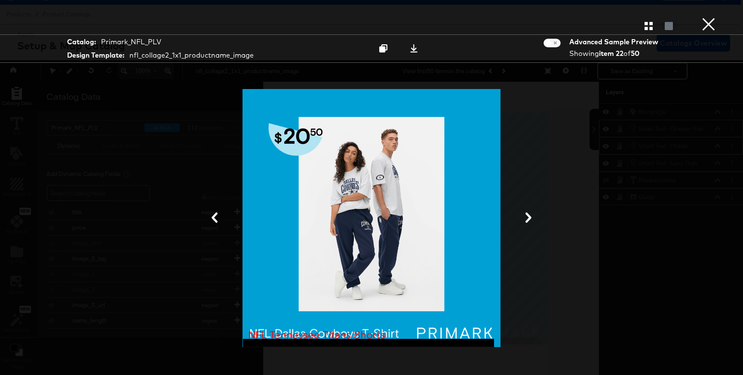
click at [530, 216] on icon at bounding box center [529, 217] width 6 height 10
click at [530, 218] on icon at bounding box center [529, 217] width 6 height 10
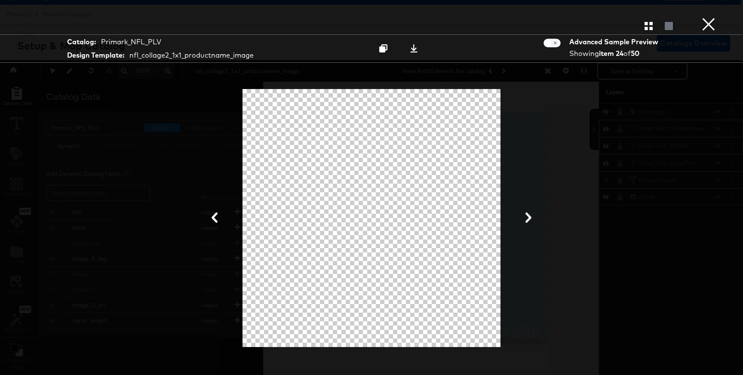
click at [530, 218] on icon at bounding box center [529, 217] width 6 height 10
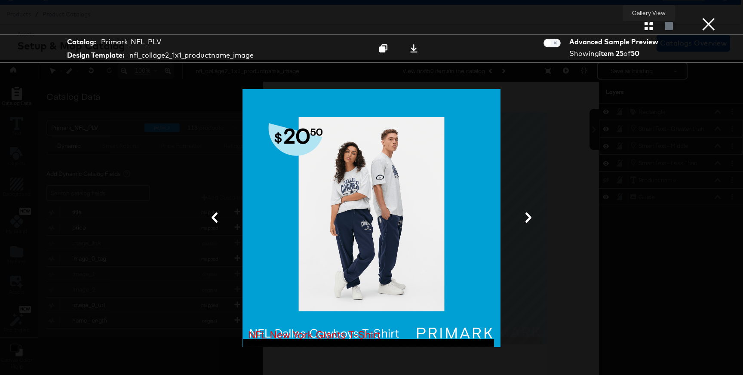
click at [646, 28] on icon "button" at bounding box center [649, 26] width 8 height 8
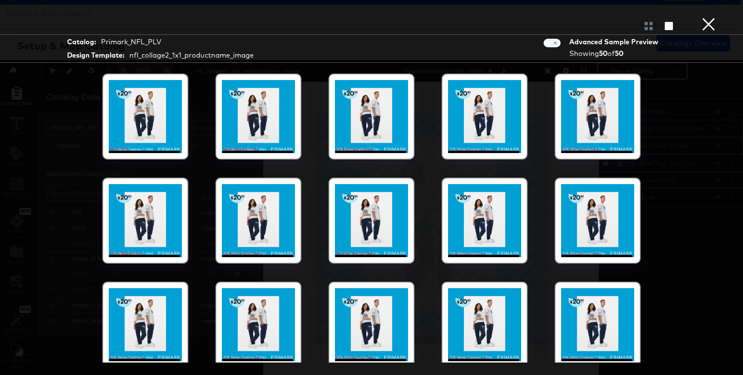
click at [592, 232] on div at bounding box center [597, 220] width 73 height 73
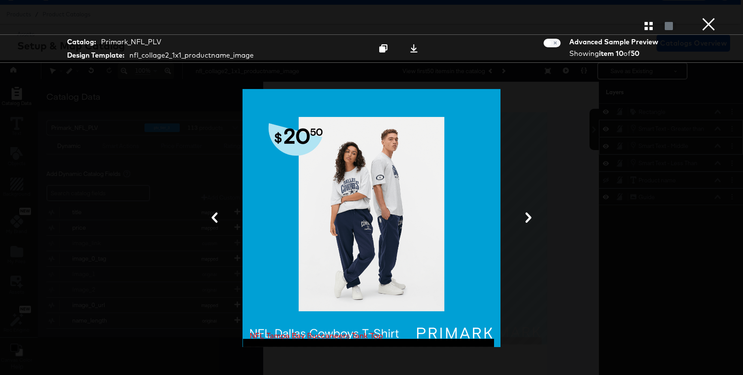
click at [713, 17] on button "×" at bounding box center [708, 8] width 17 height 17
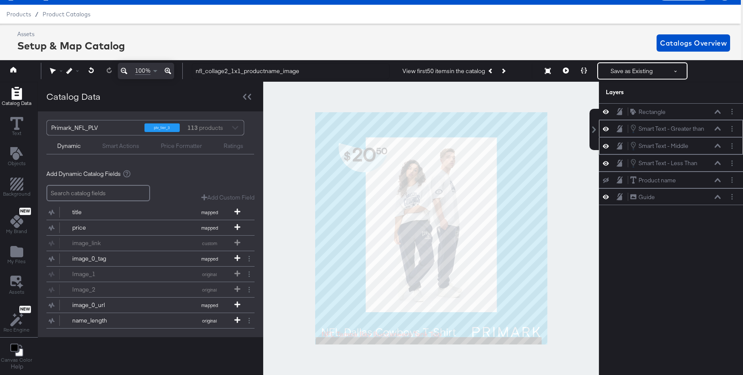
click at [604, 147] on icon at bounding box center [606, 146] width 6 height 4
click at [604, 145] on icon at bounding box center [606, 146] width 6 height 6
click at [607, 128] on icon at bounding box center [606, 128] width 6 height 7
click at [607, 128] on icon at bounding box center [606, 129] width 6 height 6
click at [718, 131] on button at bounding box center [717, 128] width 7 height 5
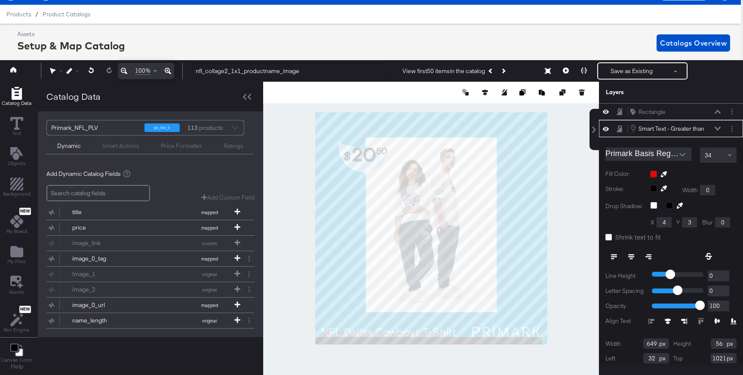
scroll to position [17, 0]
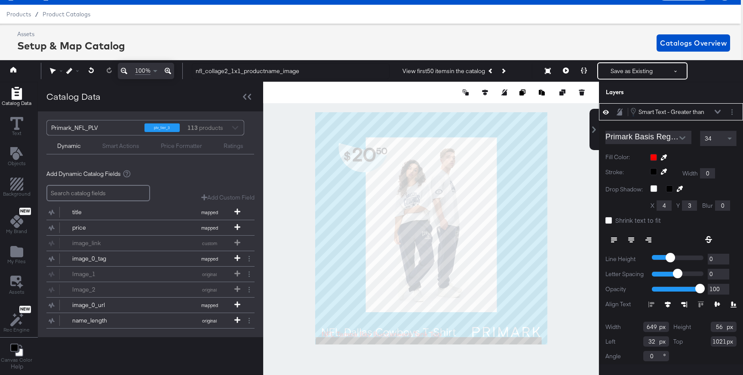
click at [715, 113] on icon at bounding box center [718, 112] width 6 height 4
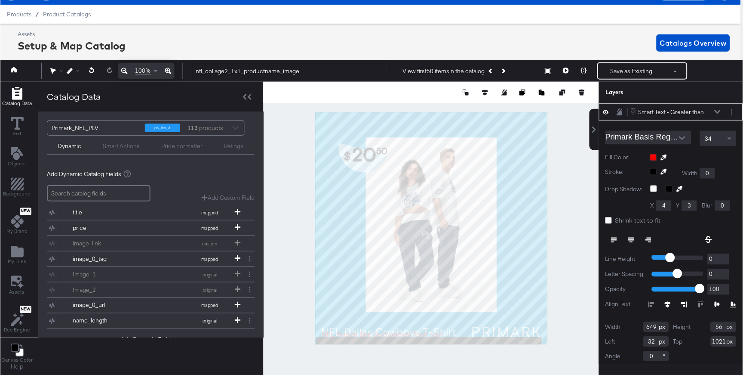
scroll to position [0, 0]
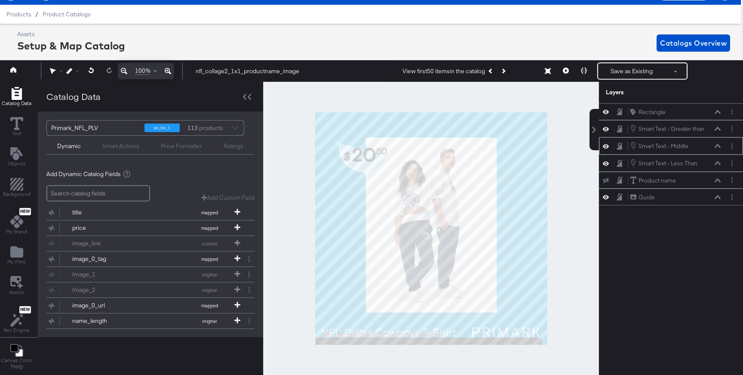
click at [304, 298] on div at bounding box center [431, 228] width 336 height 293
click at [604, 113] on icon at bounding box center [606, 112] width 6 height 4
click at [606, 114] on icon at bounding box center [606, 112] width 6 height 6
click at [606, 116] on div "Rectangle Rectangle" at bounding box center [671, 111] width 137 height 9
click at [606, 113] on icon at bounding box center [606, 111] width 6 height 7
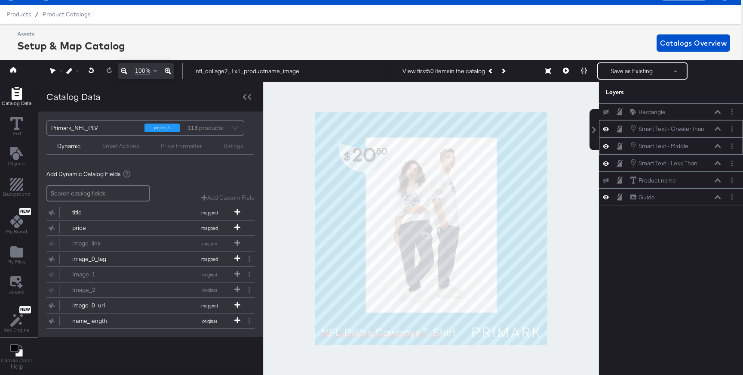
click at [717, 128] on icon at bounding box center [718, 129] width 6 height 4
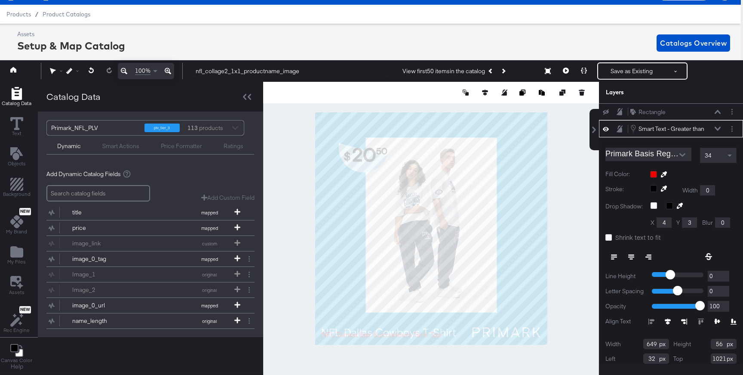
scroll to position [17, 0]
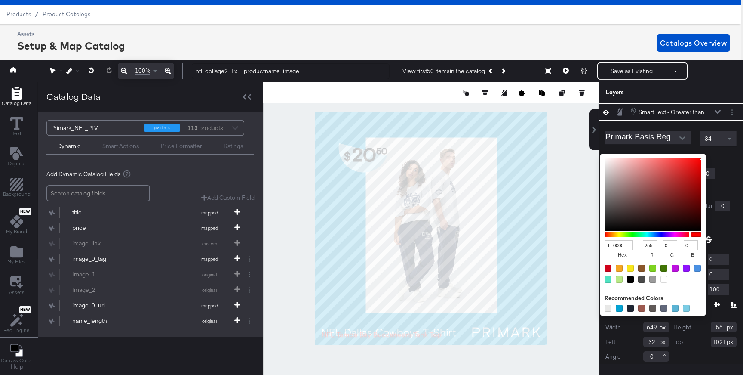
click at [653, 156] on div "FF0000 hex 255 r 0 g 0 b 100 a Recommended Colors" at bounding box center [693, 157] width 86 height 7
type input "AE6161"
type input "174"
type input "97"
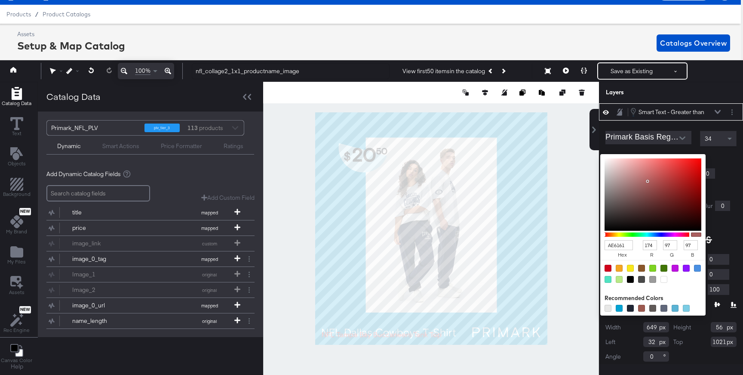
type input "AE6060"
type input "96"
type input "C04E4E"
type input "192"
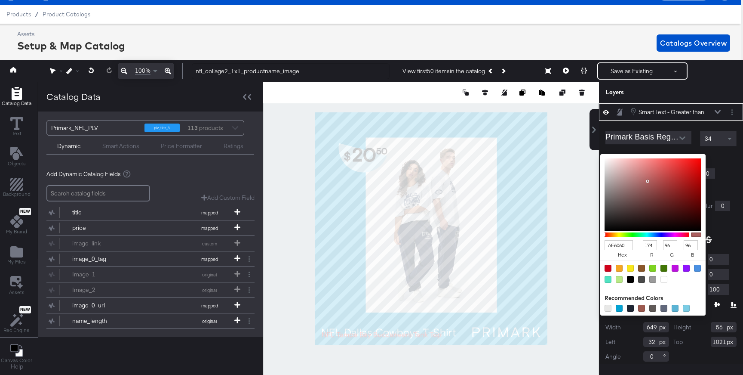
type input "78"
type input "E23333"
type input "226"
type input "51"
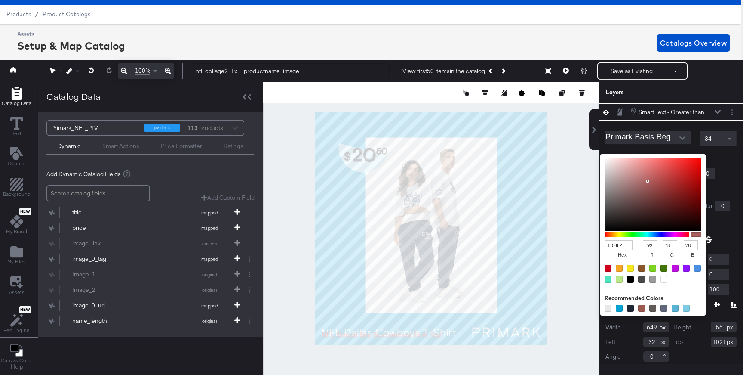
type input "51"
type input "F71F1F"
type input "247"
type input "31"
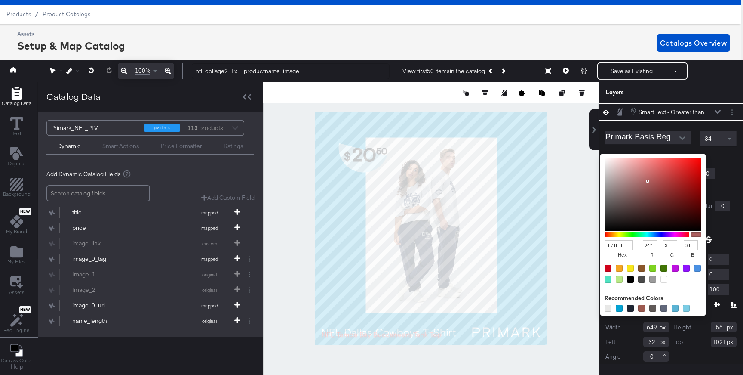
type input "FF1212"
type input "255"
type input "18"
type input "FF0909"
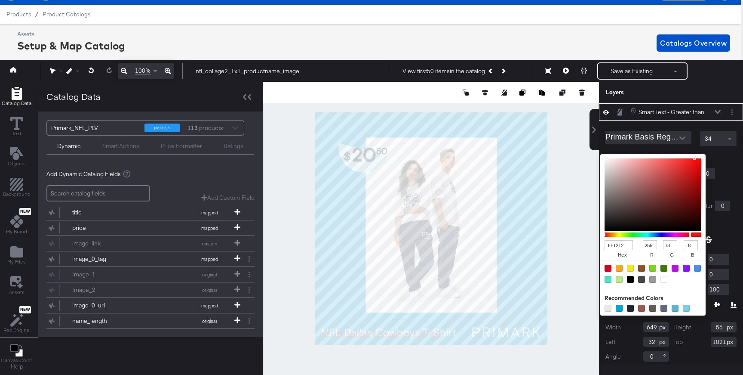
type input "9"
type input "FF0606"
type input "6"
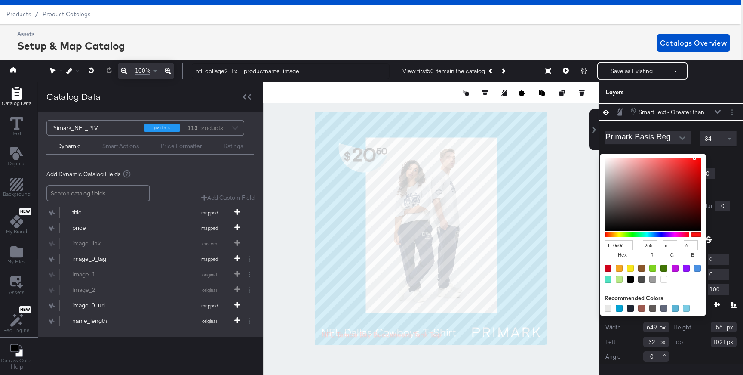
type input "FF0303"
type input "3"
type input "FF1010"
type input "16"
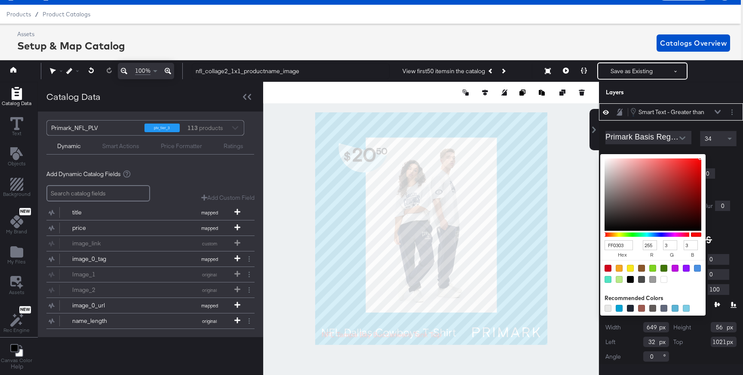
type input "16"
type input "FA4747"
type input "250"
type input "71"
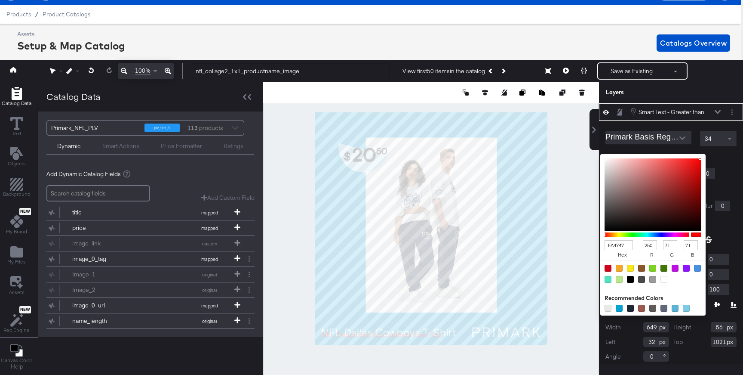
type input "F18080"
type input "241"
type input "128"
type input "F1B0B0"
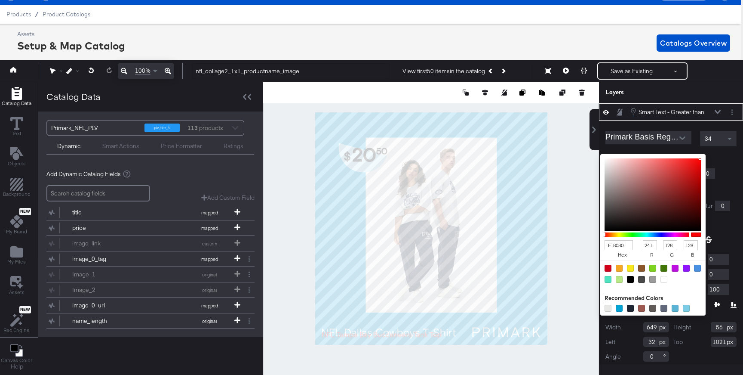
type input "176"
type input "F4D0D0"
type input "244"
type input "208"
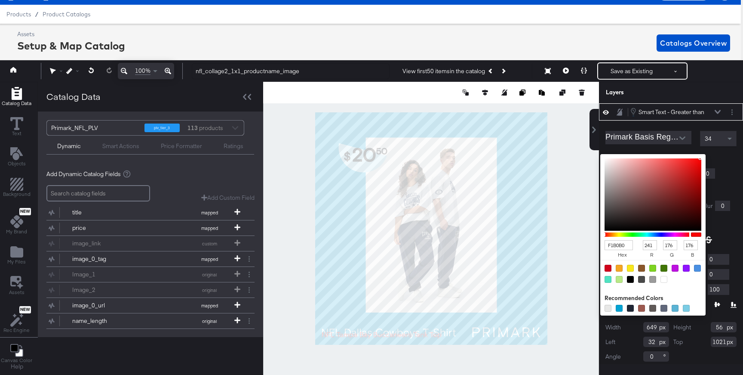
type input "208"
type input "FDFDFD"
type input "253"
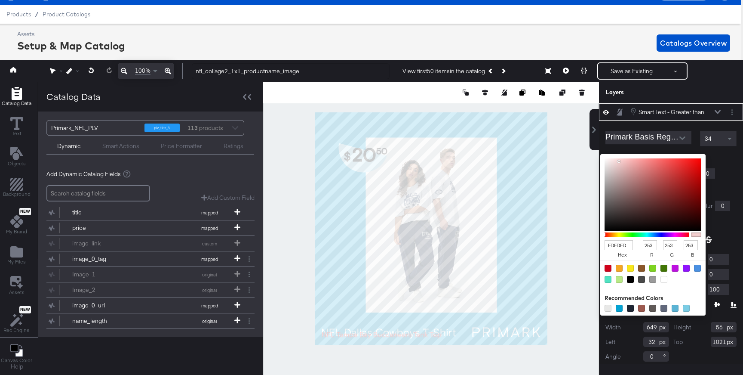
type input "FFFFFF"
type input "255"
drag, startPoint x: 648, startPoint y: 181, endPoint x: 594, endPoint y: 153, distance: 60.6
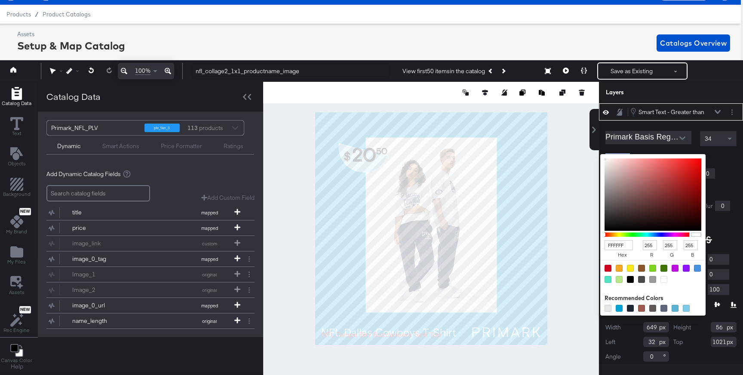
click at [594, 153] on div "Rectangle Rectangle Smart Text - Greater than Smart Text - Greater than Primark…" at bounding box center [665, 233] width 155 height 261
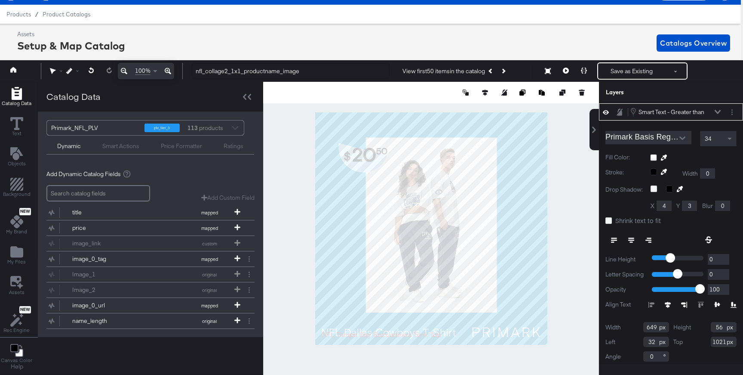
click at [716, 158] on div at bounding box center [693, 157] width 86 height 7
click at [717, 113] on icon at bounding box center [718, 112] width 6 height 4
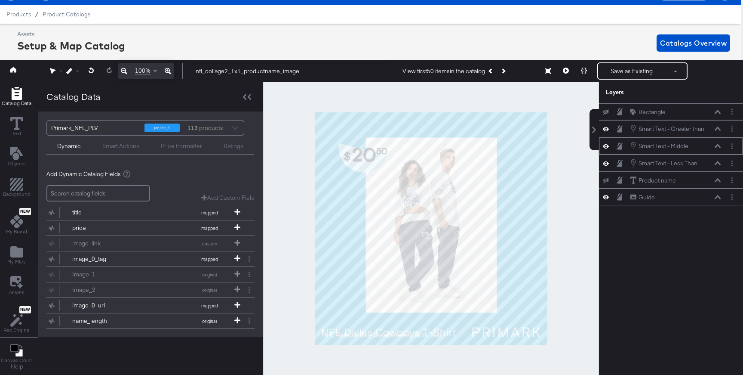
click at [717, 144] on icon at bounding box center [718, 146] width 6 height 4
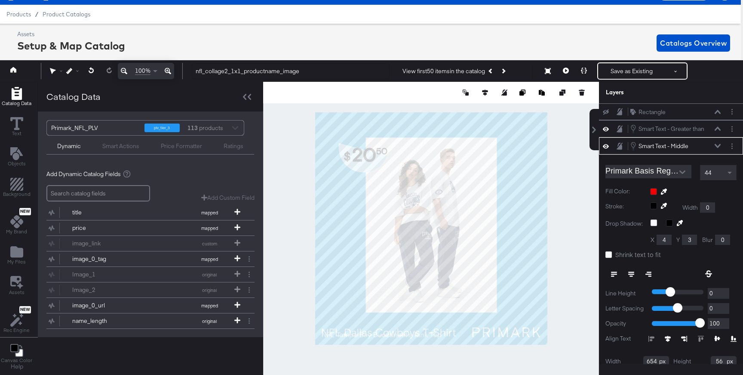
scroll to position [34, 0]
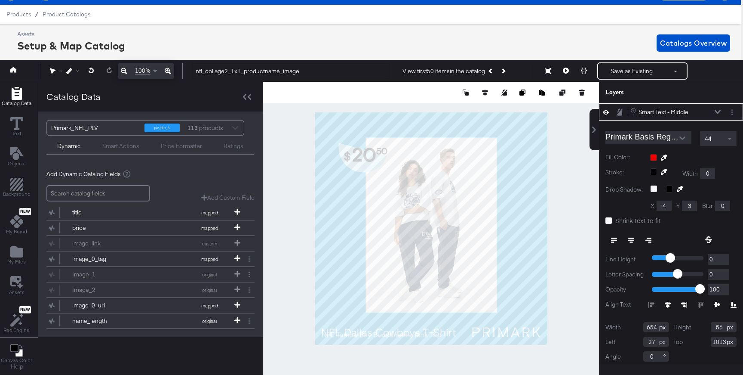
click at [653, 157] on div at bounding box center [693, 157] width 86 height 7
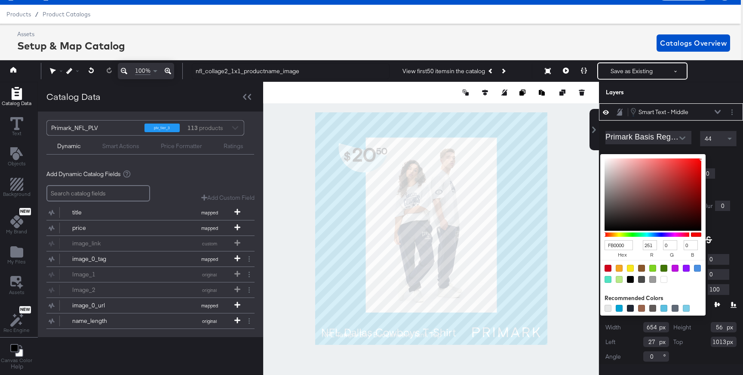
type input "C88F8F"
type input "200"
type input "143"
type input "CBA0A0"
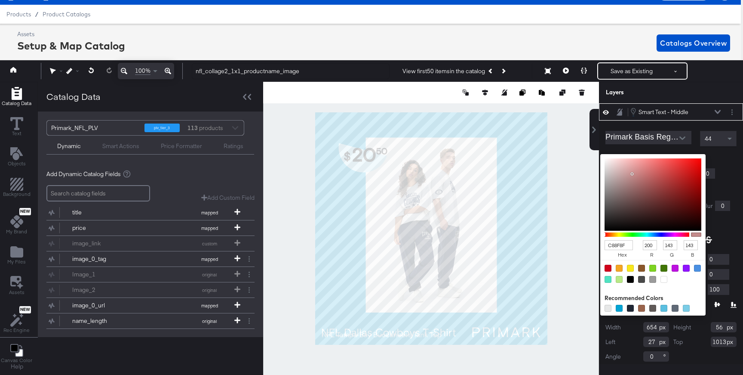
type input "203"
type input "160"
type input "E0D2D2"
type input "224"
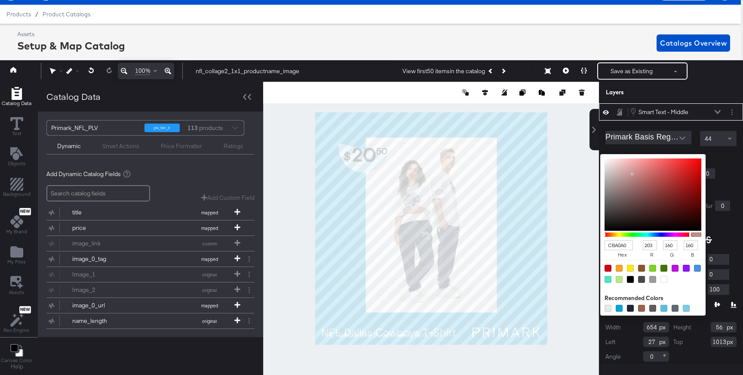
type input "210"
type input "EFEFEF"
type input "239"
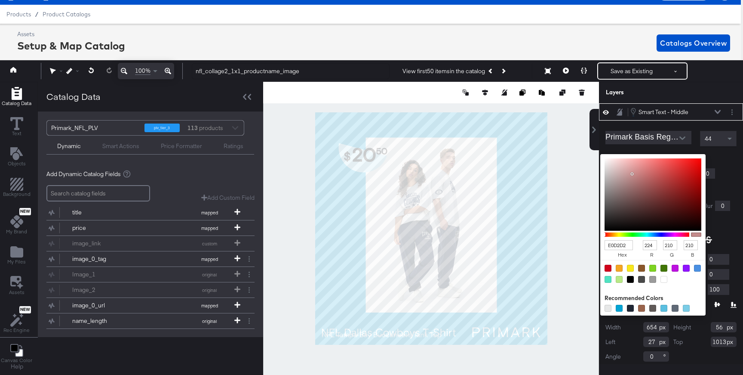
type input "239"
type input "FDFDFD"
type input "253"
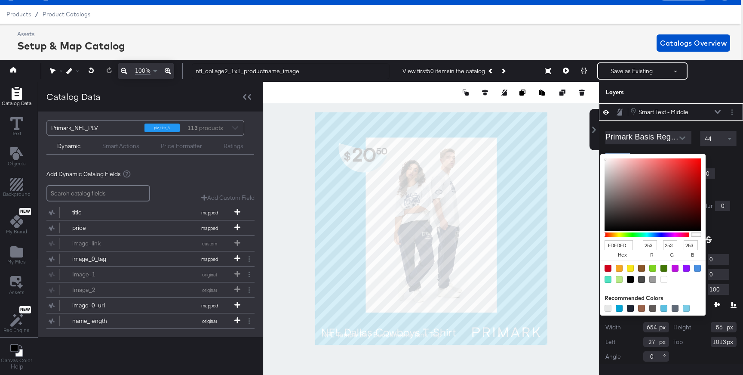
type input "FFFFFF"
type input "255"
drag, startPoint x: 632, startPoint y: 174, endPoint x: 591, endPoint y: 154, distance: 46.0
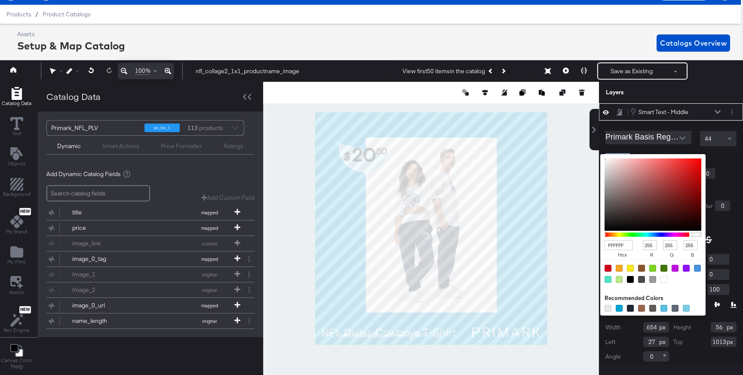
click at [599, 154] on div "Rectangle Rectangle Smart Text - Greater than Smart Text - Greater than Smart T…" at bounding box center [671, 233] width 144 height 261
click at [712, 157] on div "FFFFFF hex 255 r 255 g 255 b 100 a Recommended Colors" at bounding box center [693, 157] width 86 height 7
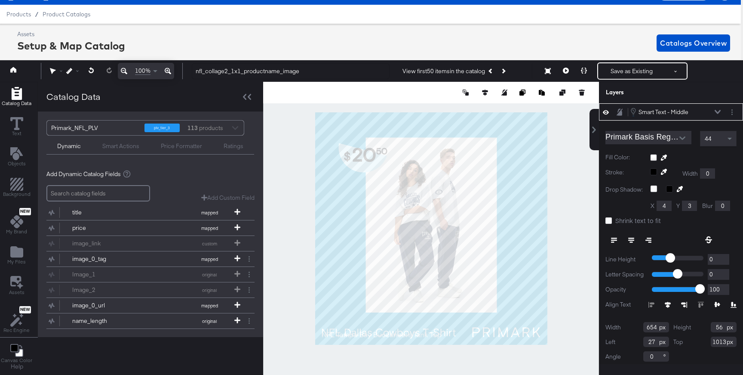
click at [717, 114] on button at bounding box center [717, 111] width 7 height 5
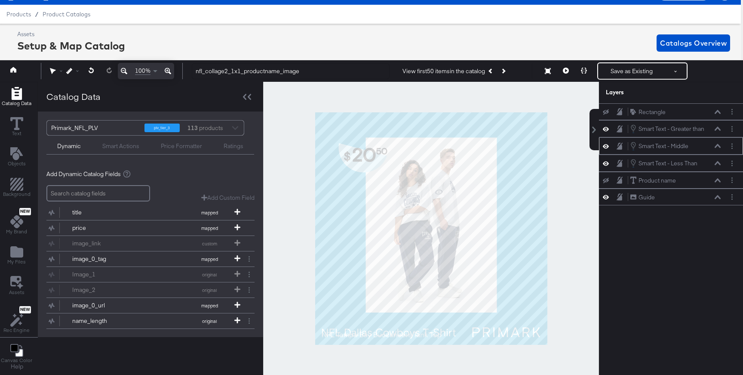
scroll to position [0, 0]
click at [719, 166] on div "Smart Text - Less Than Smart Text - Less Than" at bounding box center [675, 162] width 91 height 9
click at [717, 162] on icon at bounding box center [718, 163] width 6 height 4
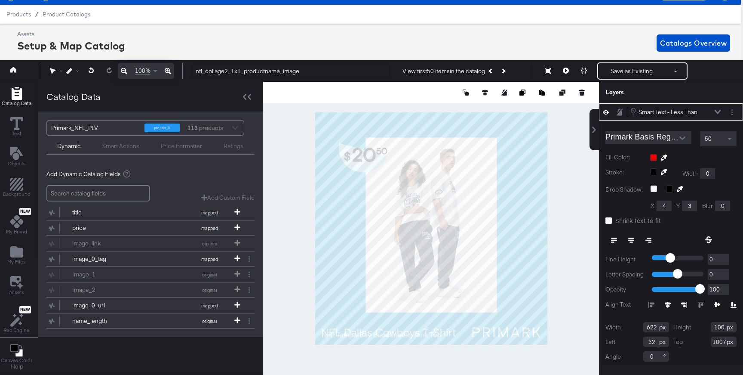
click at [653, 155] on div at bounding box center [693, 157] width 86 height 7
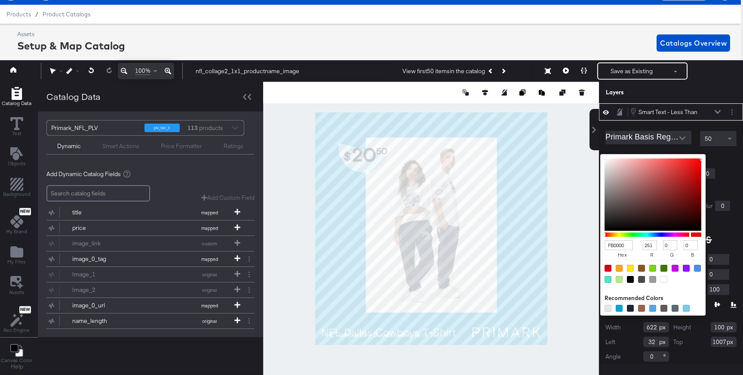
type input "936161"
type input "147"
type input "97"
type input "AD8080"
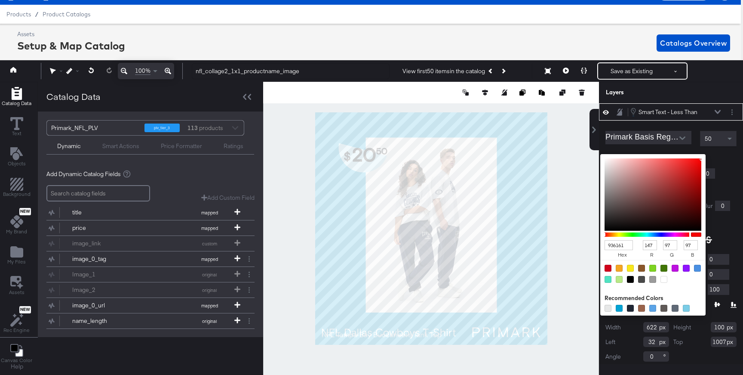
type input "173"
type input "128"
type input "D7B7B7"
type input "215"
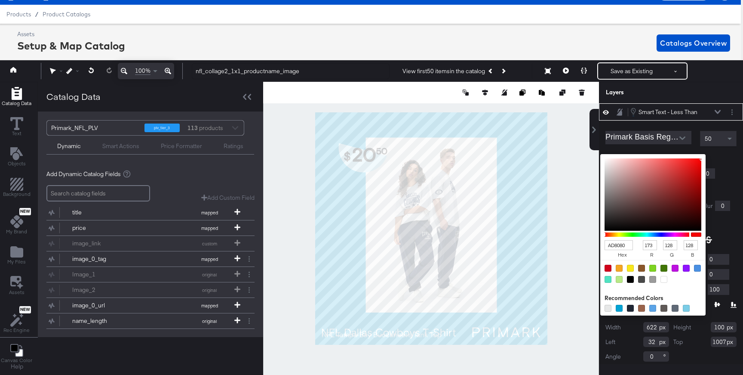
type input "183"
type input "F4E5E5"
type input "244"
type input "229"
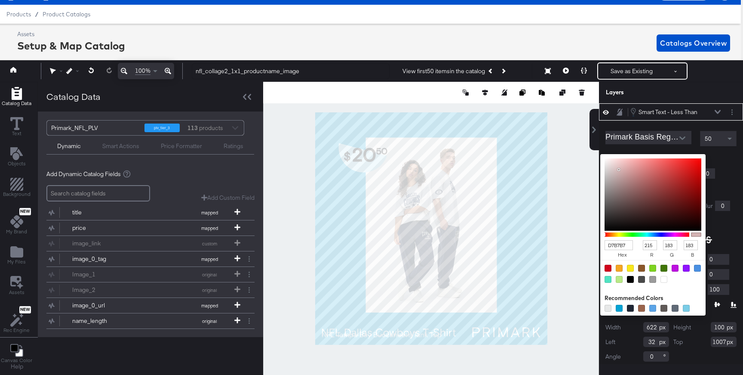
type input "229"
type input "FFFAFA"
type input "255"
type input "250"
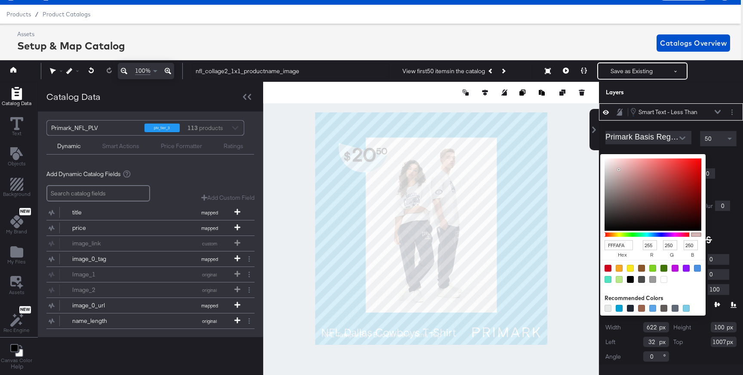
type input "FFFFFF"
type input "255"
drag, startPoint x: 638, startPoint y: 188, endPoint x: 600, endPoint y: 152, distance: 52.6
click at [600, 152] on div "Primark Basis Regular 50 Fill Color: FFFFFF hex 255 r 255 g 255 b 100 a Recomme…" at bounding box center [671, 244] width 144 height 248
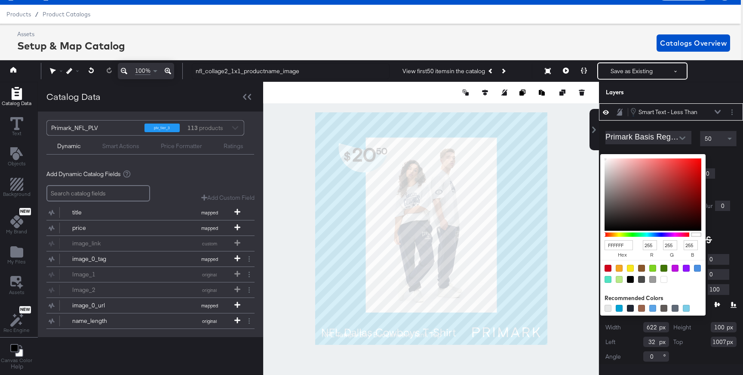
click at [732, 156] on div "FFFFFF hex 255 r 255 g 255 b 100 a Recommended Colors" at bounding box center [693, 157] width 86 height 7
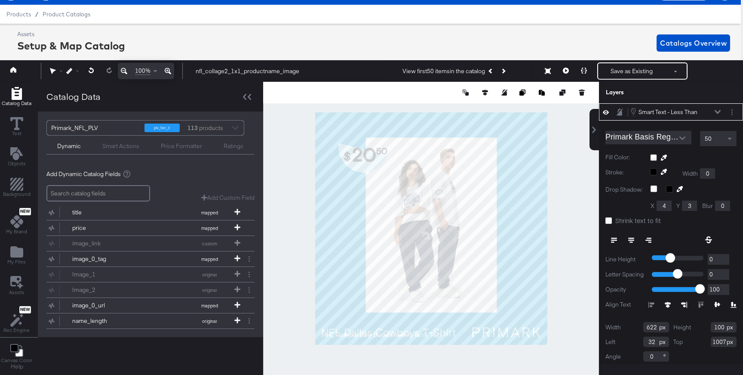
click at [719, 110] on icon at bounding box center [718, 112] width 6 height 4
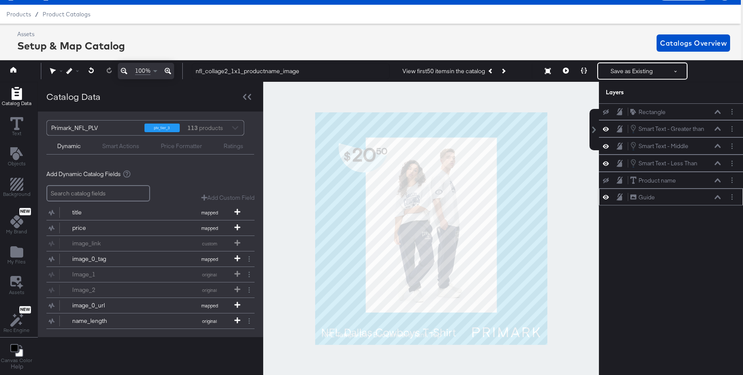
click at [607, 198] on icon at bounding box center [606, 196] width 6 height 7
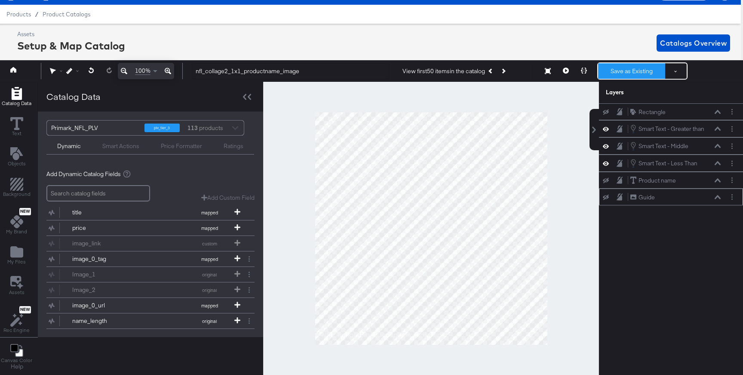
click at [614, 68] on button "Save as Existing" at bounding box center [631, 70] width 67 height 15
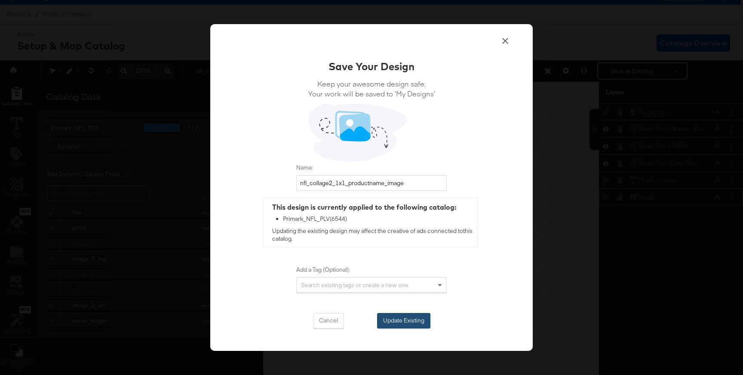
click at [411, 318] on button "Update Existing" at bounding box center [403, 320] width 53 height 15
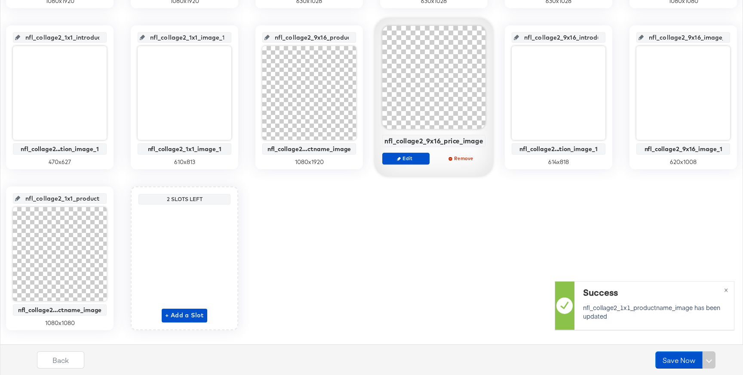
scroll to position [518, 0]
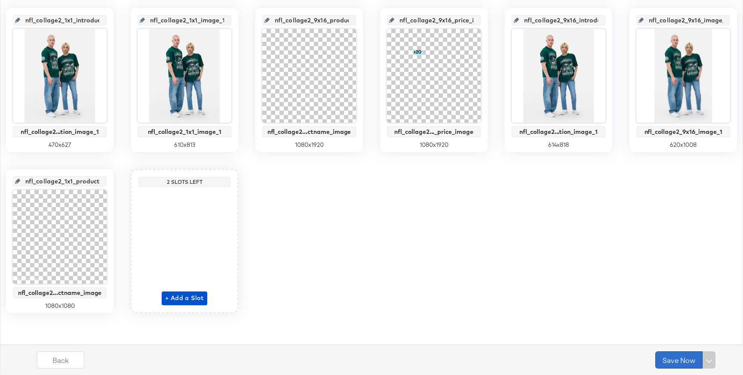
click at [668, 355] on button "Save Now" at bounding box center [679, 359] width 47 height 17
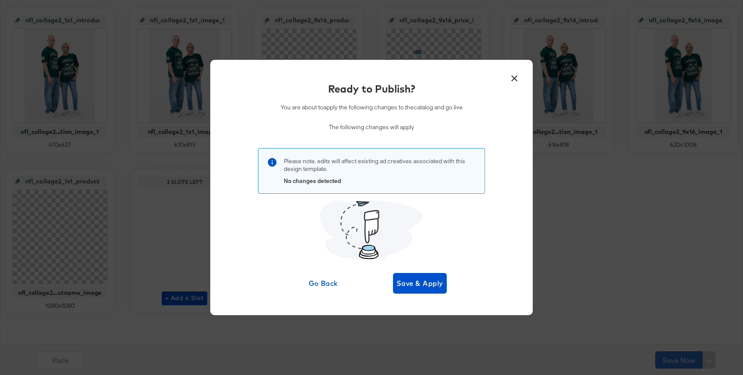
scroll to position [0, 0]
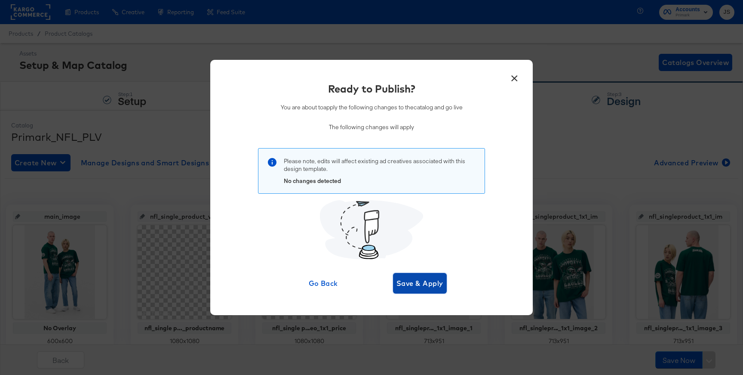
click at [424, 283] on span "Save & Apply" at bounding box center [420, 283] width 47 height 12
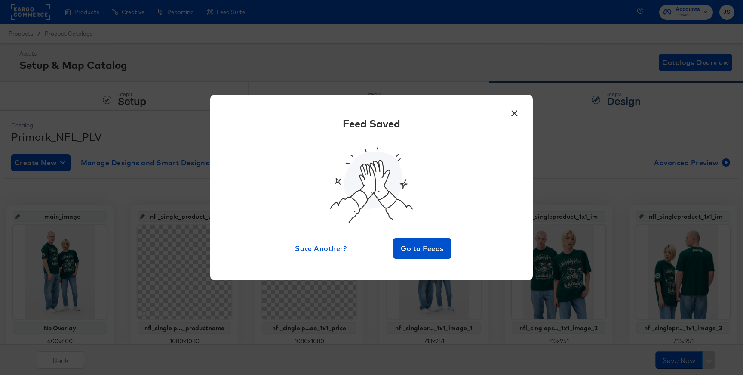
click at [516, 109] on button "×" at bounding box center [514, 110] width 15 height 15
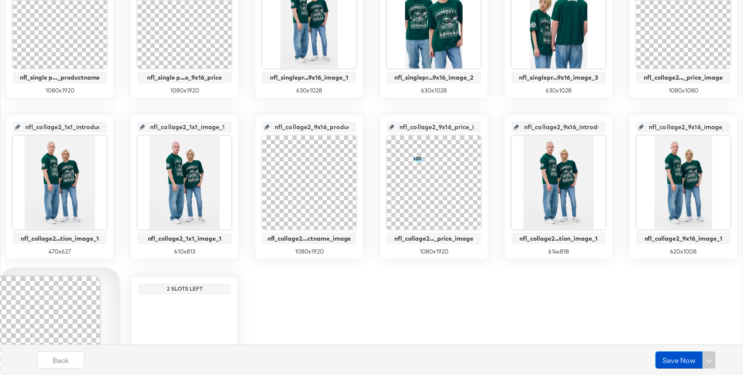
scroll to position [518, 0]
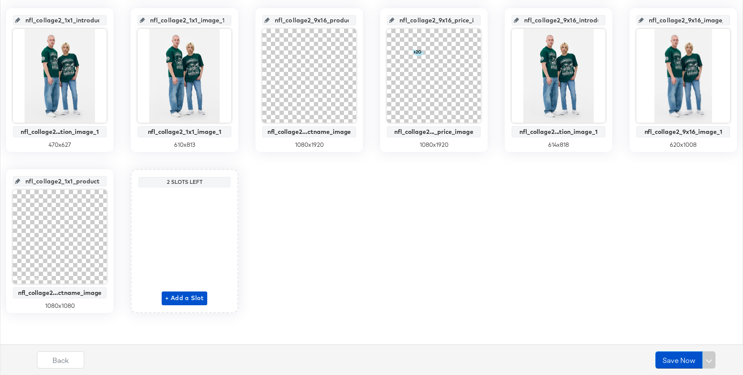
click at [82, 179] on input "nfl_collage2_1x1_productname_image" at bounding box center [62, 177] width 84 height 23
click at [303, 232] on div "main_image No Overlay 600 x 600 nfl_single_product_video_1x1_productname_image …" at bounding box center [372, -1] width 734 height 626
click at [666, 357] on button "Save Now" at bounding box center [679, 359] width 47 height 17
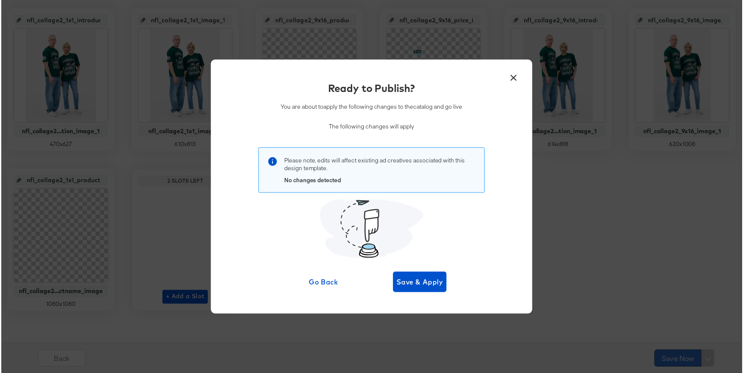
scroll to position [0, 0]
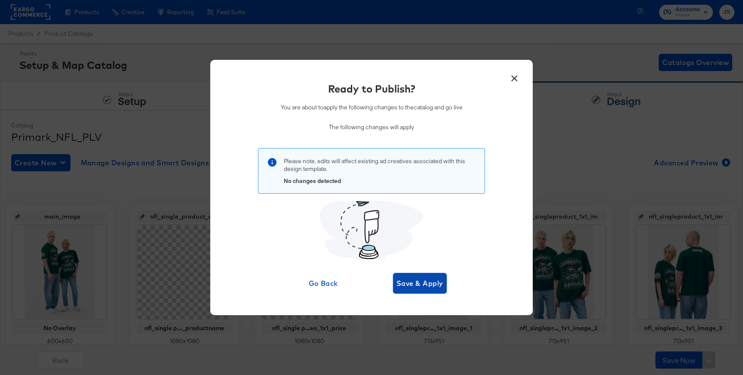
click at [428, 280] on span "Save & Apply" at bounding box center [420, 283] width 47 height 12
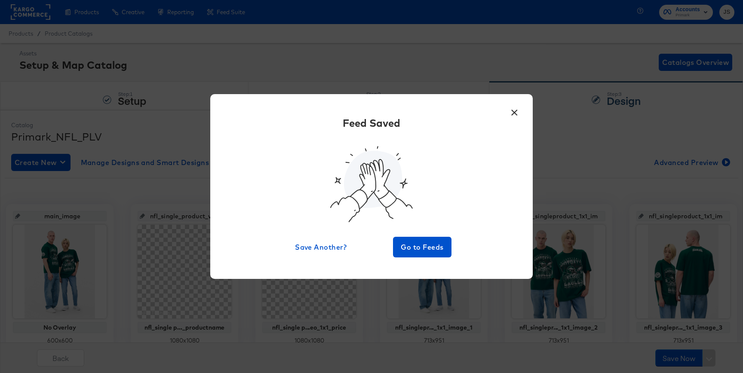
click at [507, 115] on button "×" at bounding box center [514, 110] width 15 height 15
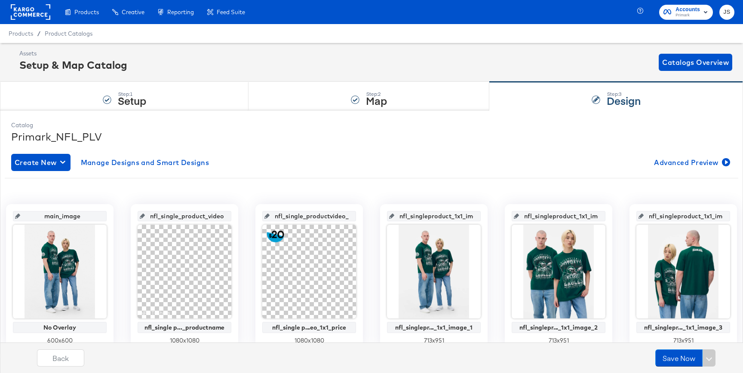
scroll to position [519, 0]
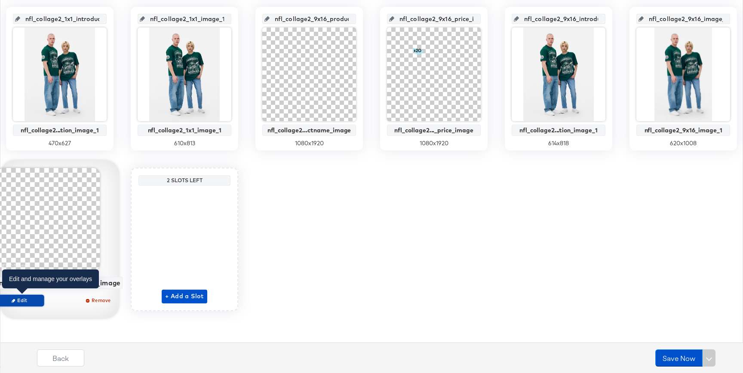
click at [35, 300] on span "Edit" at bounding box center [20, 300] width 40 height 6
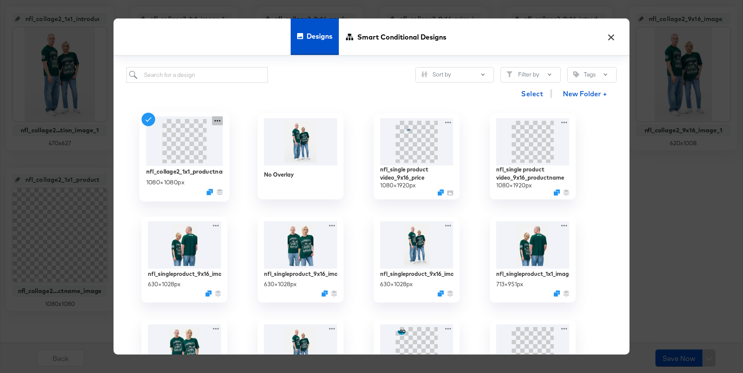
click at [217, 122] on icon at bounding box center [217, 120] width 11 height 9
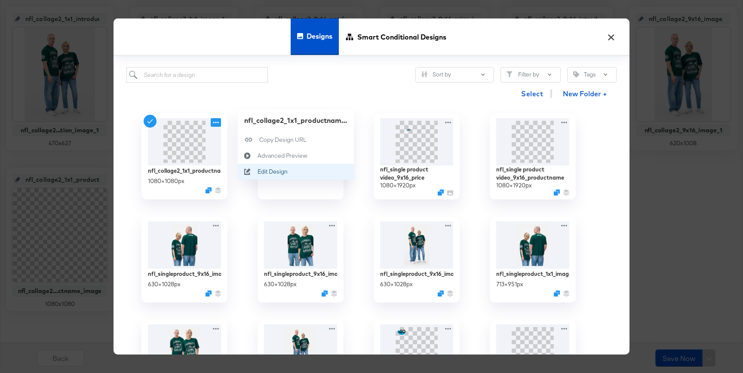
click at [258, 172] on div "Edit Design Edit Design" at bounding box center [258, 172] width 0 height 0
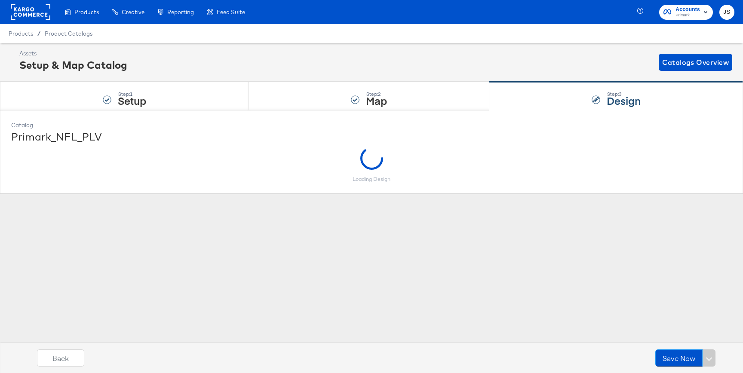
scroll to position [0, 0]
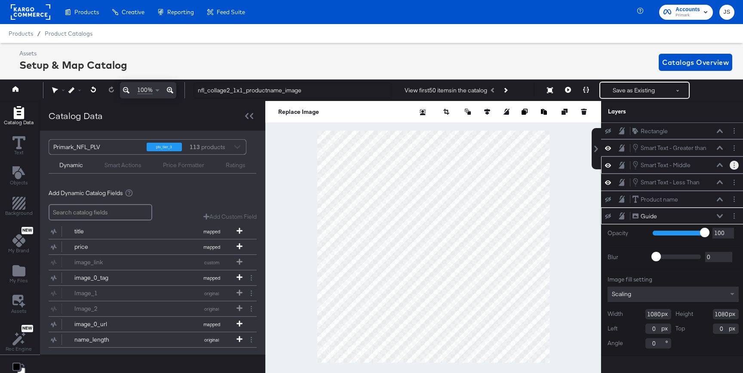
click at [733, 169] on button "Layer Options" at bounding box center [734, 165] width 9 height 9
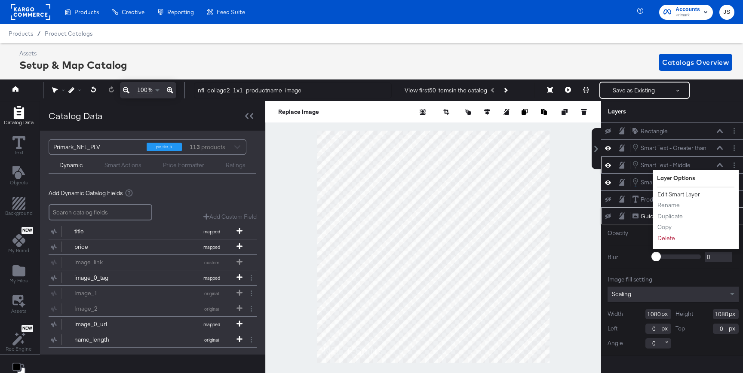
click at [694, 192] on button "Edit Smart Layer" at bounding box center [678, 194] width 43 height 9
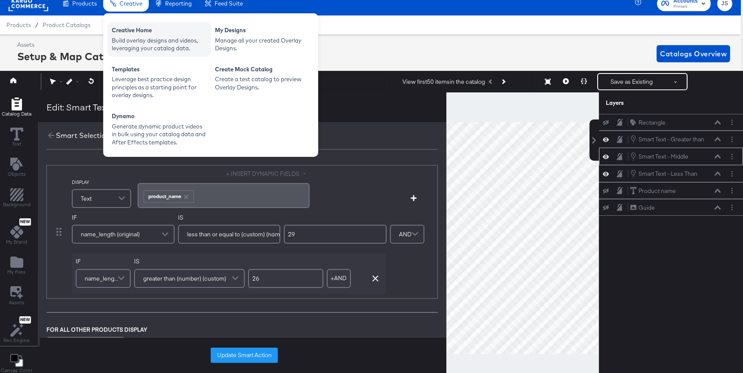
click at [135, 33] on div "Creative Home" at bounding box center [159, 31] width 95 height 10
